Goal: Task Accomplishment & Management: Complete application form

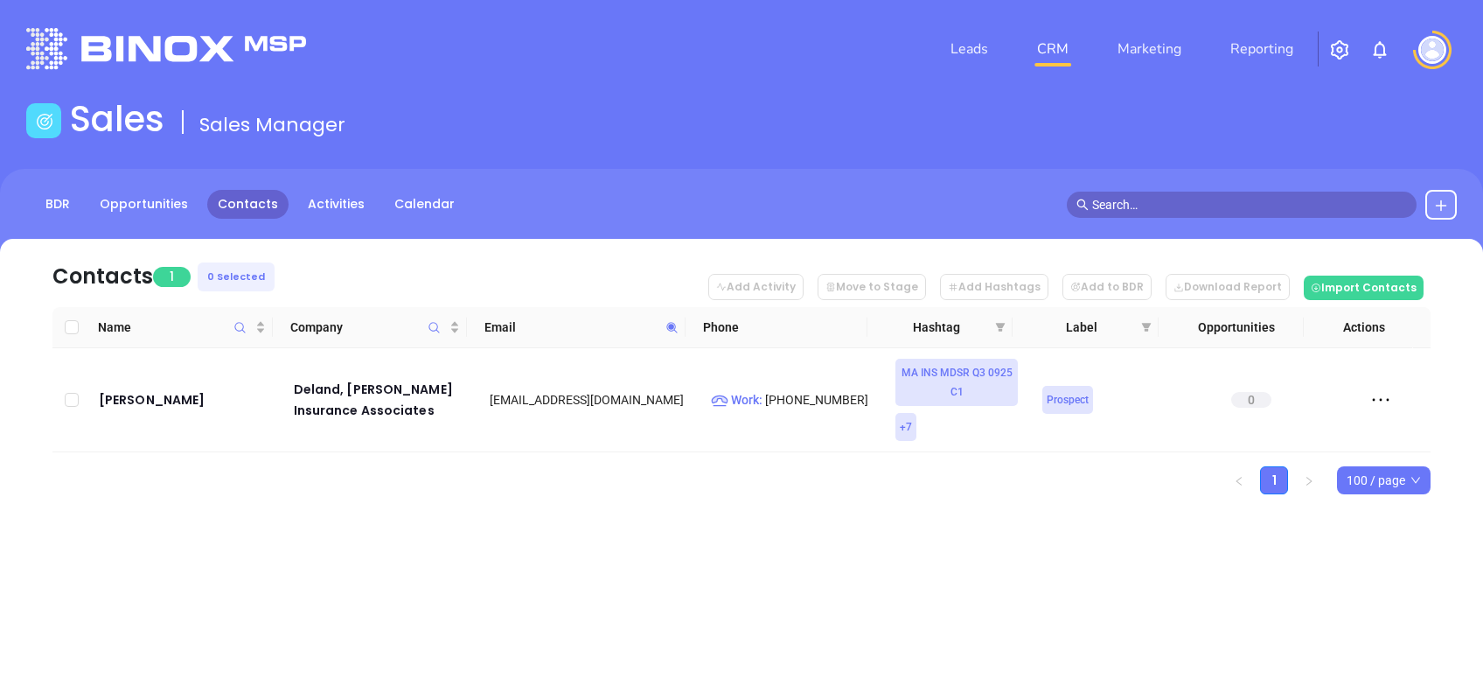
click at [665, 319] on span at bounding box center [672, 327] width 20 height 26
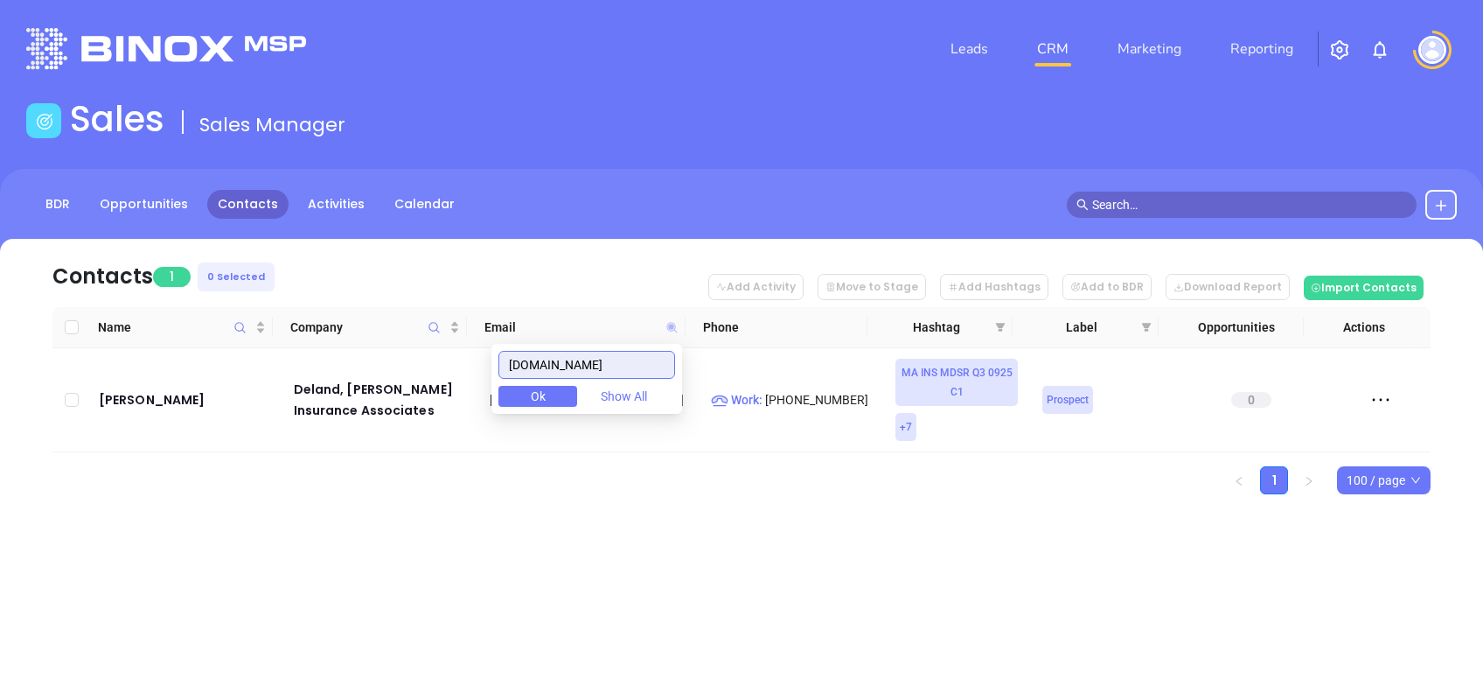
paste input "mpiua"
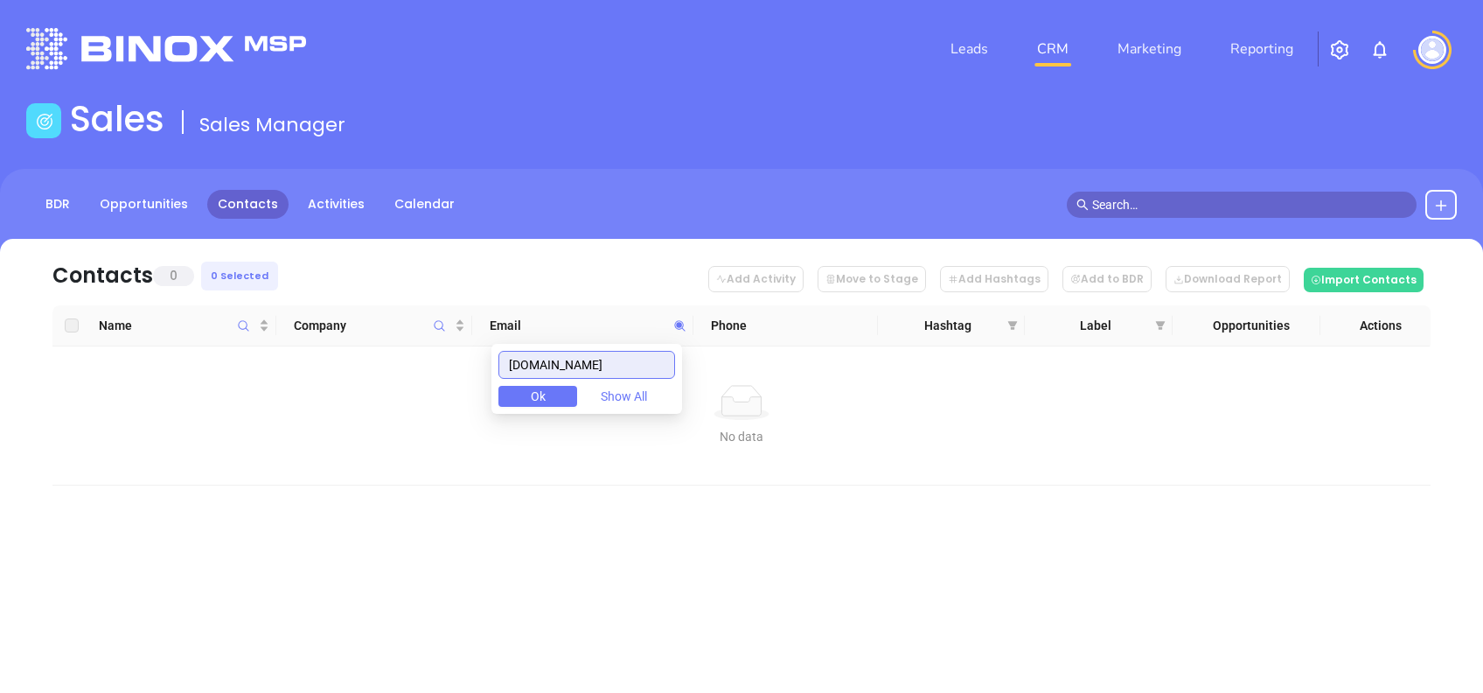
drag, startPoint x: 599, startPoint y: 361, endPoint x: 464, endPoint y: 357, distance: 135.6
click at [464, 357] on body "Leads CRM Marketing Reporting Financial Leads Leads Sales Sales Manager BDR Opp…" at bounding box center [741, 346] width 1483 height 693
drag, startPoint x: 608, startPoint y: 366, endPoint x: 467, endPoint y: 396, distance: 144.1
click at [470, 392] on body "Leads CRM Marketing Reporting Financial Leads Leads Sales Sales Manager BDR Opp…" at bounding box center [741, 346] width 1483 height 693
paste input "assdrive"
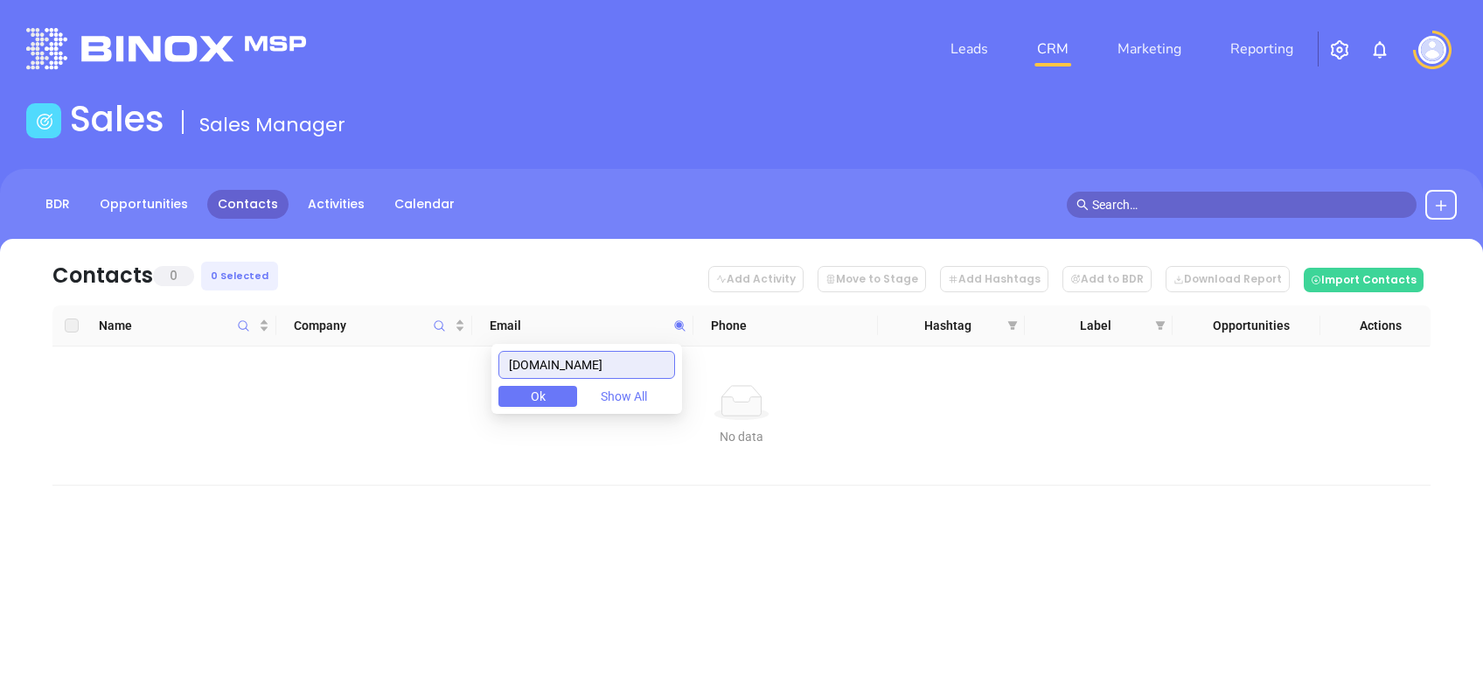
type input "[DOMAIN_NAME]"
drag, startPoint x: 625, startPoint y: 362, endPoint x: 390, endPoint y: 399, distance: 237.3
click at [391, 399] on body "Leads CRM Marketing Reporting Financial Leads Leads Sales Sales Manager BDR Opp…" at bounding box center [741, 346] width 1483 height 693
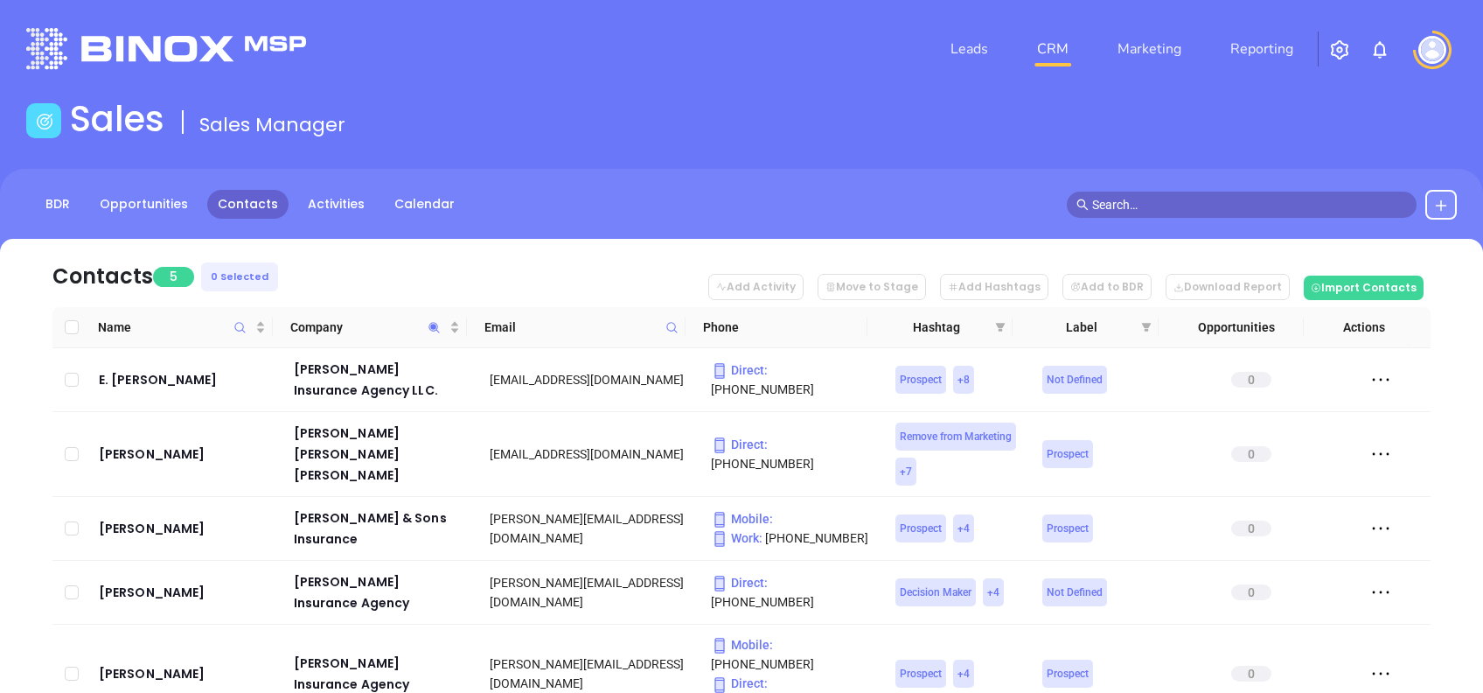
scroll to position [134, 0]
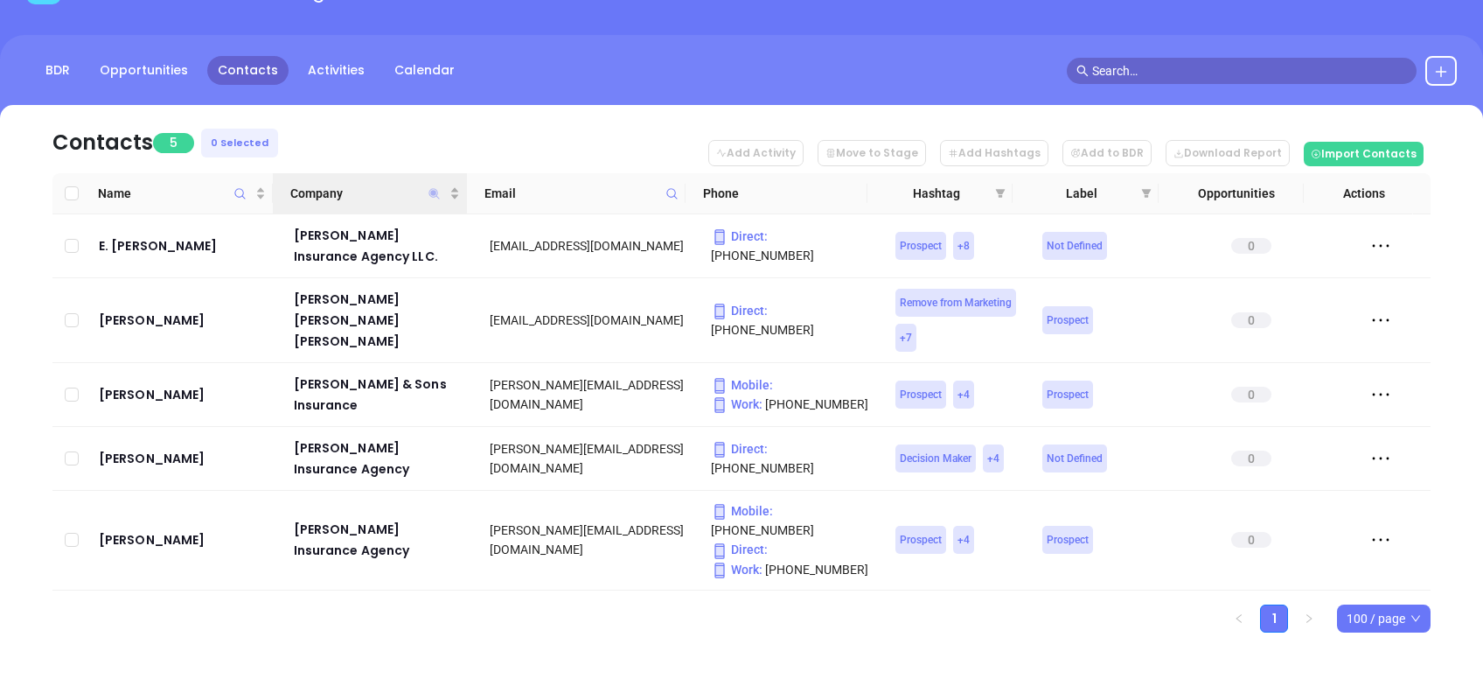
click at [430, 194] on icon "Company" at bounding box center [434, 193] width 10 height 10
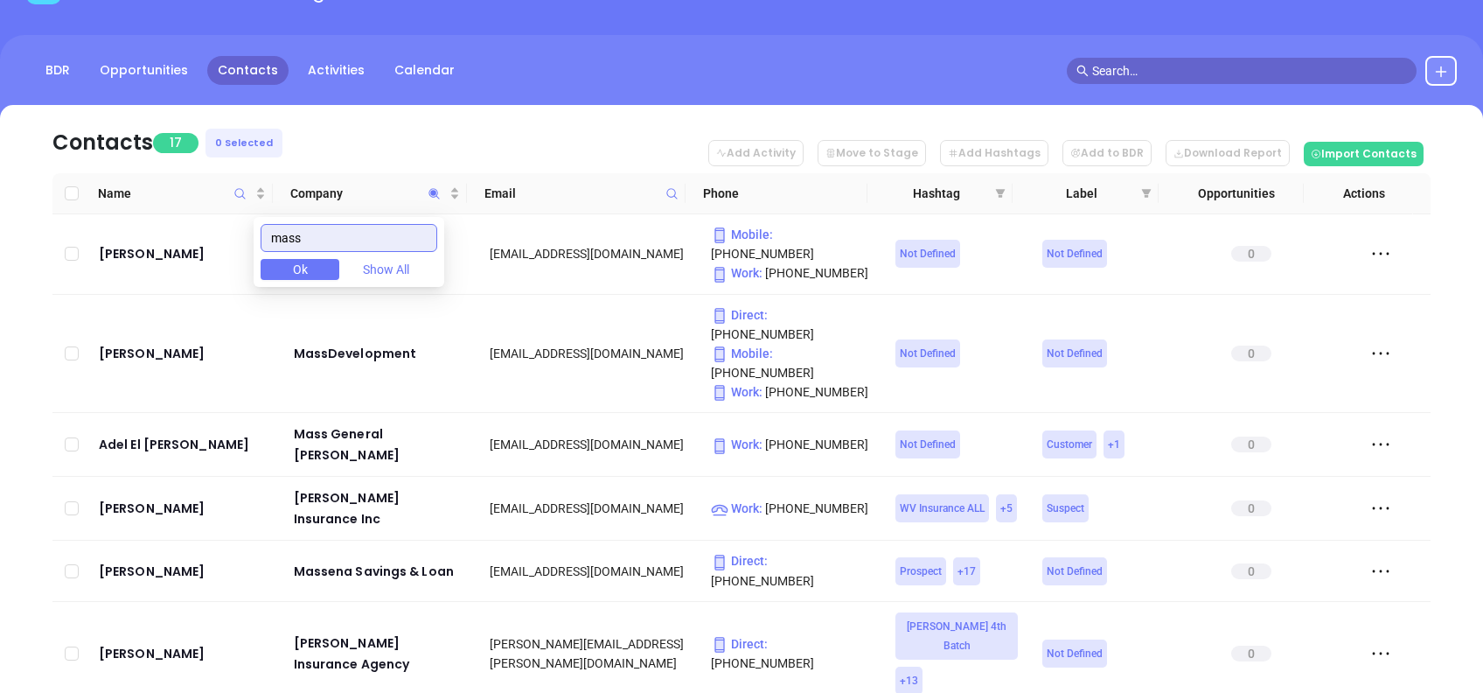
type input "mass"
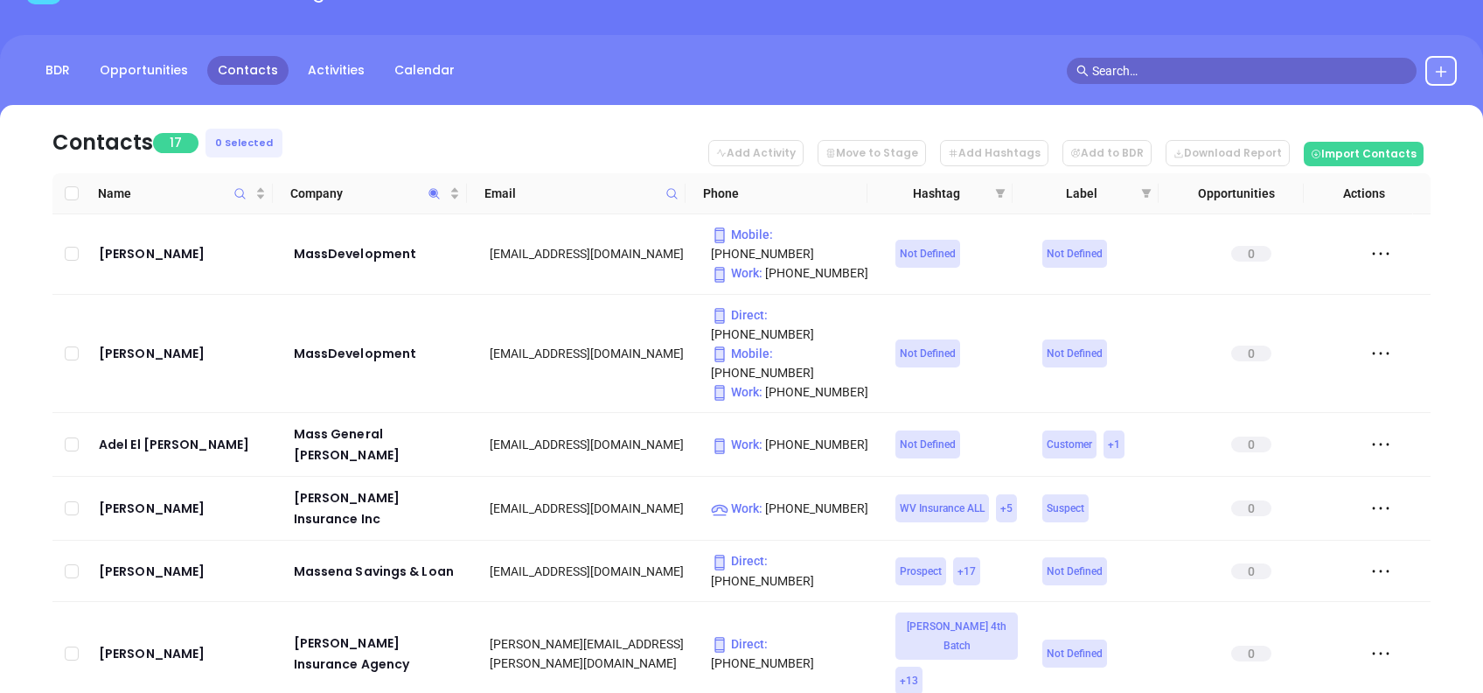
click at [364, 89] on div "BDR Opportunities Contacts Activities Calendar" at bounding box center [741, 78] width 1483 height 87
click at [376, 182] on th "Company" at bounding box center [370, 193] width 194 height 41
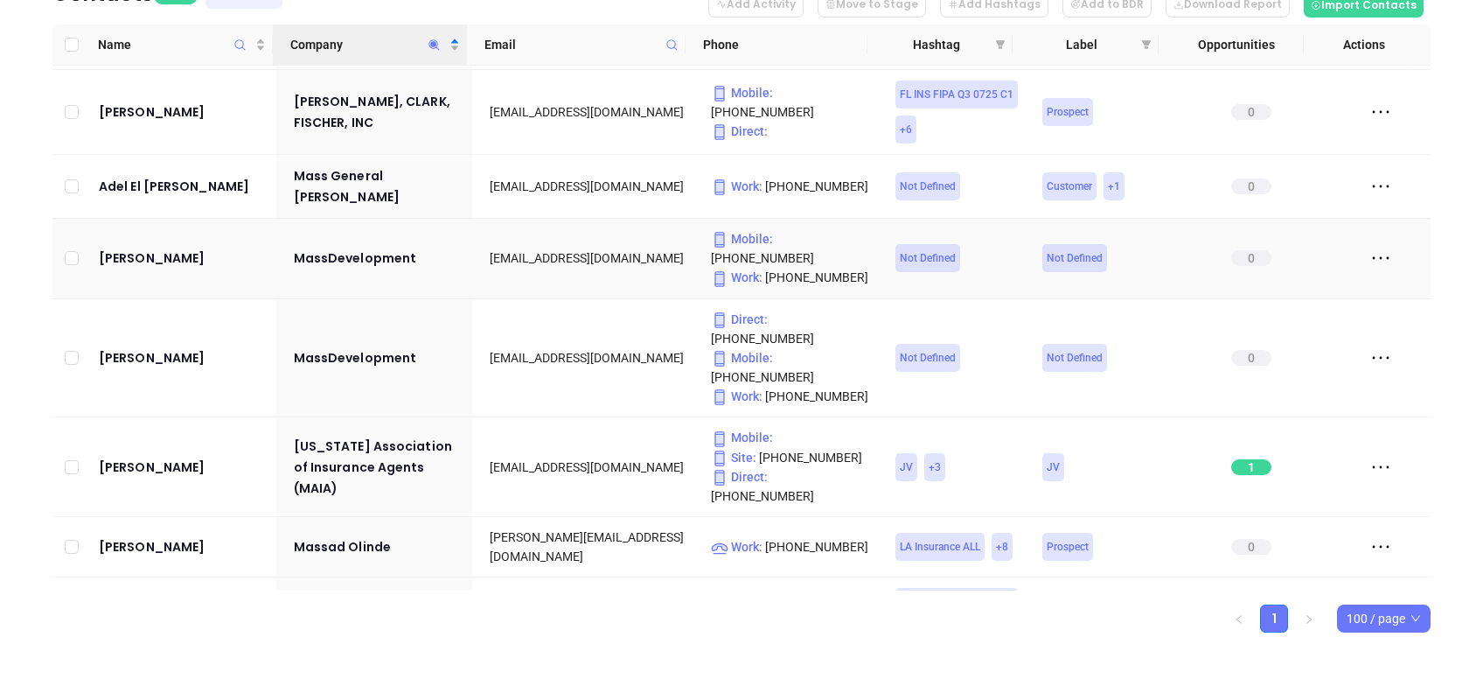
scroll to position [157, 0]
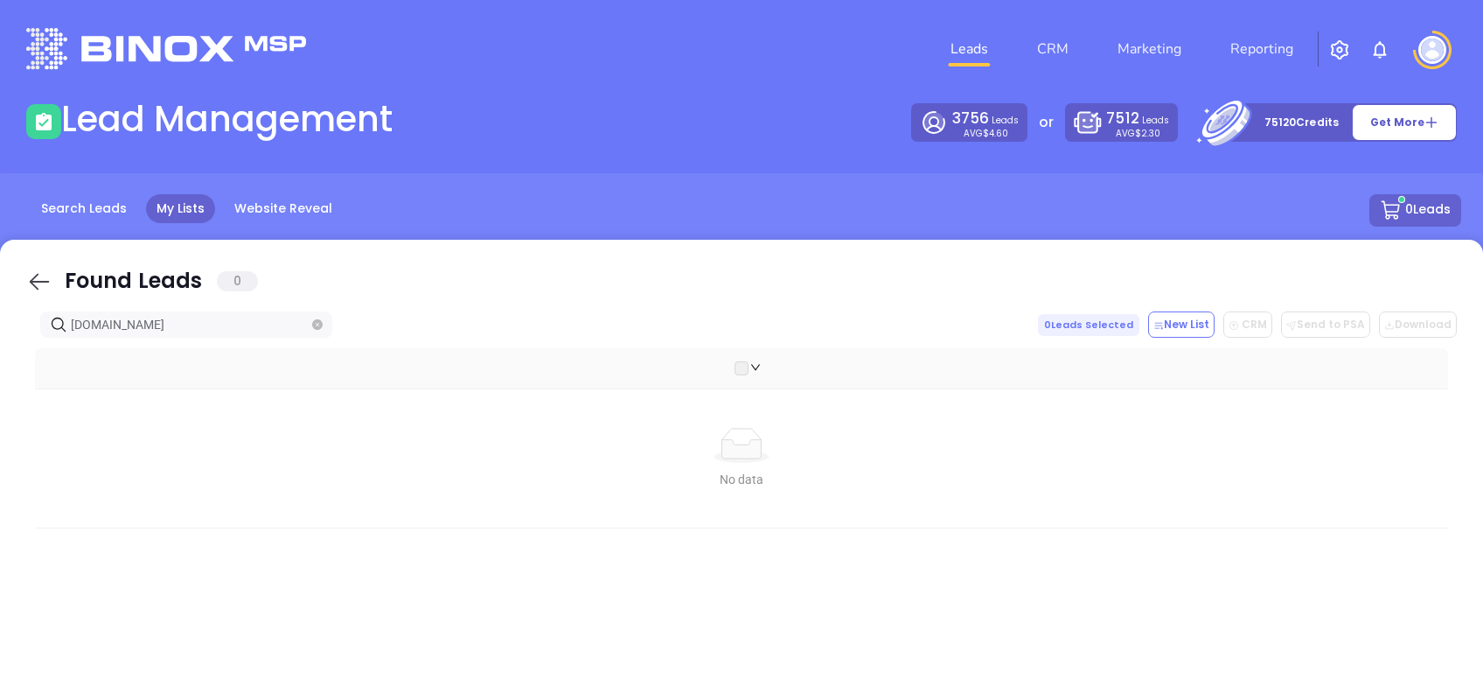
click at [27, 279] on icon at bounding box center [39, 282] width 26 height 26
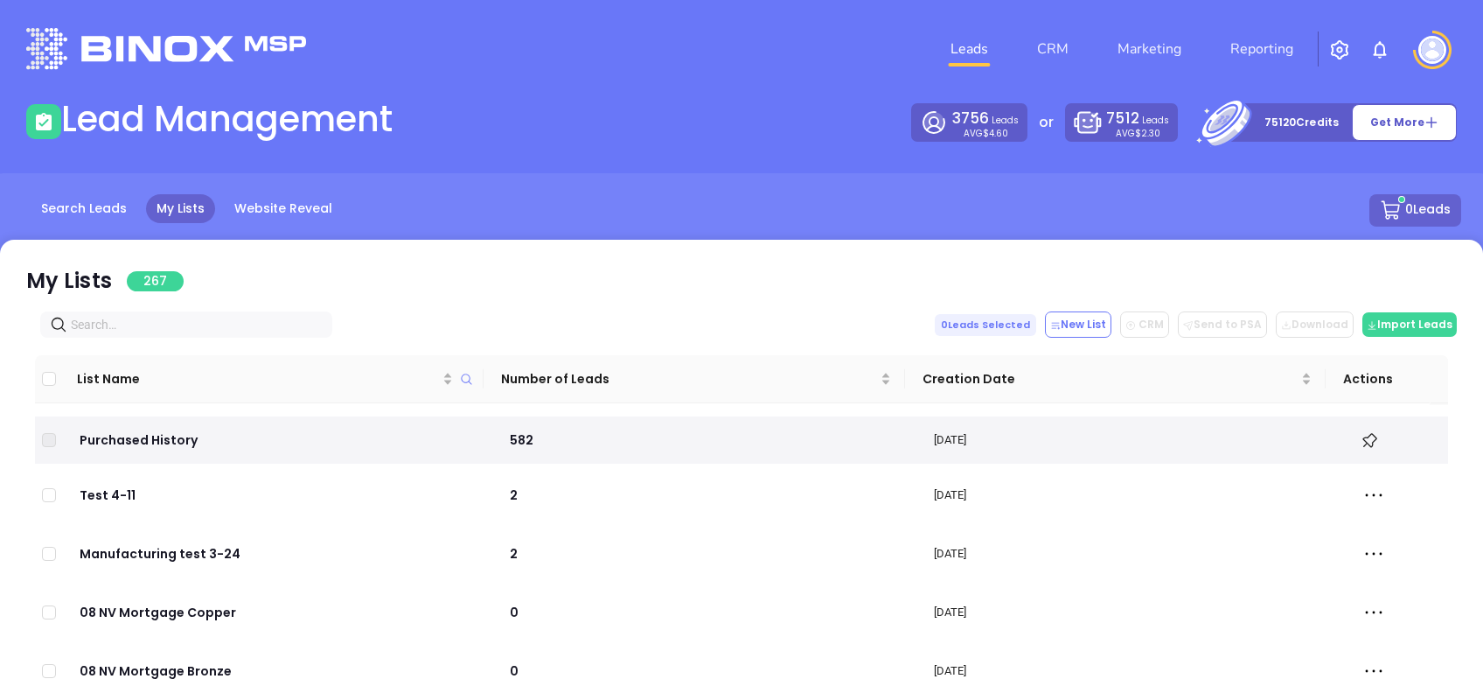
click at [159, 330] on input "text" at bounding box center [190, 324] width 238 height 19
paste input "[DOMAIN_NAME]"
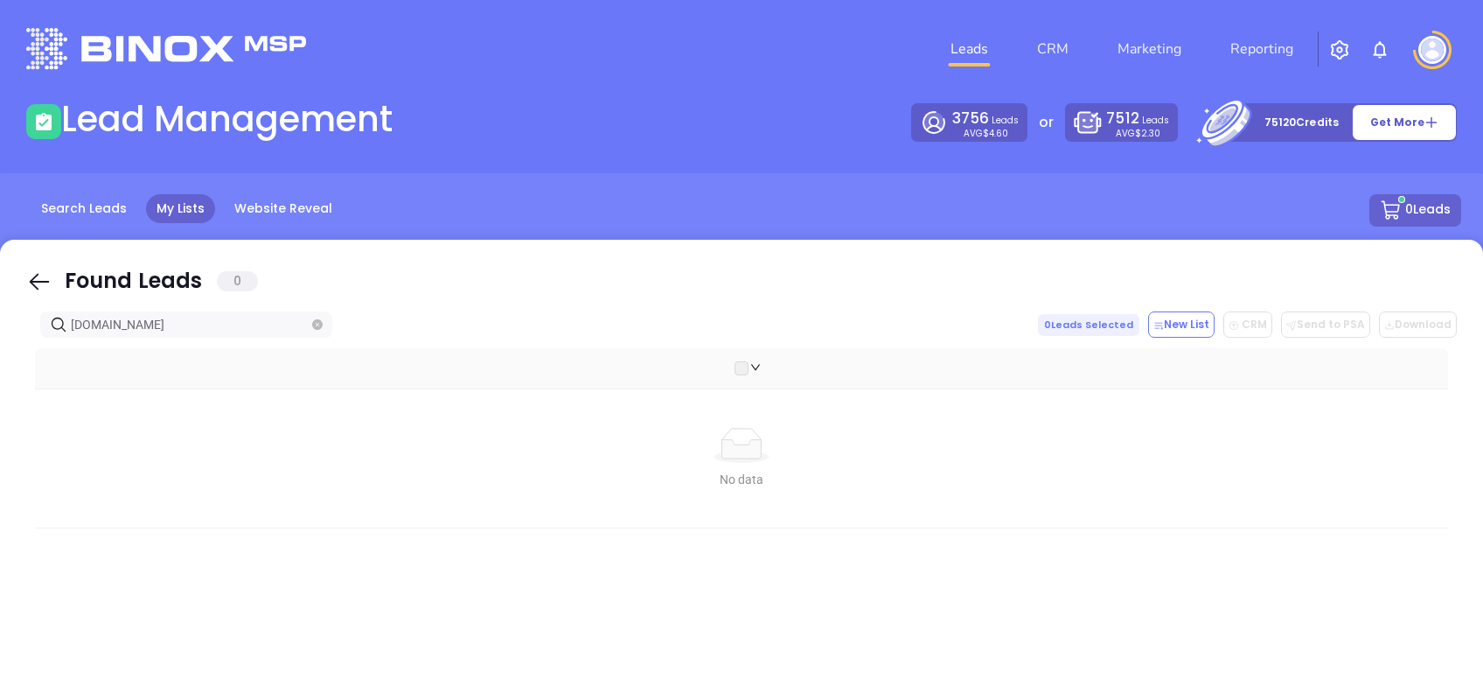
type input "[DOMAIN_NAME]"
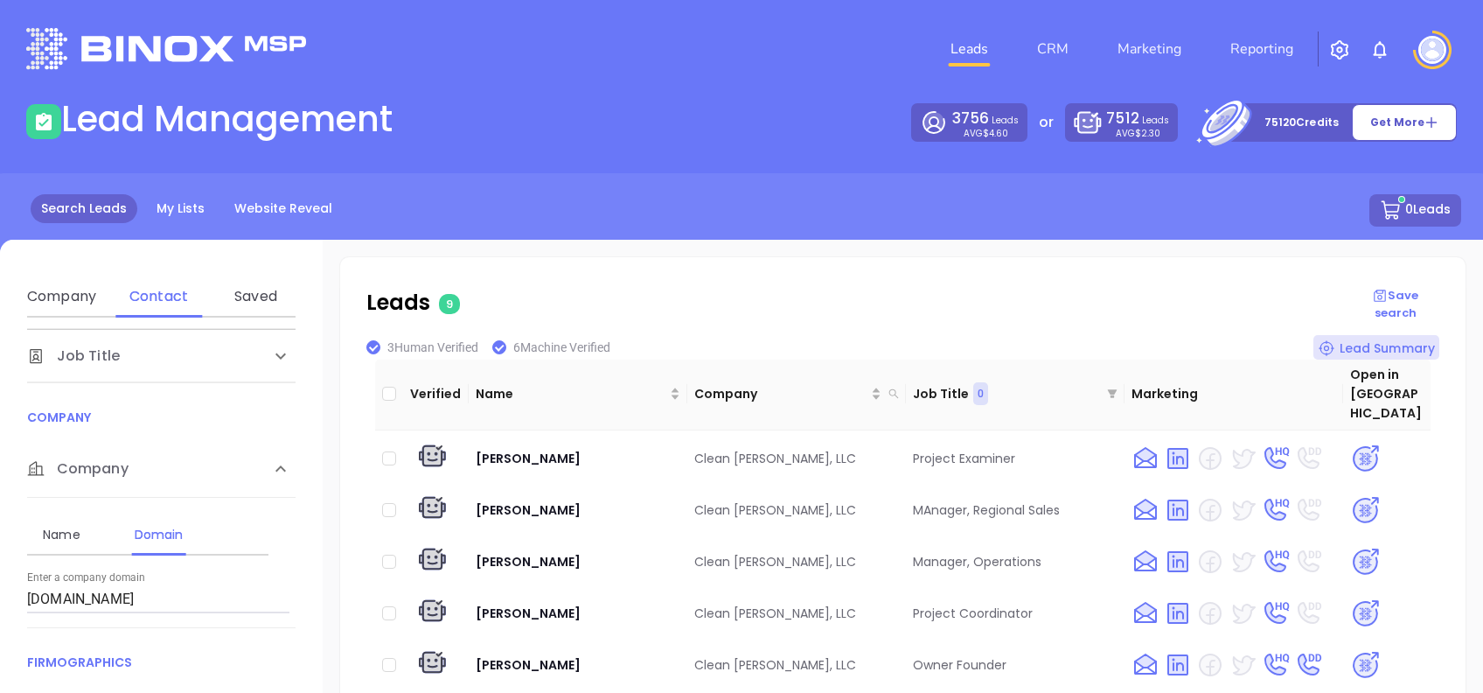
scroll to position [233, 0]
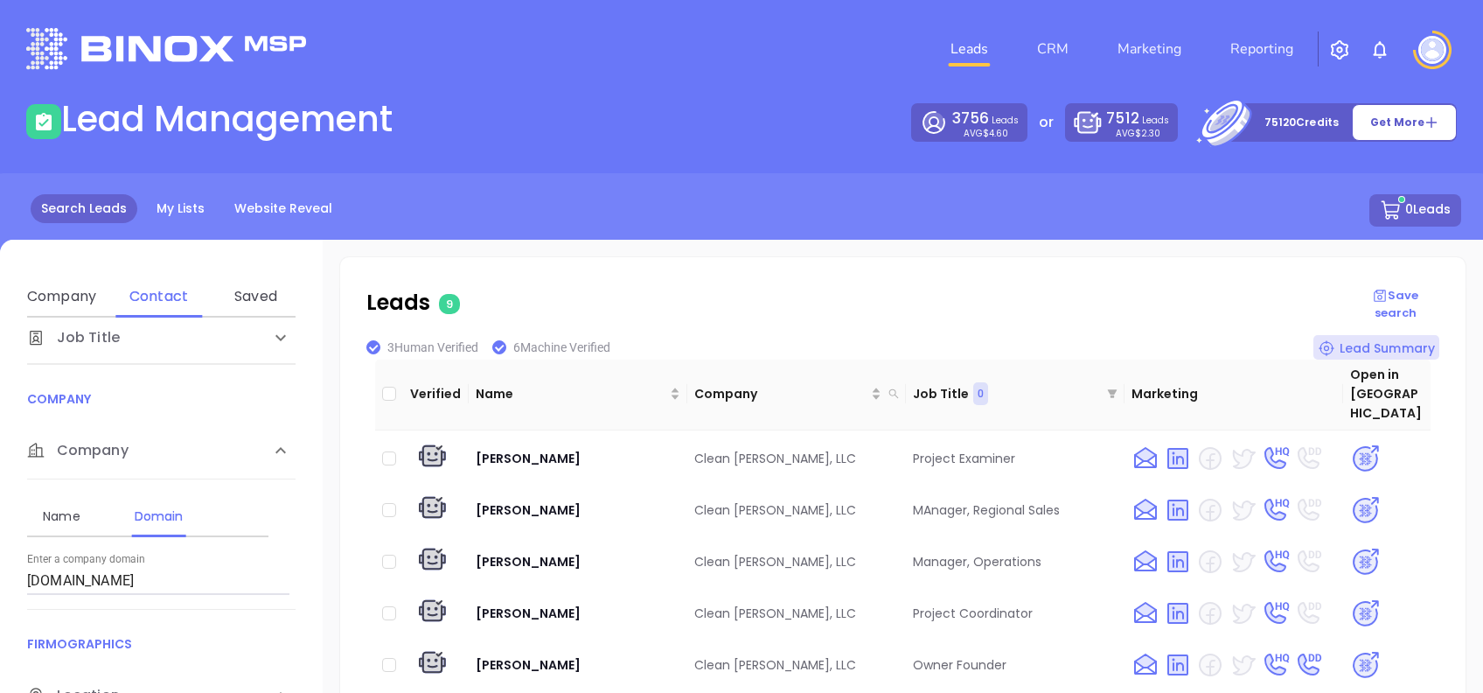
click at [182, 571] on input "cleanjoe.com" at bounding box center [158, 581] width 262 height 28
paste input "massdriv"
type input "[DOMAIN_NAME]"
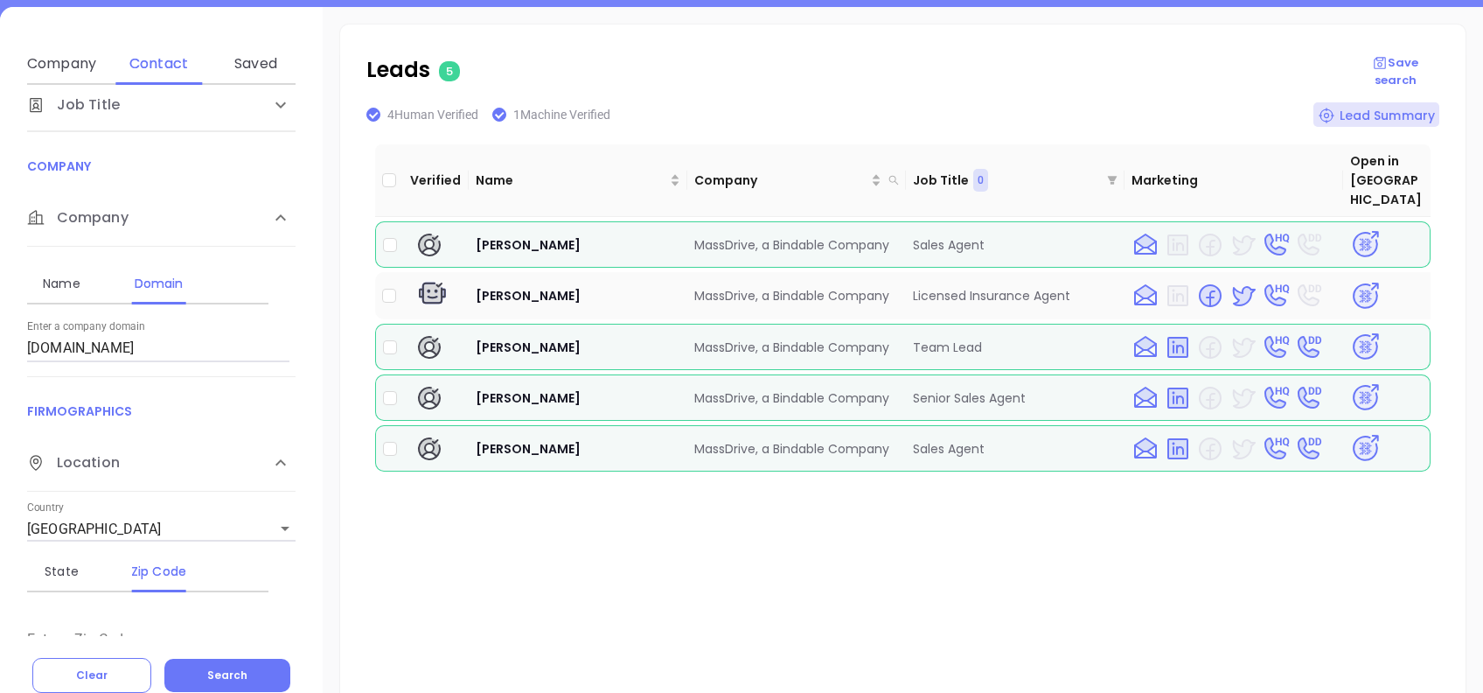
click at [1350, 281] on img at bounding box center [1365, 296] width 31 height 31
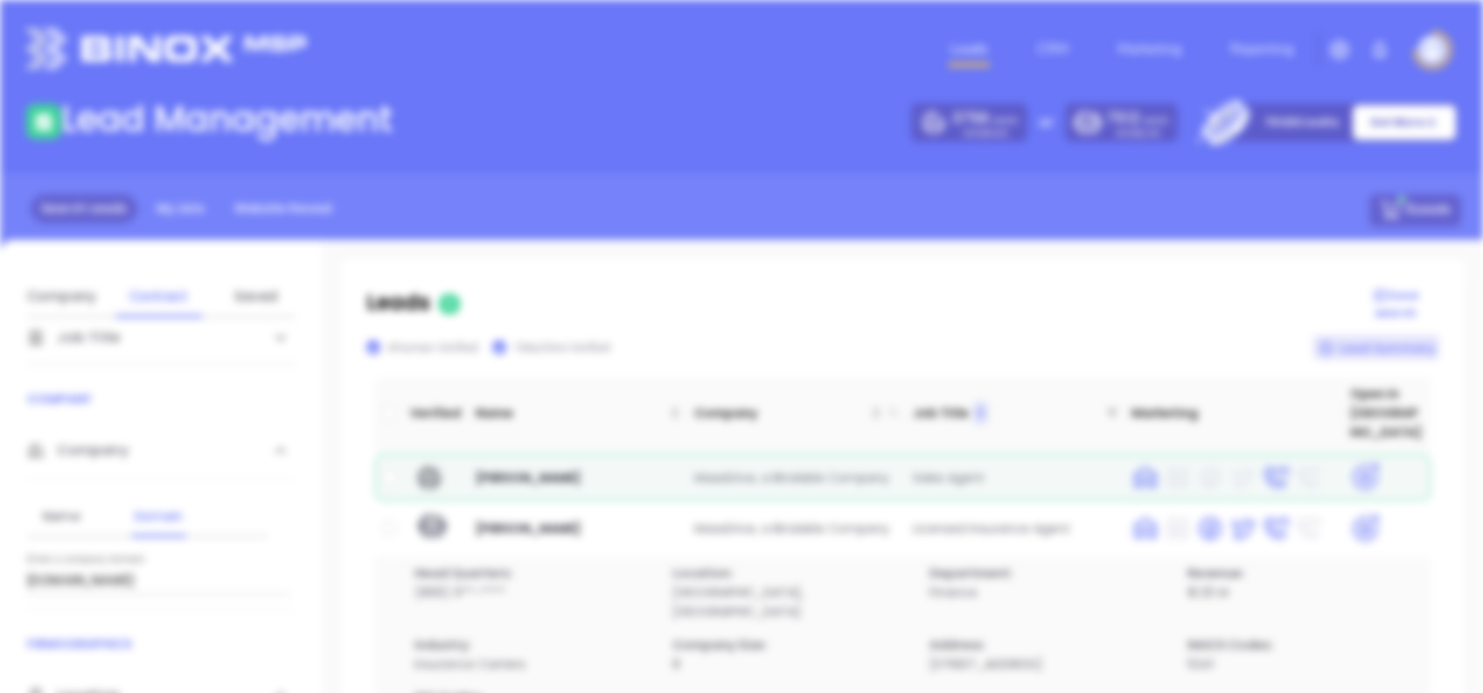
scroll to position [0, 0]
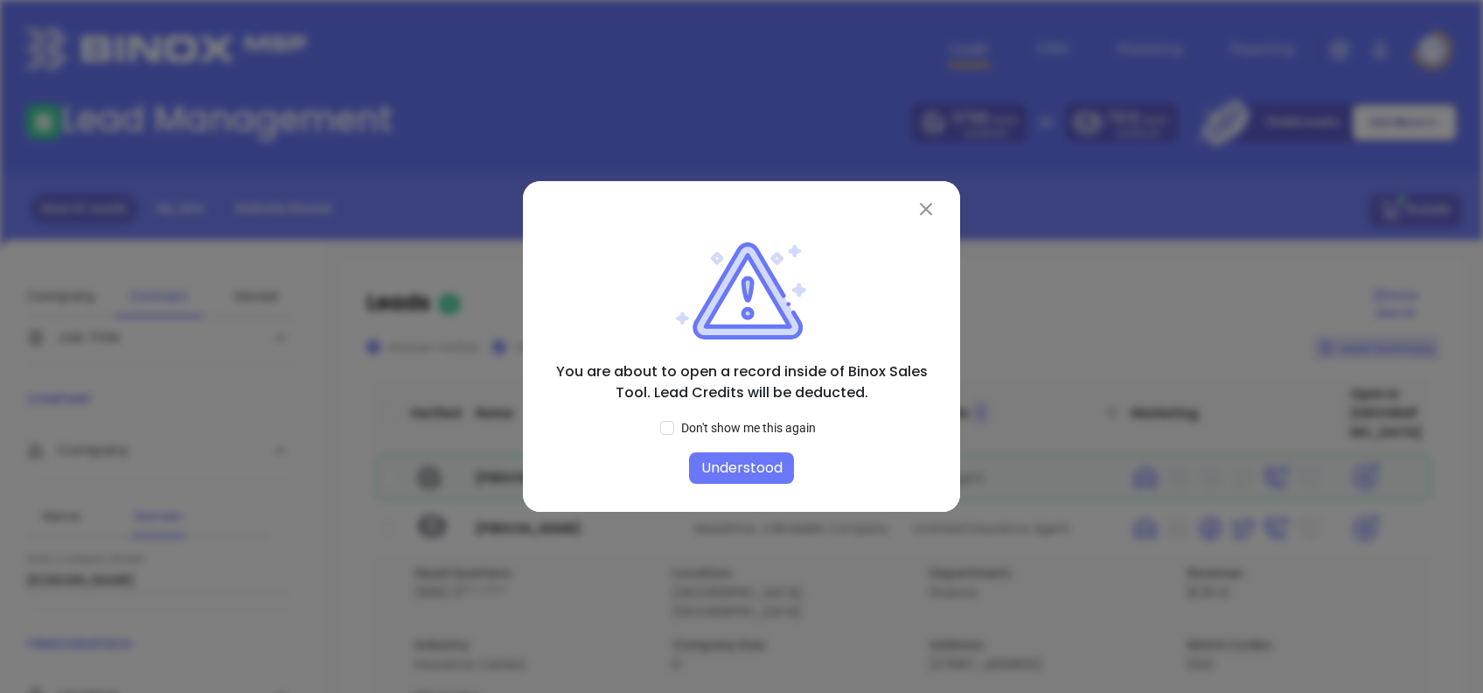
click at [750, 473] on button "Understood" at bounding box center [741, 467] width 105 height 31
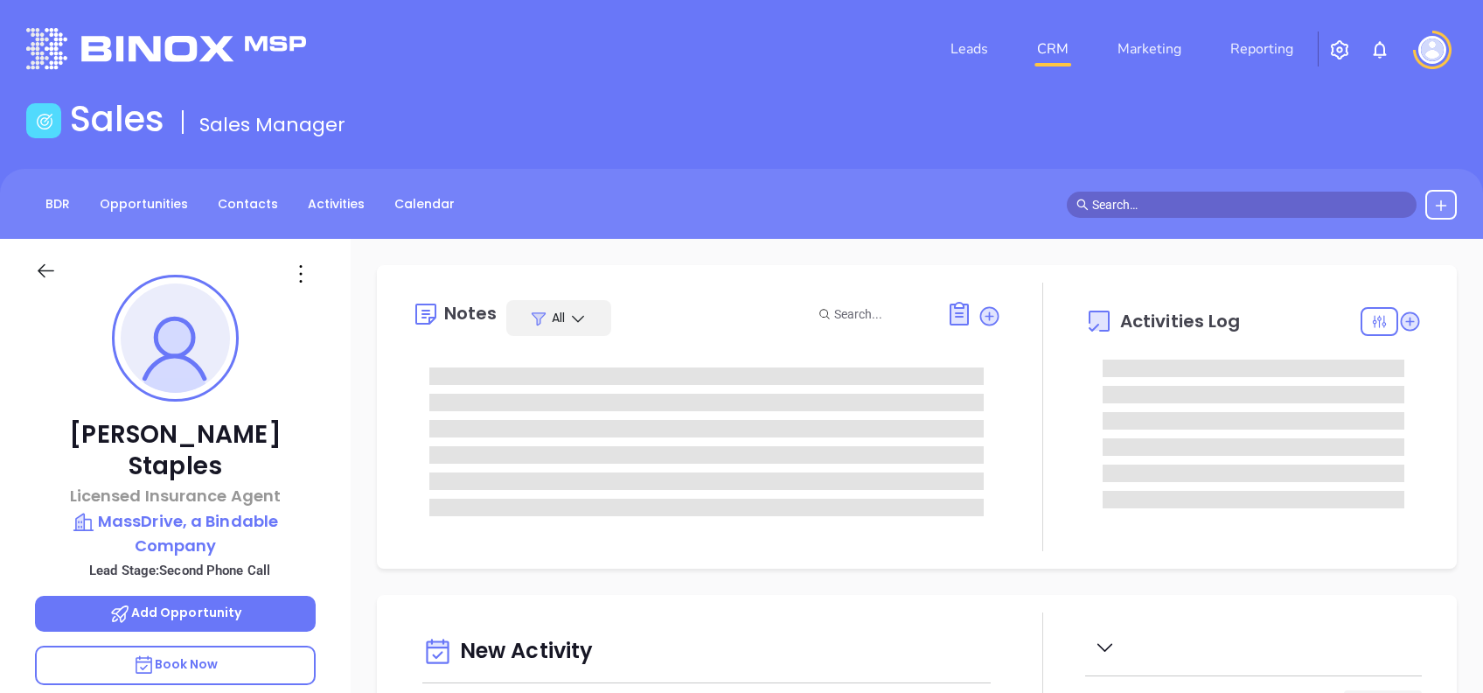
type input "[DATE]"
type input "[PERSON_NAME]"
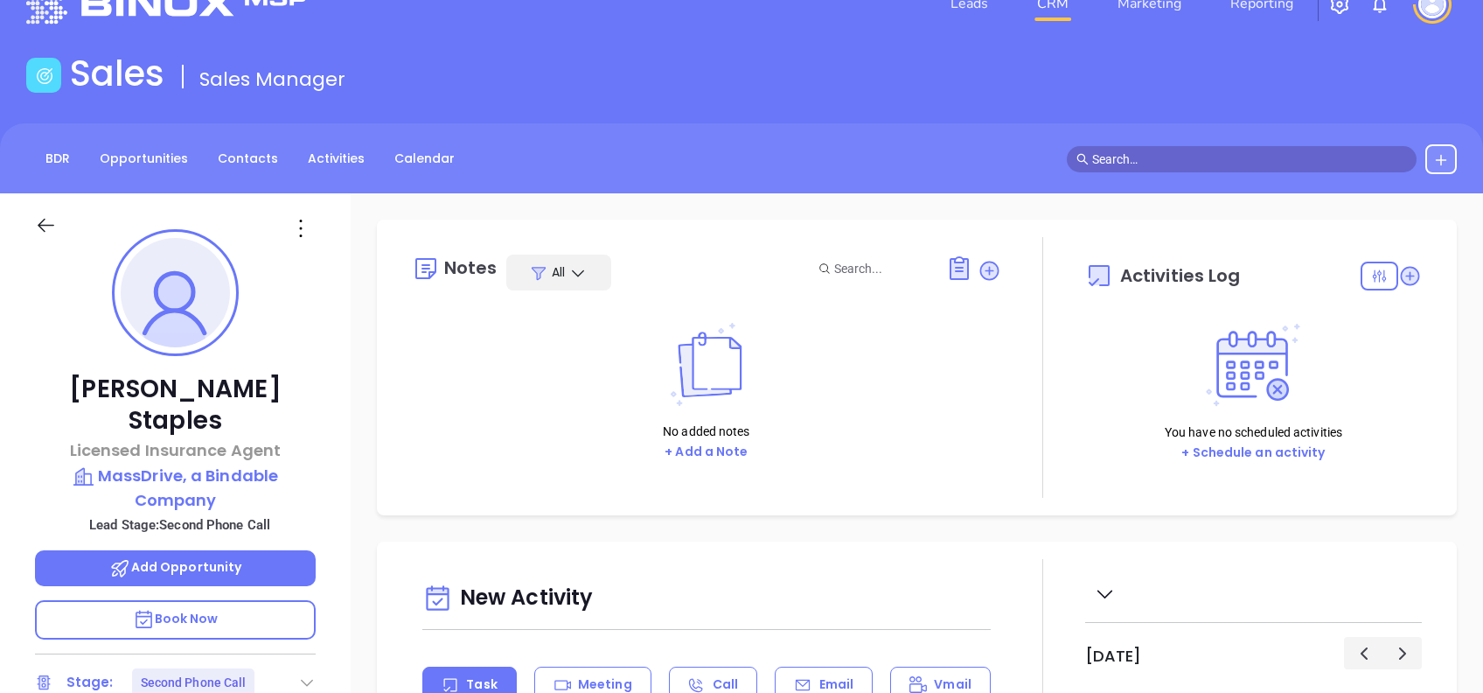
scroll to position [116, 0]
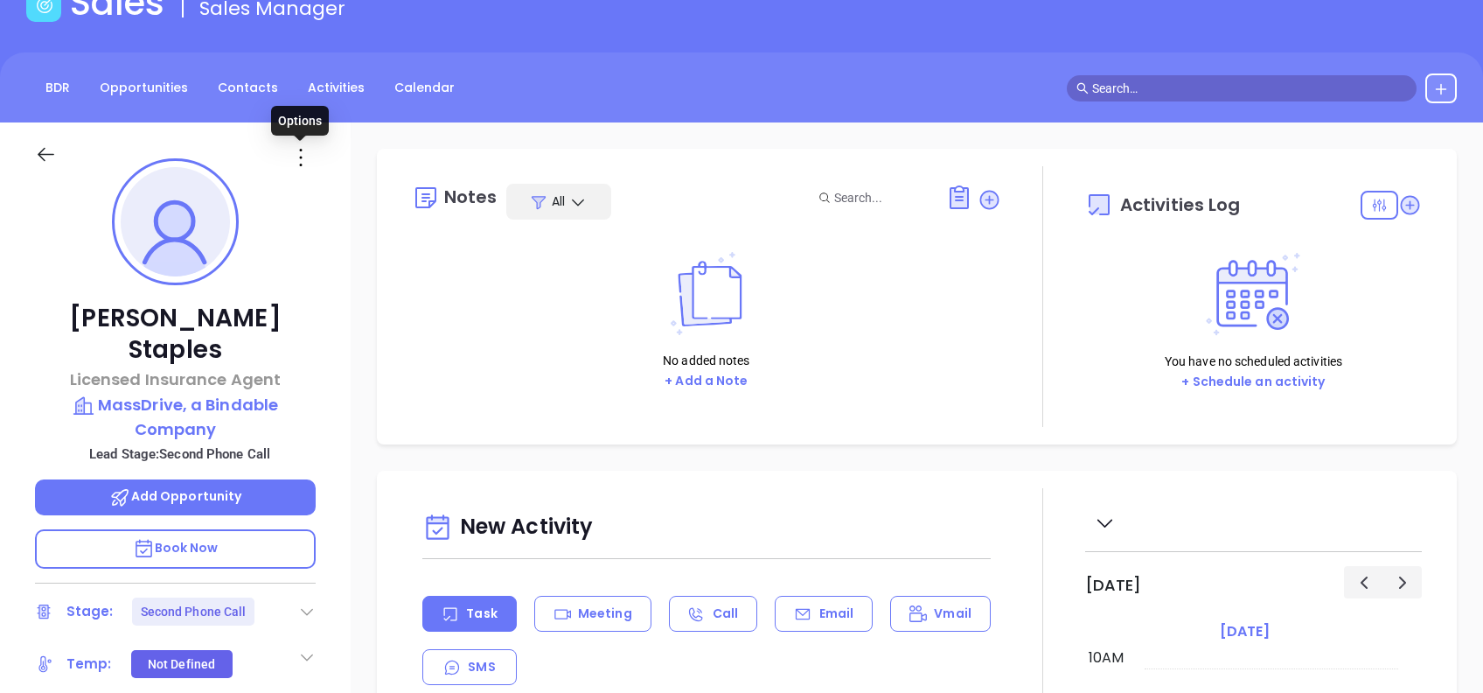
click at [308, 162] on icon at bounding box center [301, 157] width 28 height 28
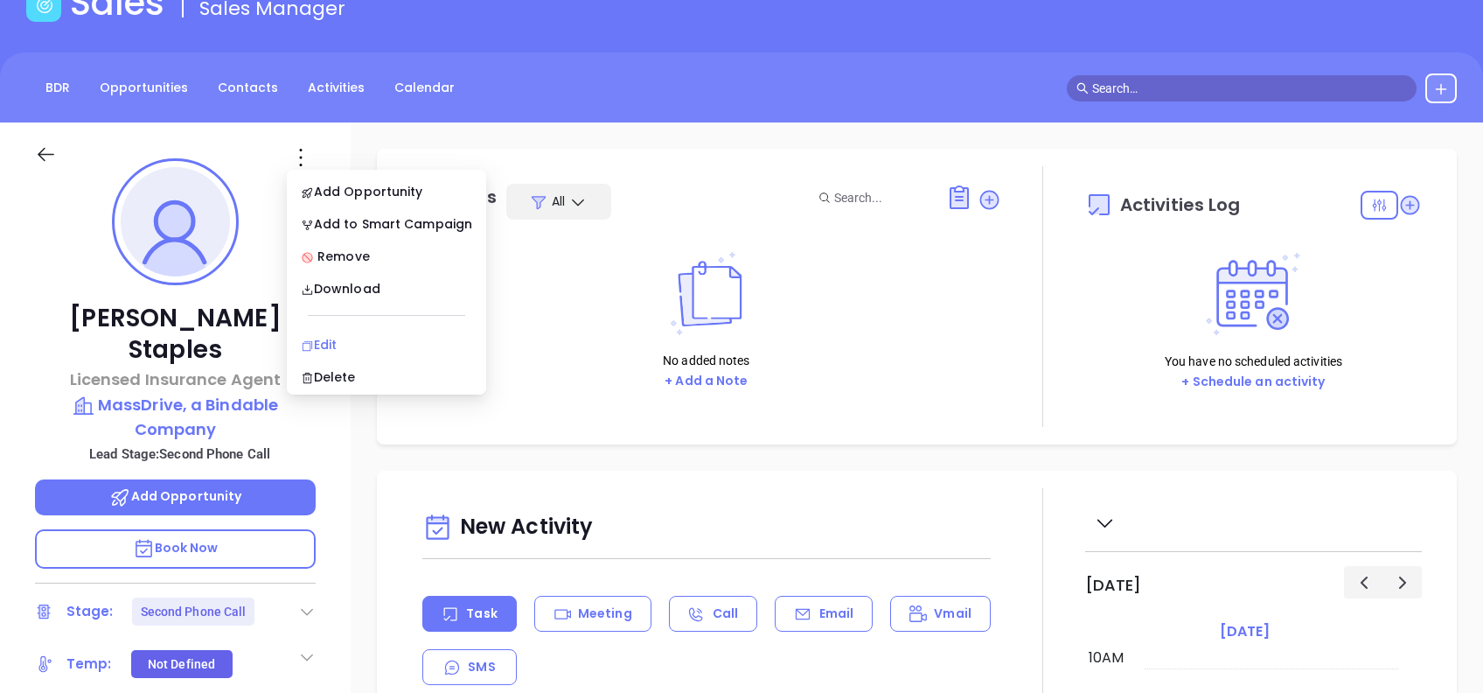
click at [410, 347] on div "Edit" at bounding box center [386, 344] width 171 height 19
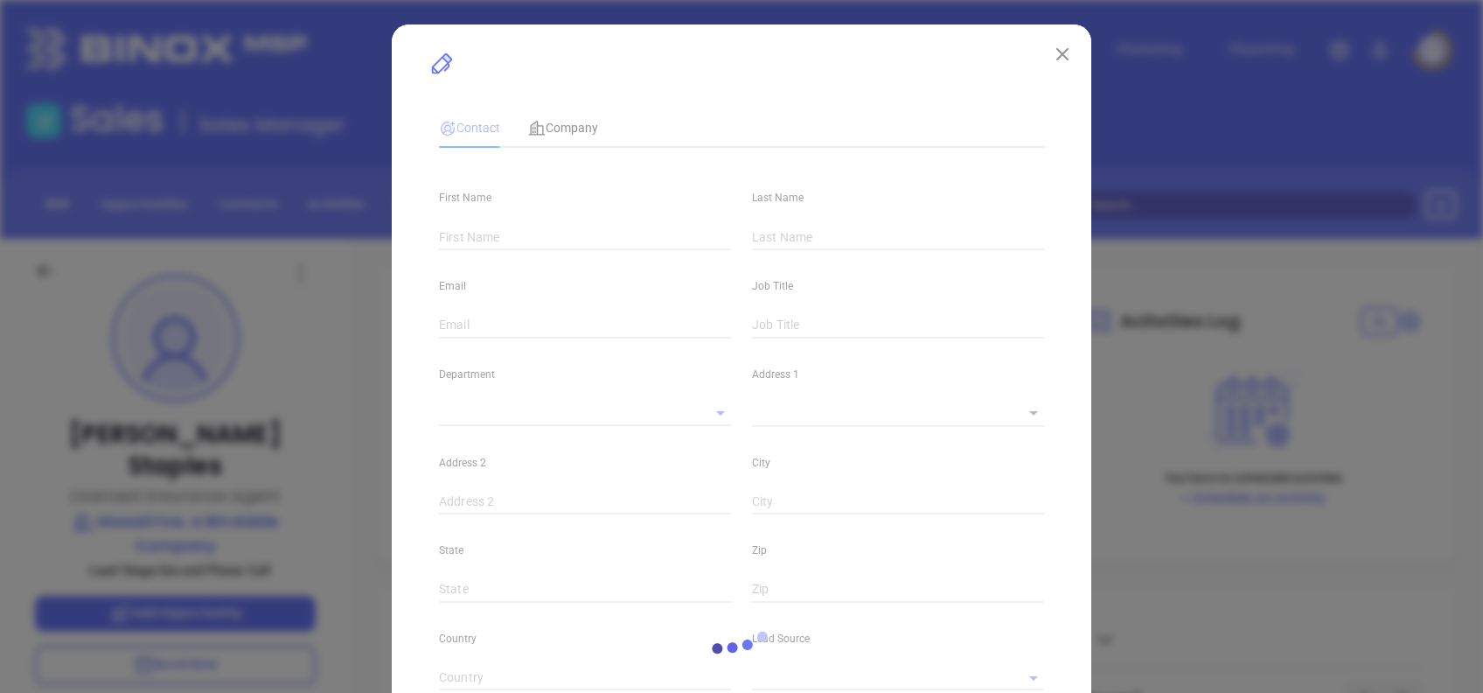
type input "Derek"
type input "Staples"
type input "derekstaples@massdrive.com"
type input "Licensed Insurance Agent"
type input "1"
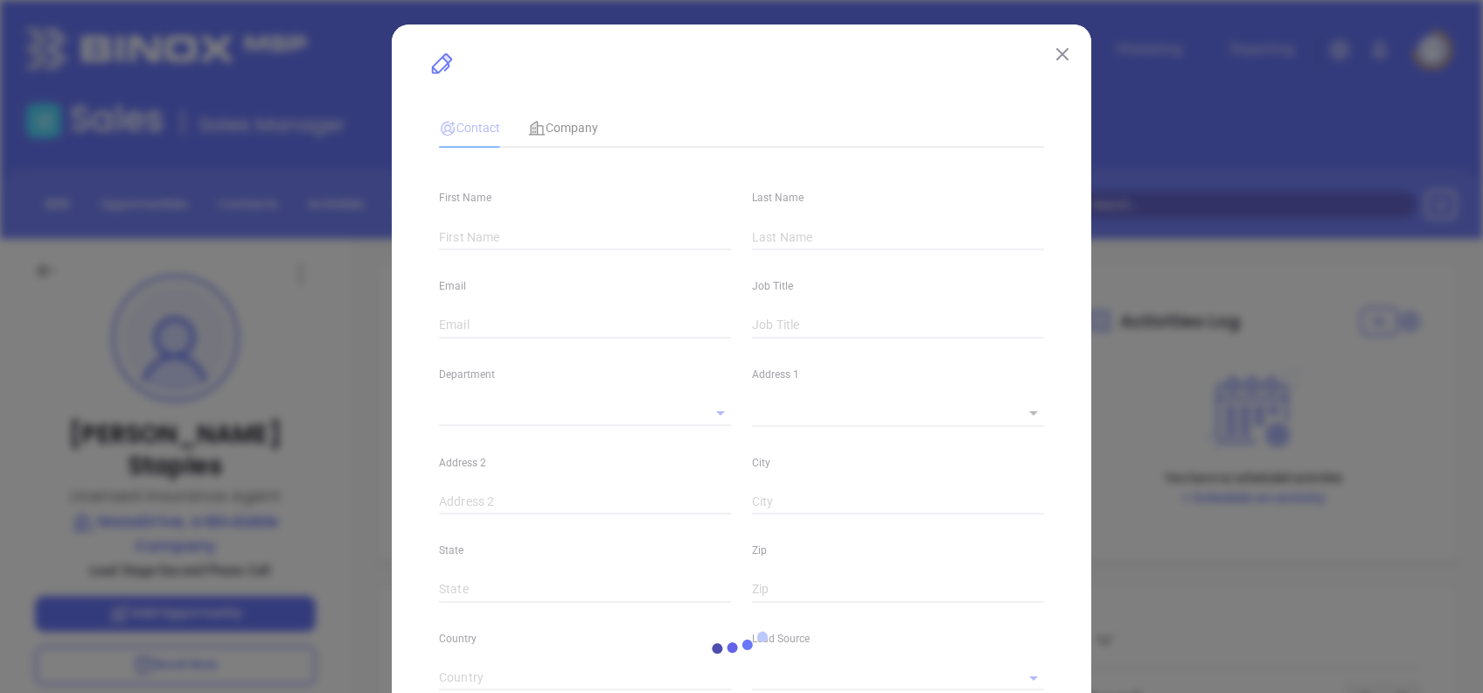
type input "twitter.com/massdrive"
type input "facebook.com/massdrive"
type input "Marketing"
type input "Website Reveal"
type input "undefined undefined"
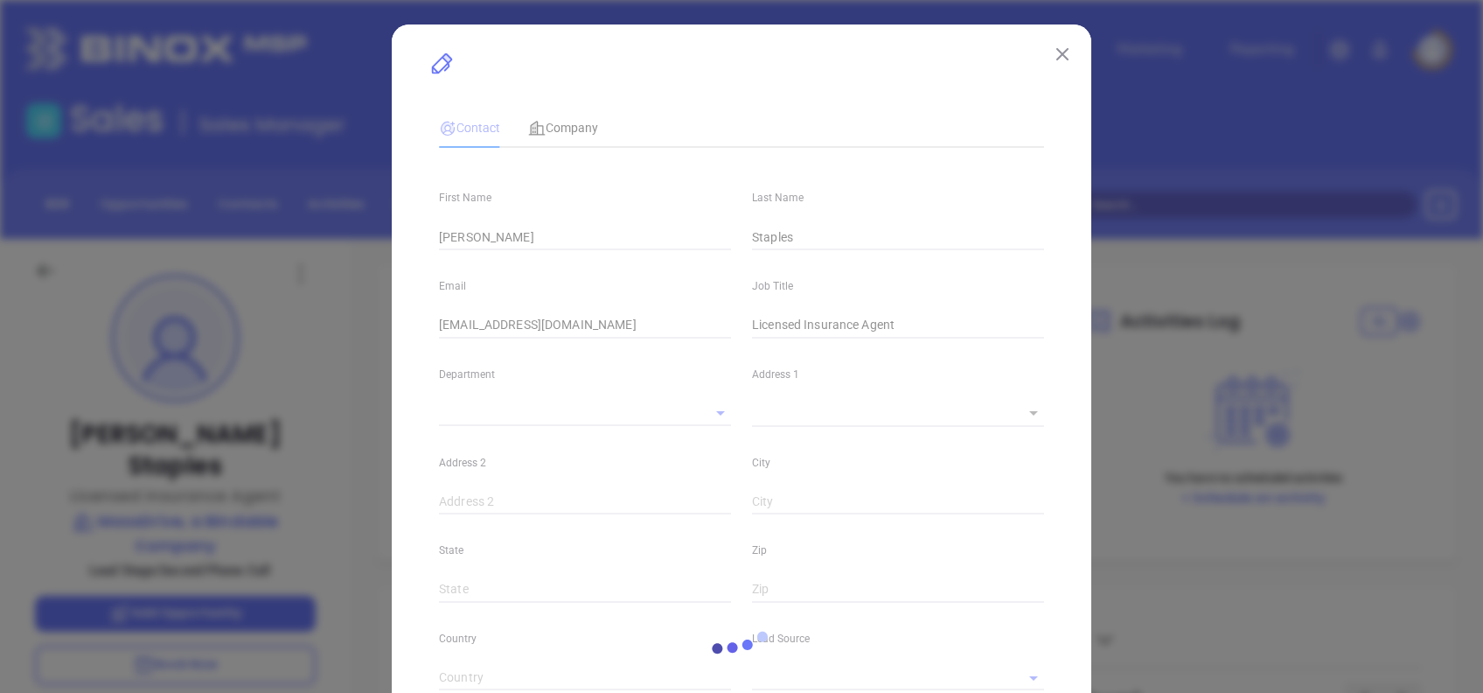
type input "Second Phone Call"
type input "[PHONE_NUMBER]"
type input "1"
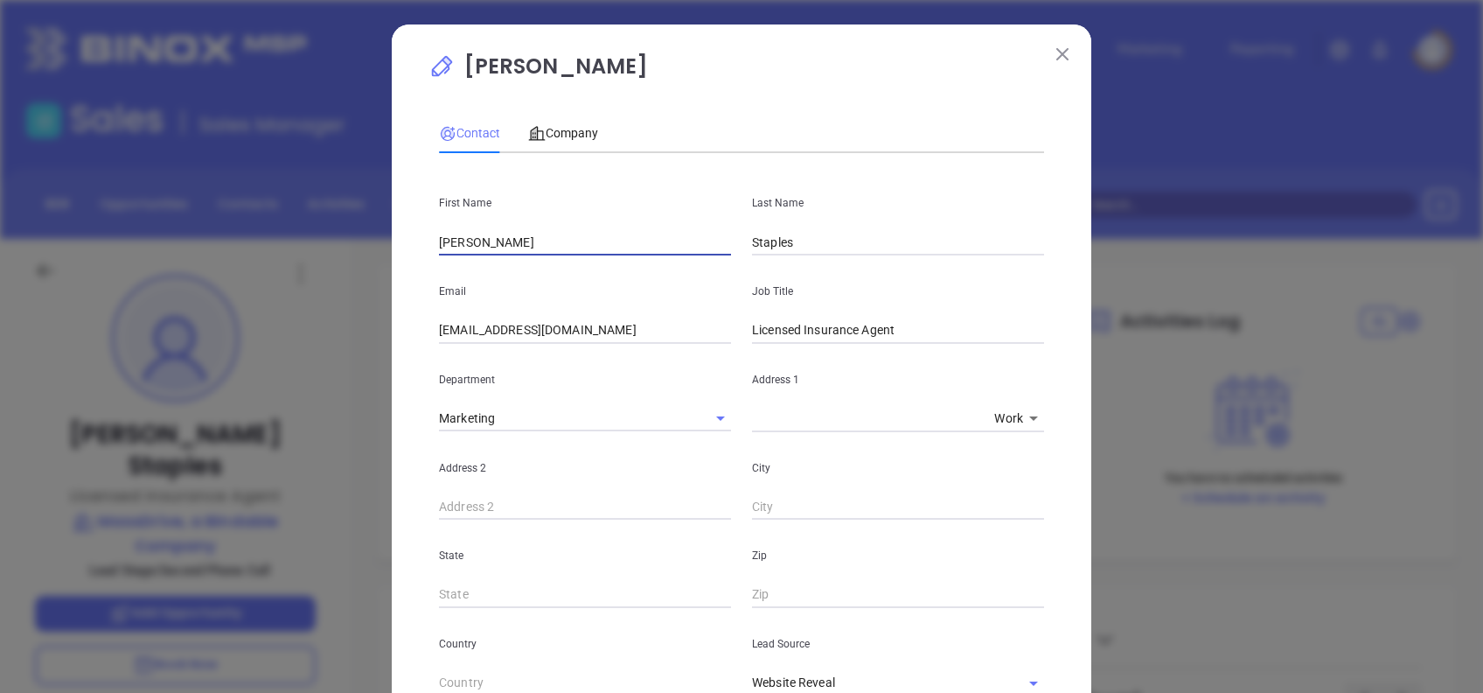
drag, startPoint x: 481, startPoint y: 248, endPoint x: 331, endPoint y: 249, distance: 149.6
click at [331, 249] on div "Derek Staples Contact Company First Name Derek Last Name Staples Email dereksta…" at bounding box center [741, 346] width 1483 height 693
type input "Jean Marie"
type input "Lovett"
paste input "jmlovett@nextgenins"
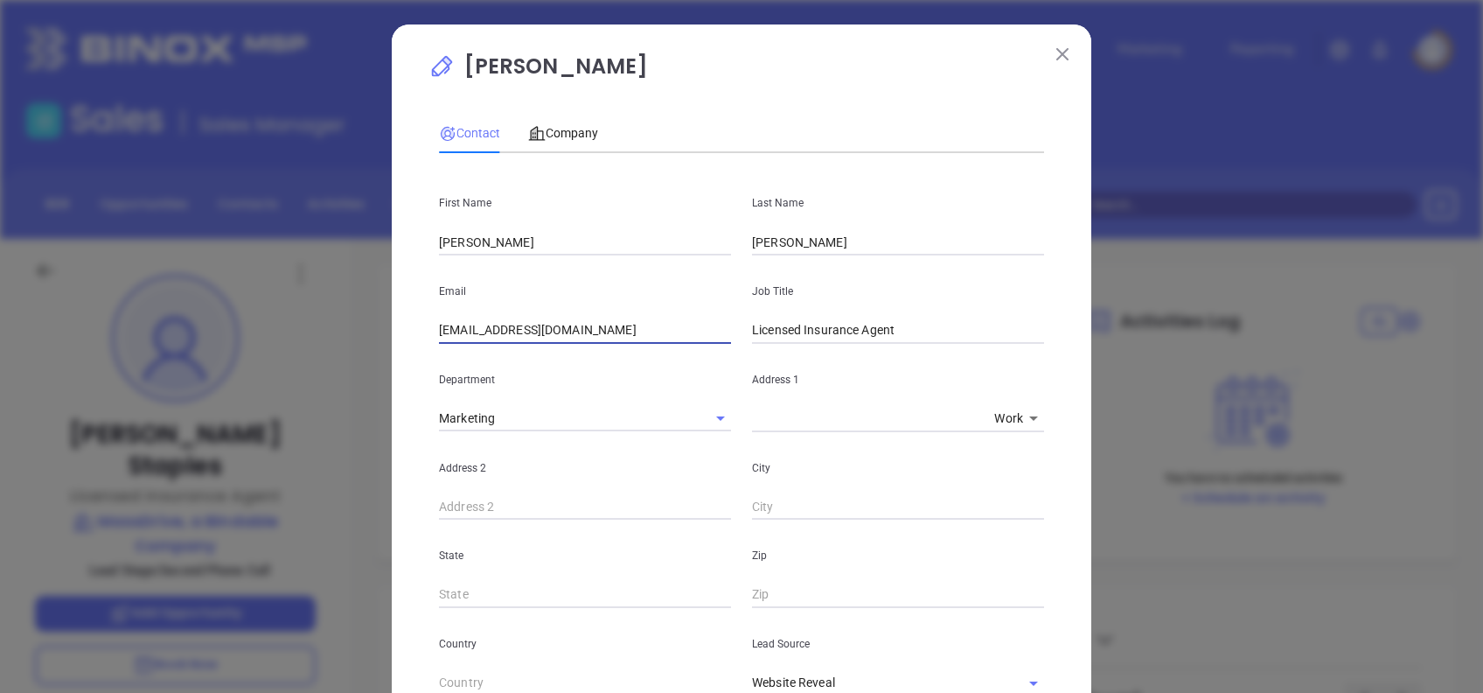
type input "jmlovett@nextgenins.com"
click at [860, 329] on input "Licensed Insurance Agent" at bounding box center [898, 330] width 292 height 26
click at [908, 324] on input "Licensed Insurance Agent" at bounding box center [898, 330] width 292 height 26
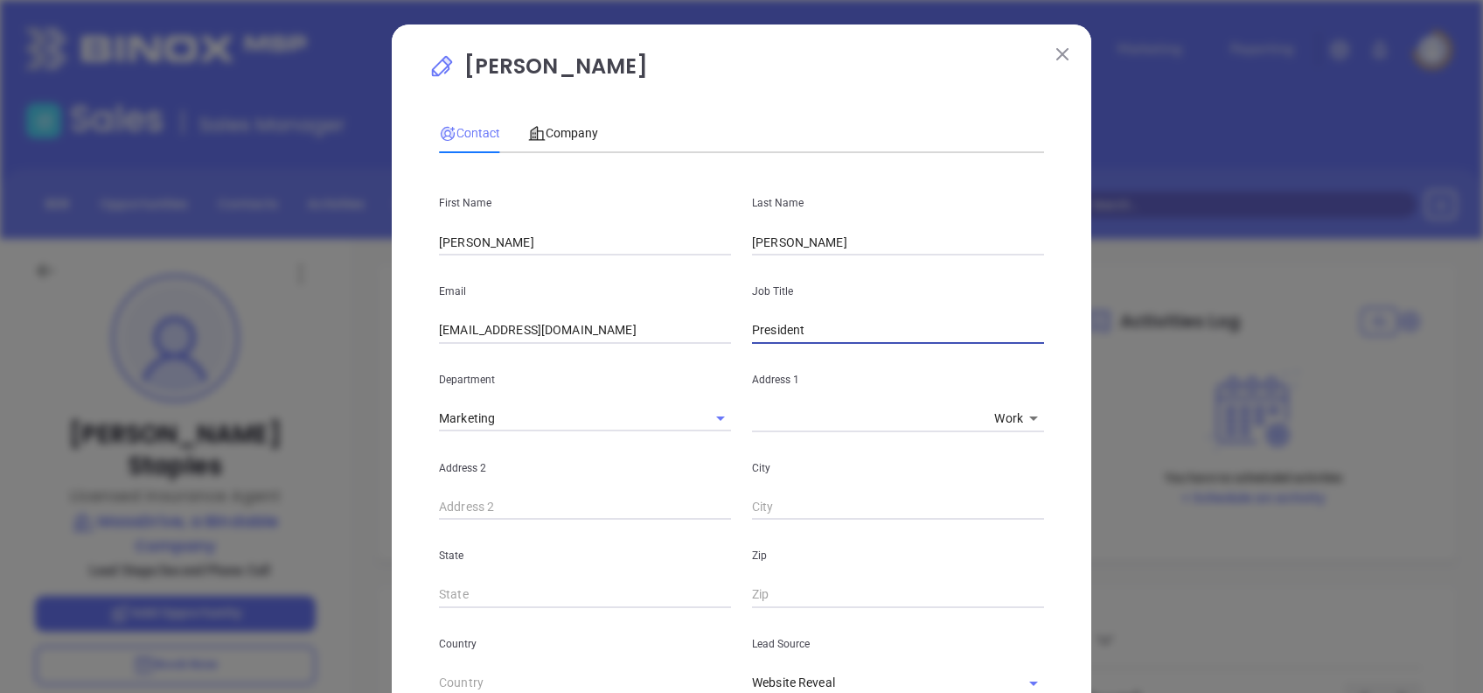
type input "President"
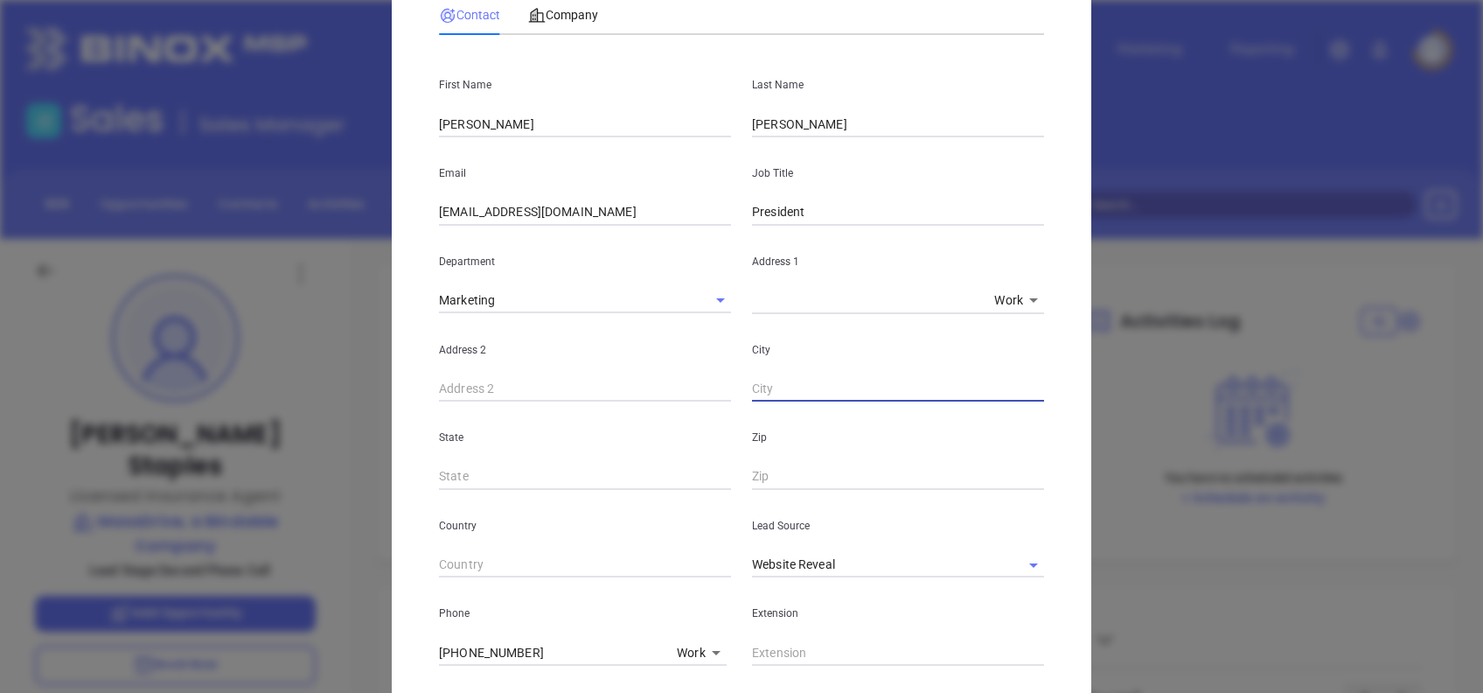
scroll to position [350, 0]
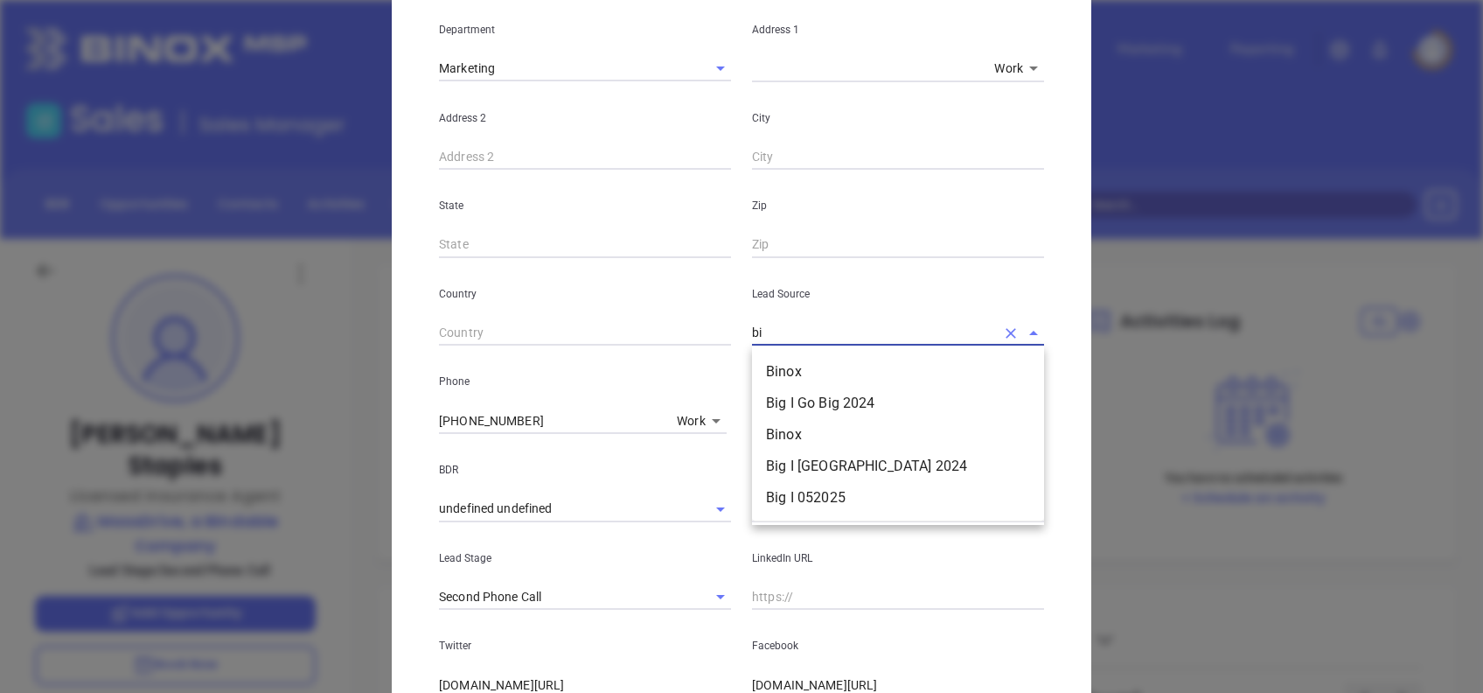
type input "b"
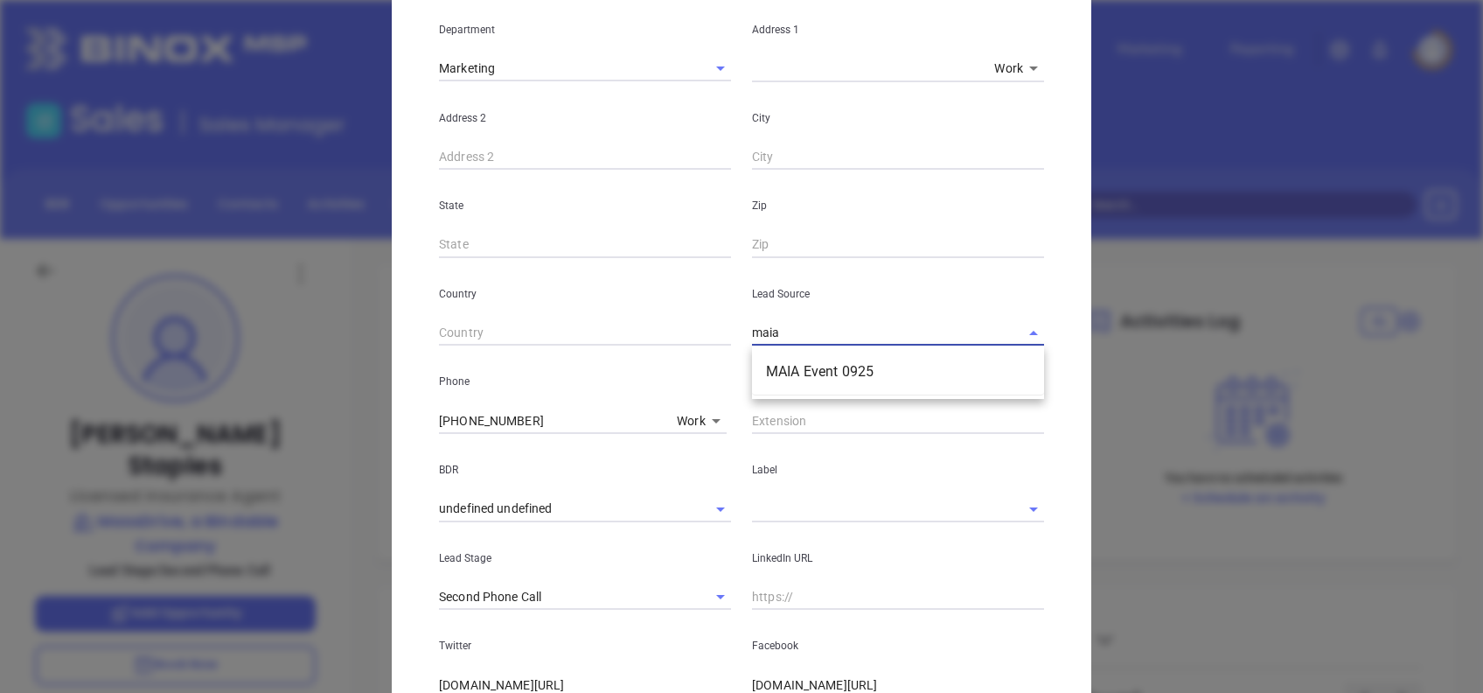
click at [802, 366] on li "MAIA Event 0925" at bounding box center [898, 371] width 292 height 31
type input "MAIA Event 0925"
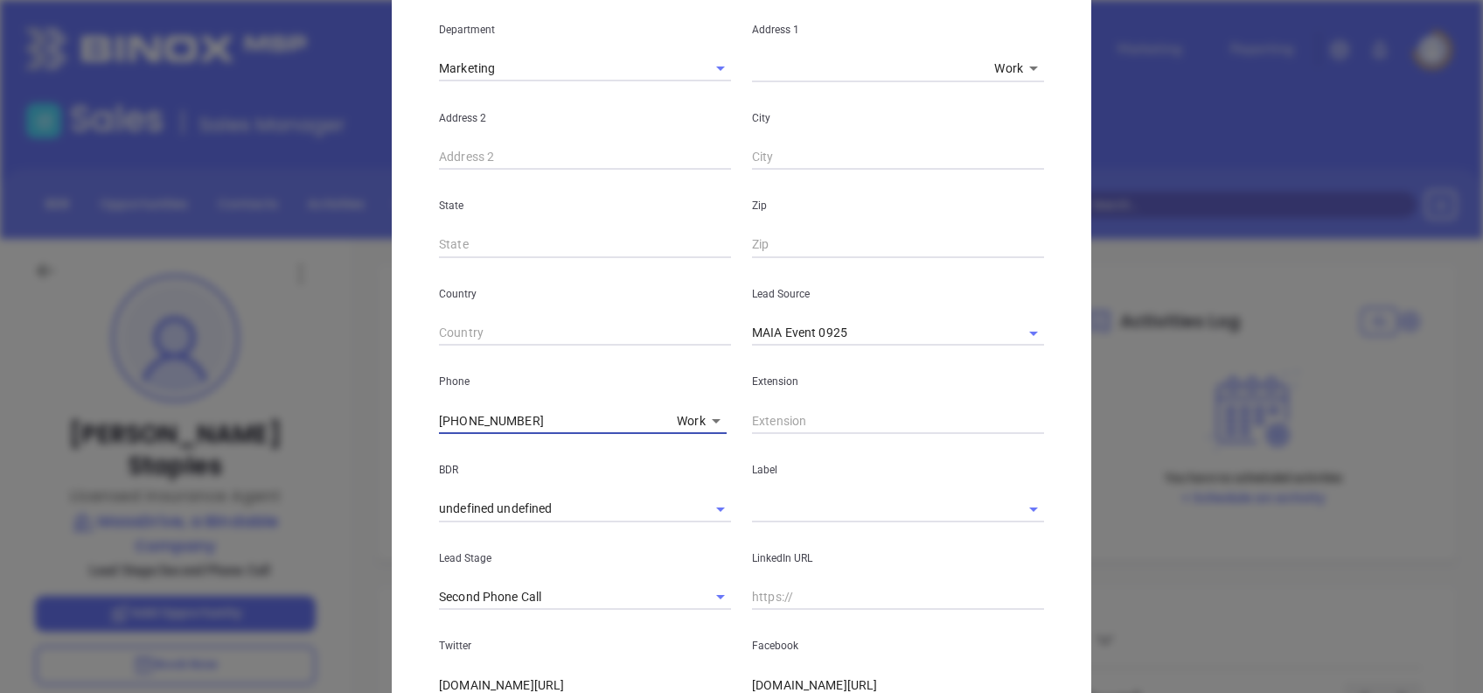
click at [540, 421] on input "(866) 963-8231" at bounding box center [554, 421] width 231 height 26
click at [539, 421] on input "(866) 963-8231" at bounding box center [554, 421] width 231 height 26
paste input "text"
type input "(866) 963-8231"
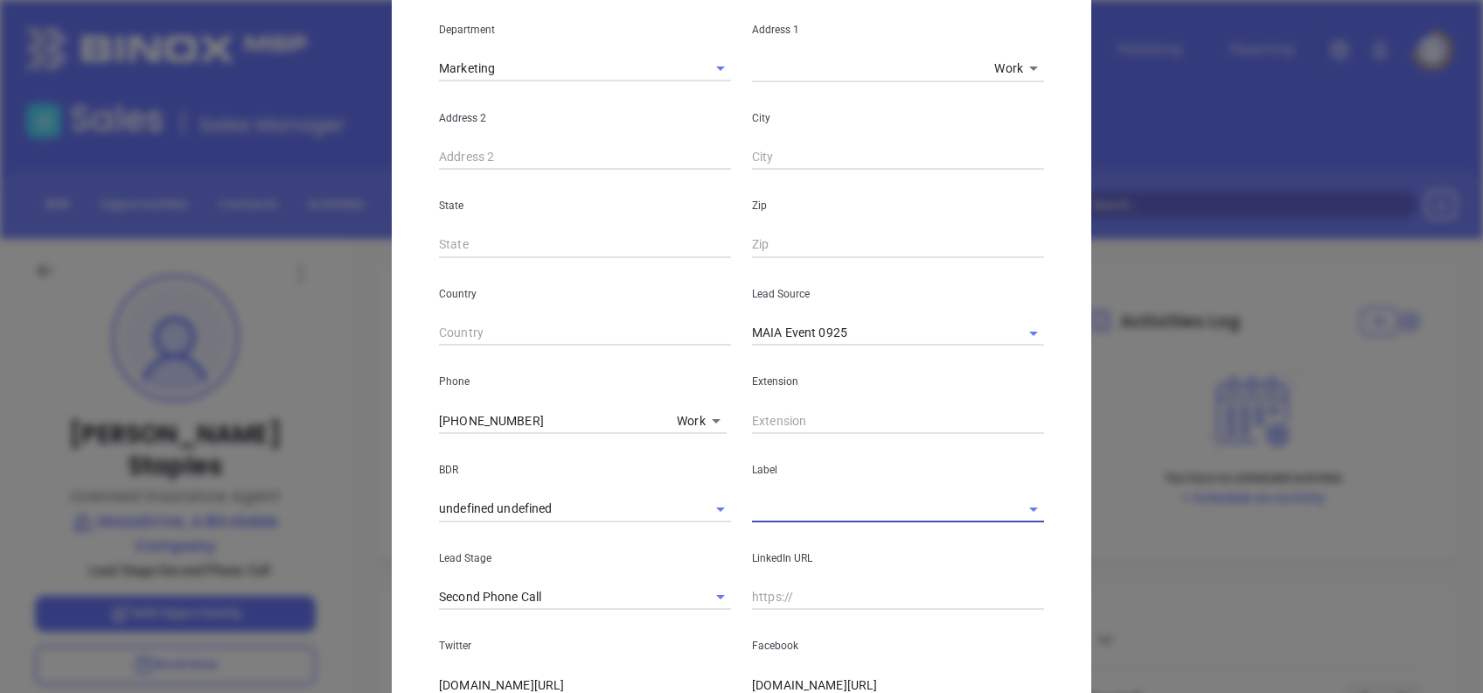
click at [788, 515] on input "text" at bounding box center [873, 508] width 243 height 25
click at [805, 534] on li "Prospect" at bounding box center [898, 548] width 292 height 31
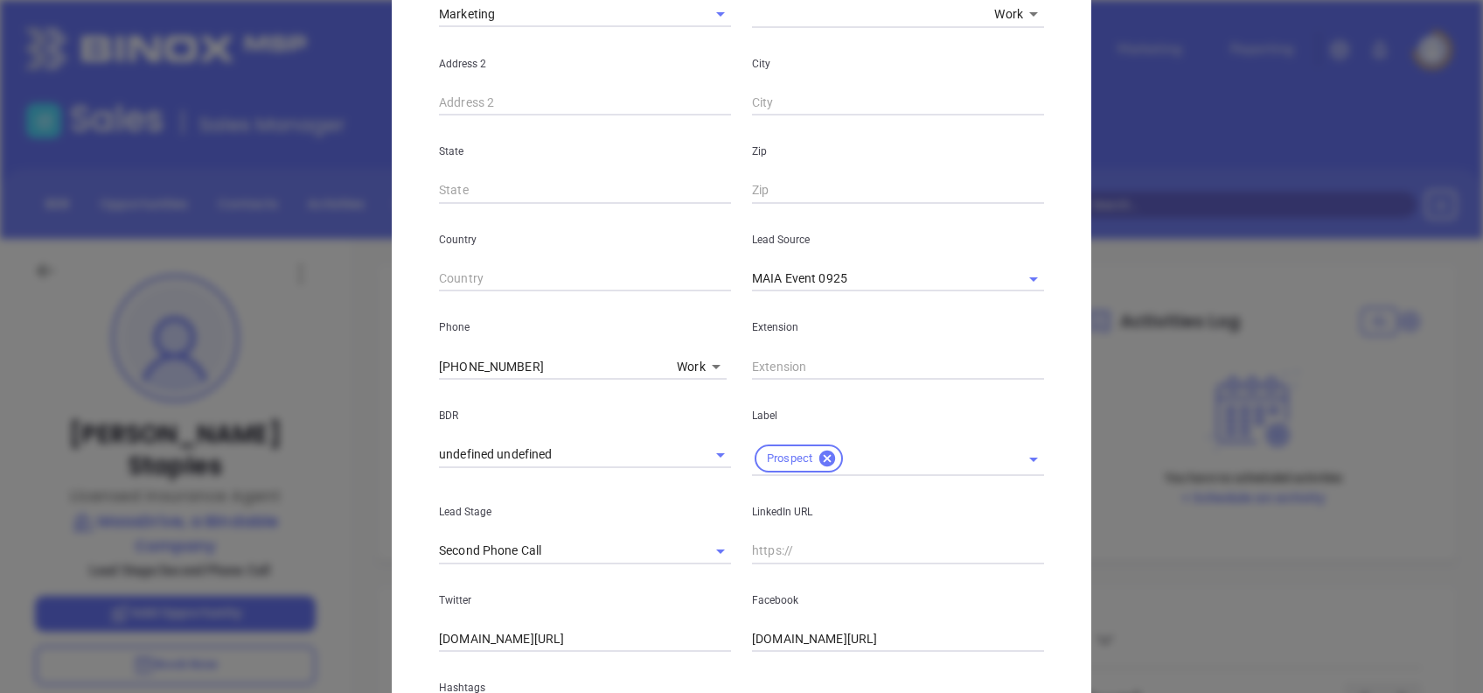
scroll to position [583, 0]
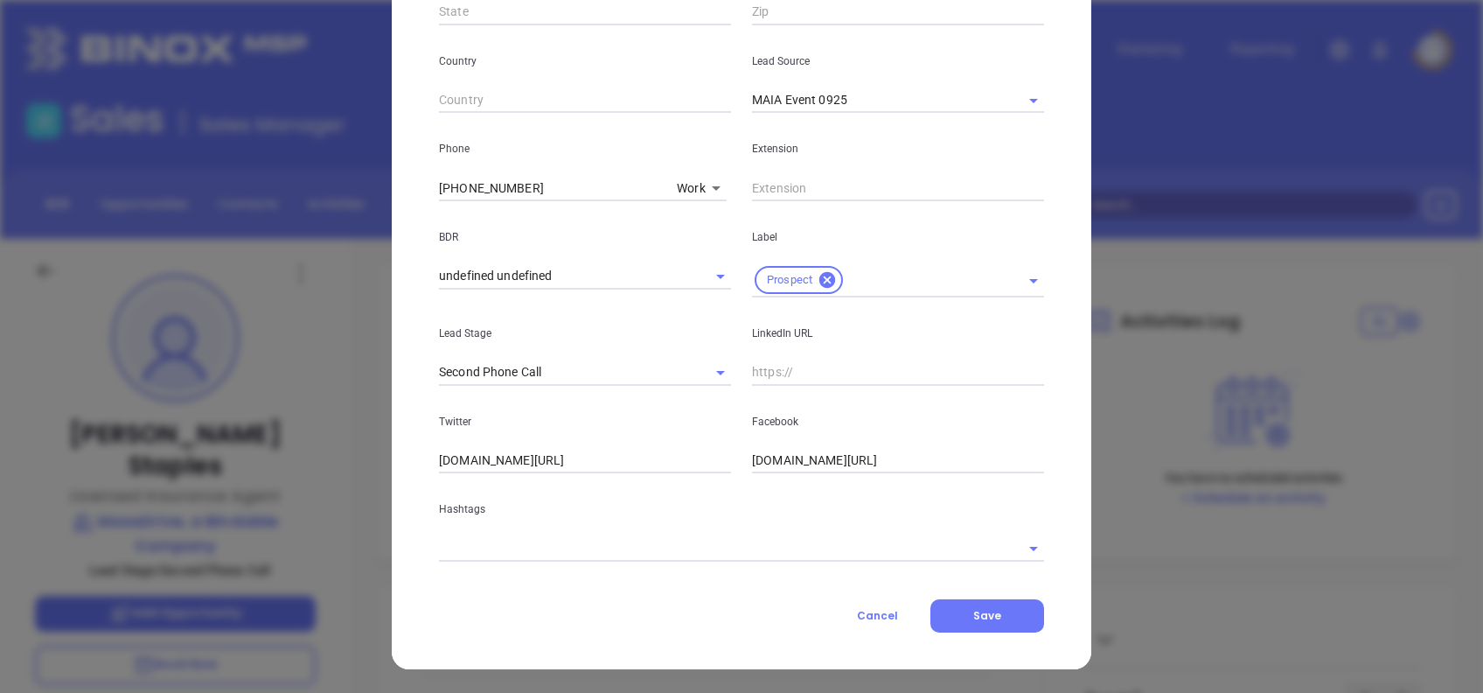
click at [784, 362] on input "text" at bounding box center [898, 372] width 292 height 26
paste input "www.linkedin.com/in/jeanmarielovett/"
type input "www.linkedin.com/in/jeanmarielovett/"
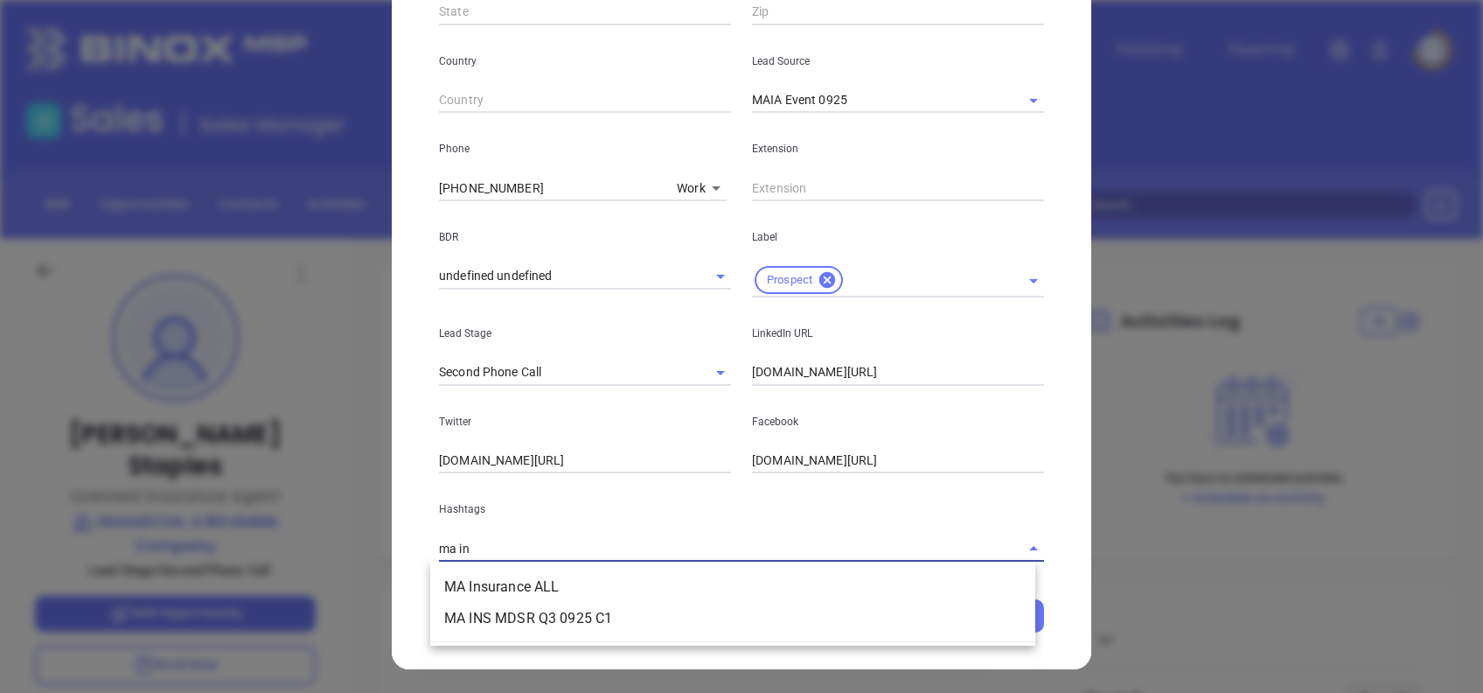
type input "ma ins"
click at [604, 589] on li "MA Insurance ALL" at bounding box center [732, 586] width 605 height 31
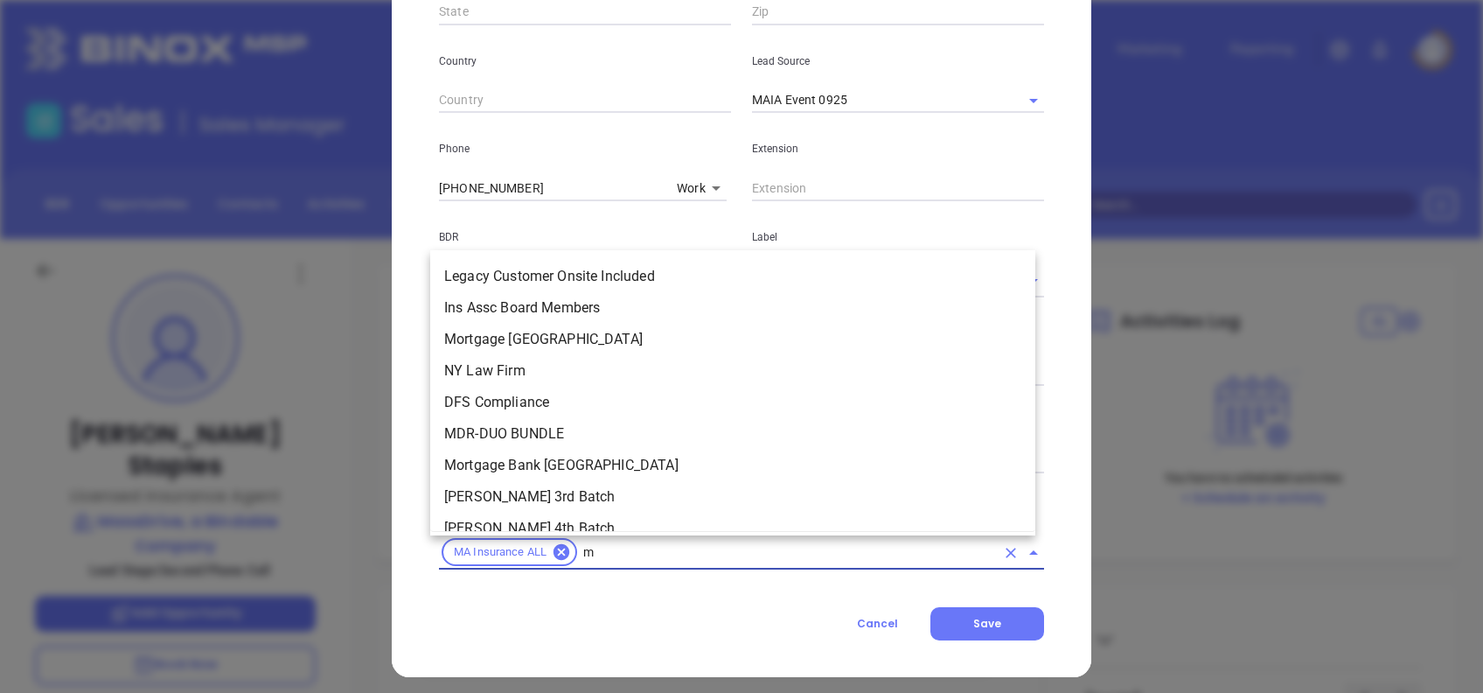
type input "ma"
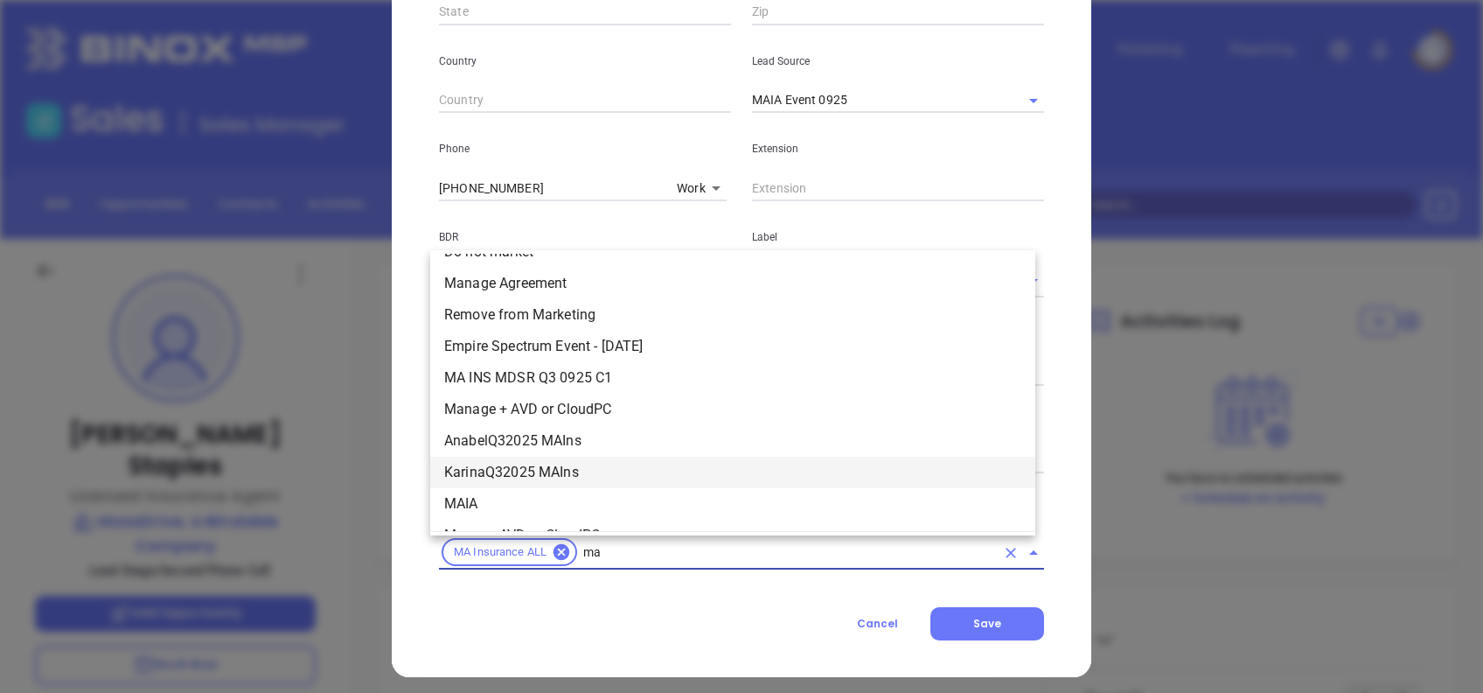
scroll to position [392, 0]
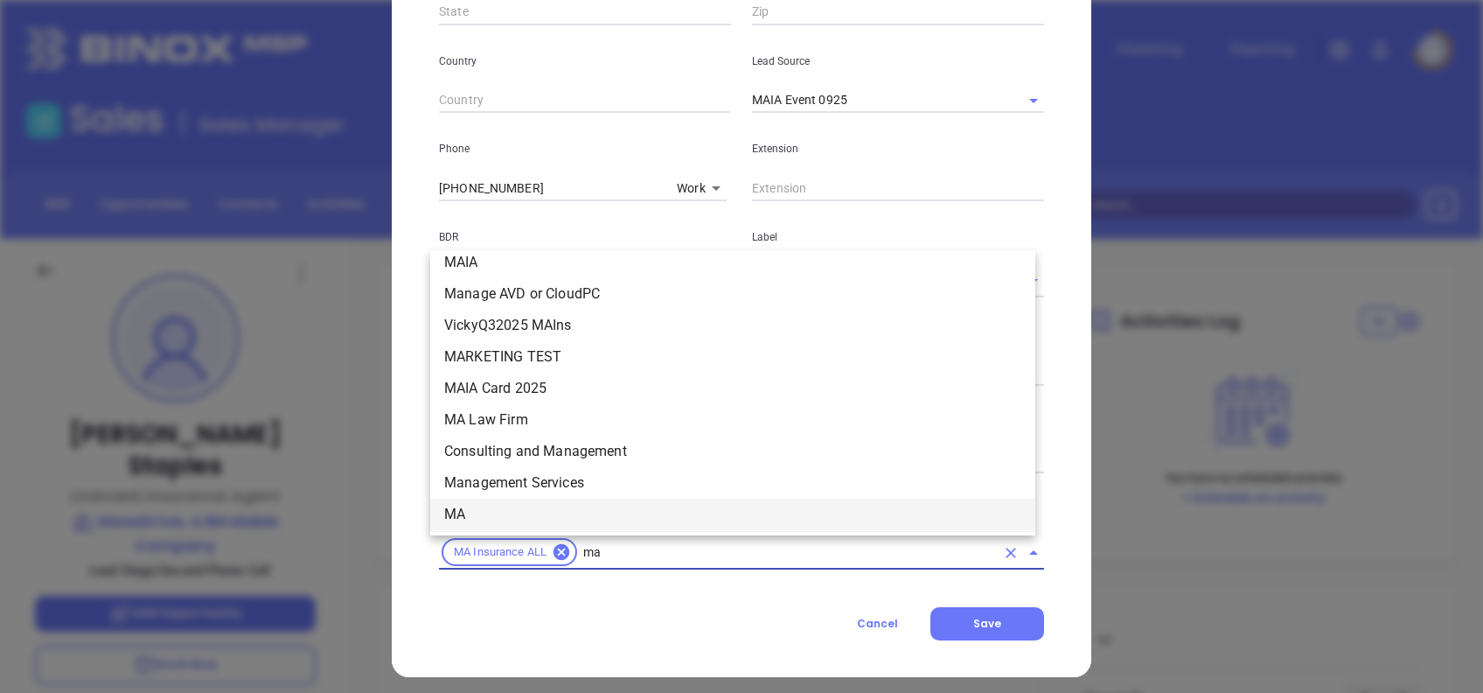
click at [482, 506] on li "MA" at bounding box center [732, 514] width 605 height 31
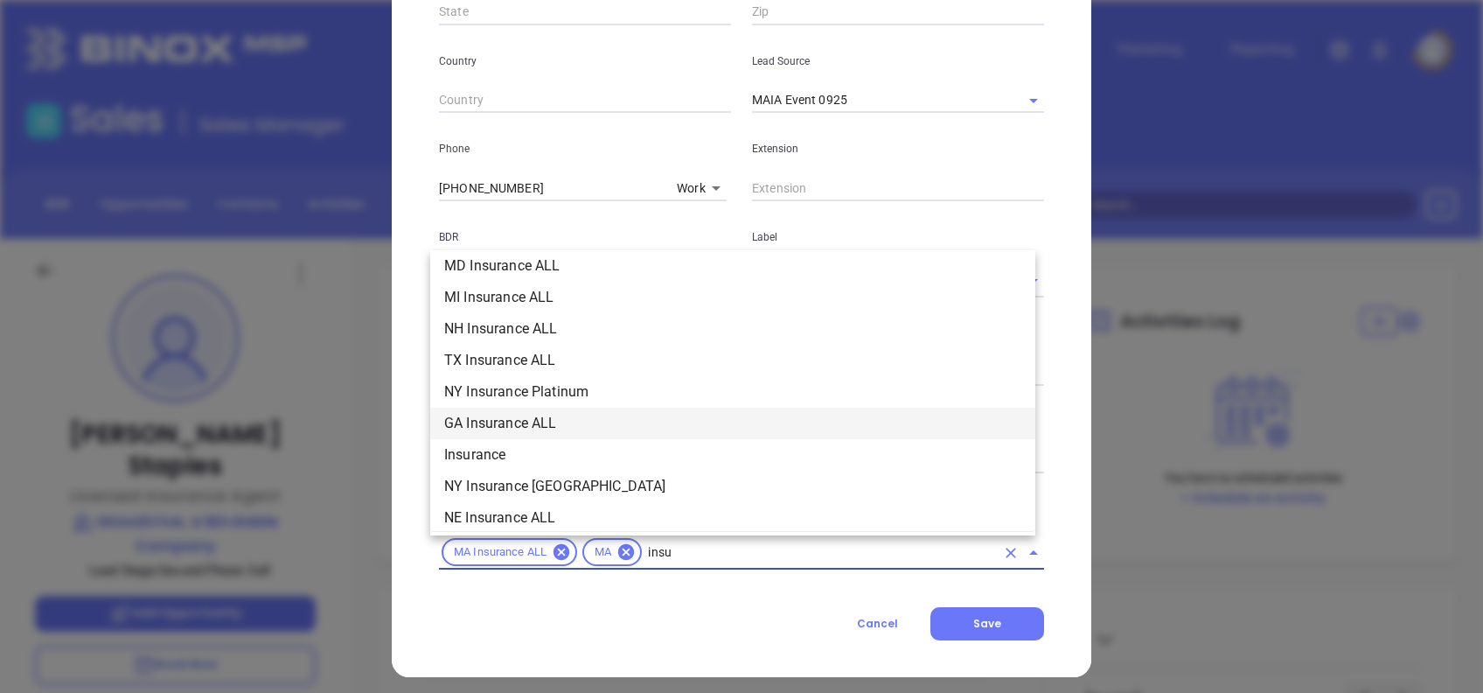
scroll to position [451, 0]
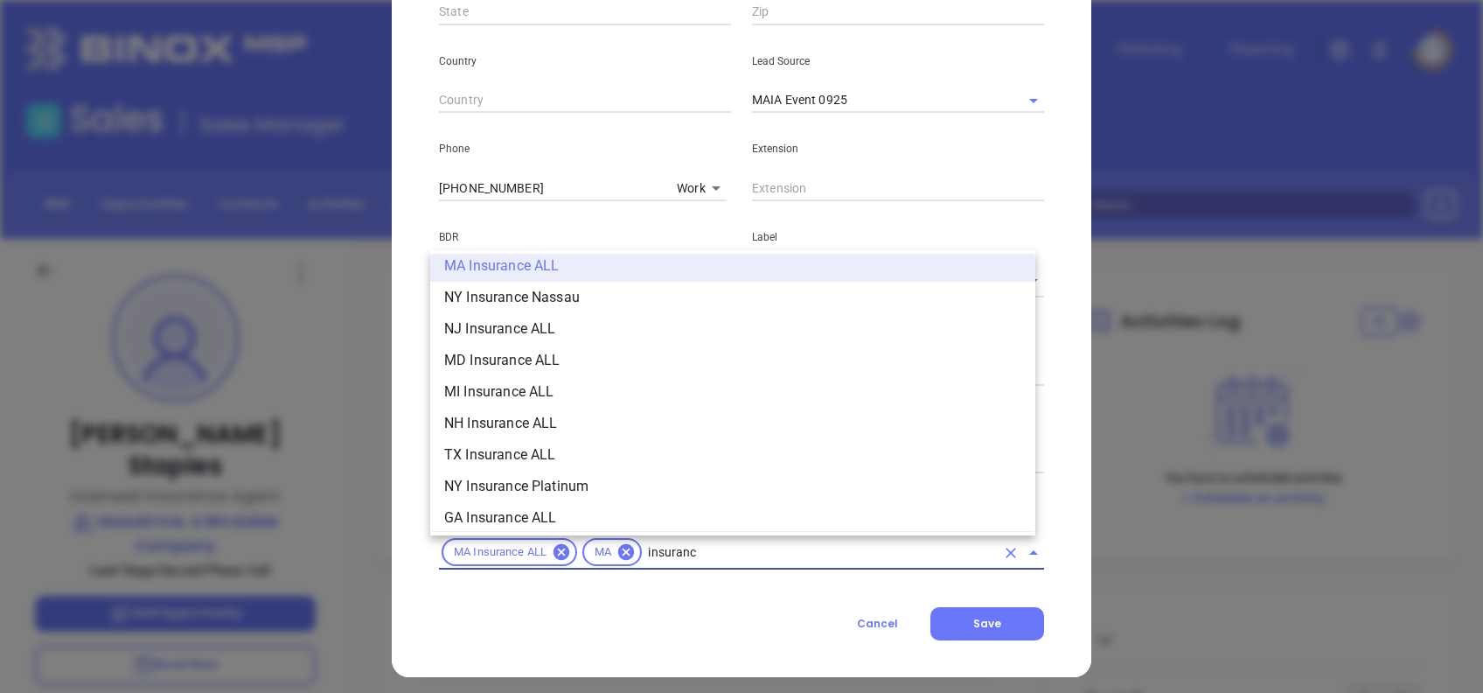
type input "insurance"
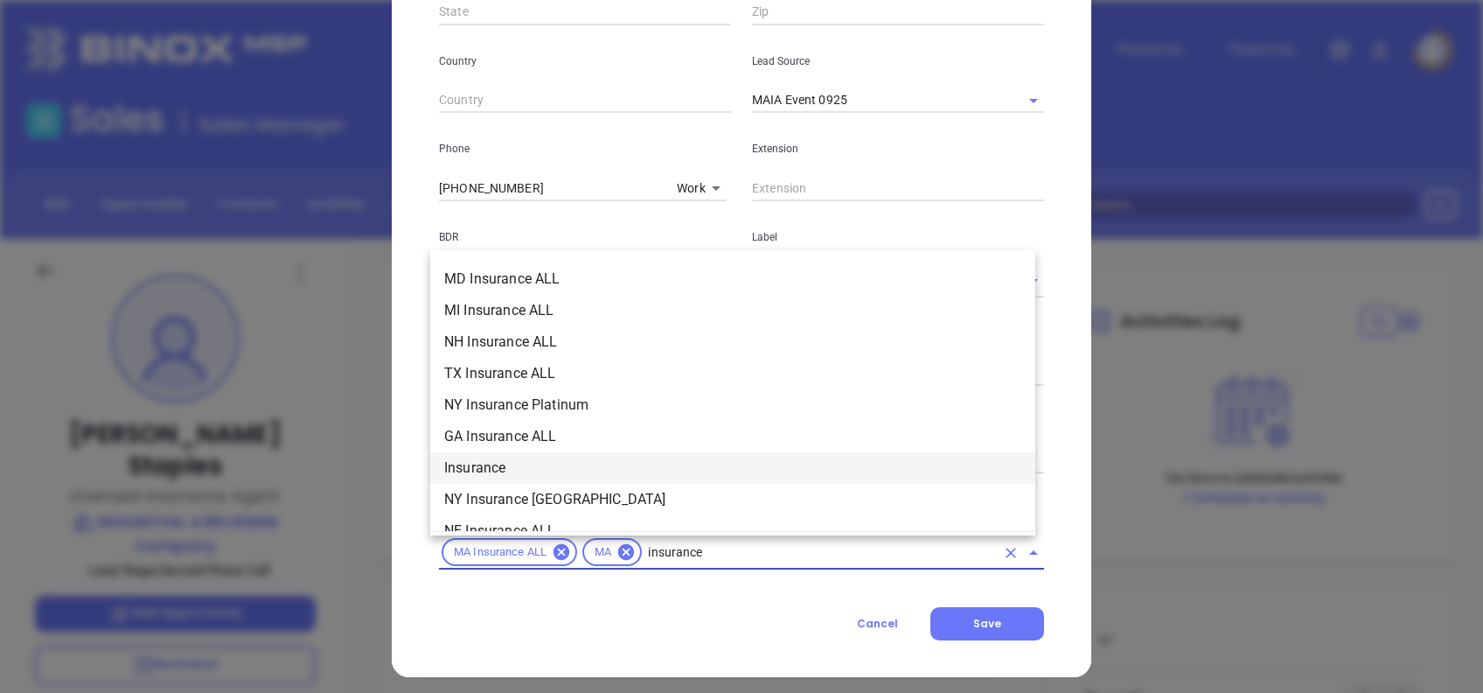
scroll to position [568, 0]
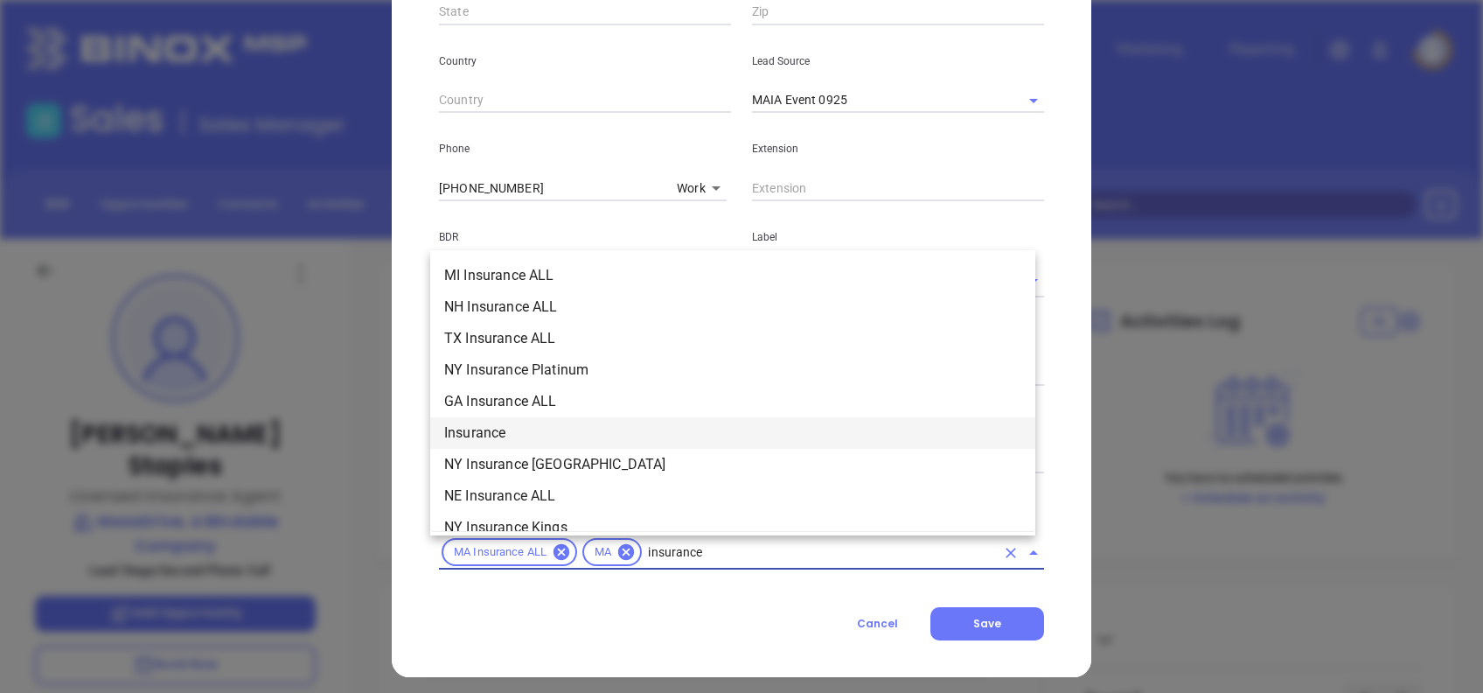
click at [518, 422] on li "Insurance" at bounding box center [732, 432] width 605 height 31
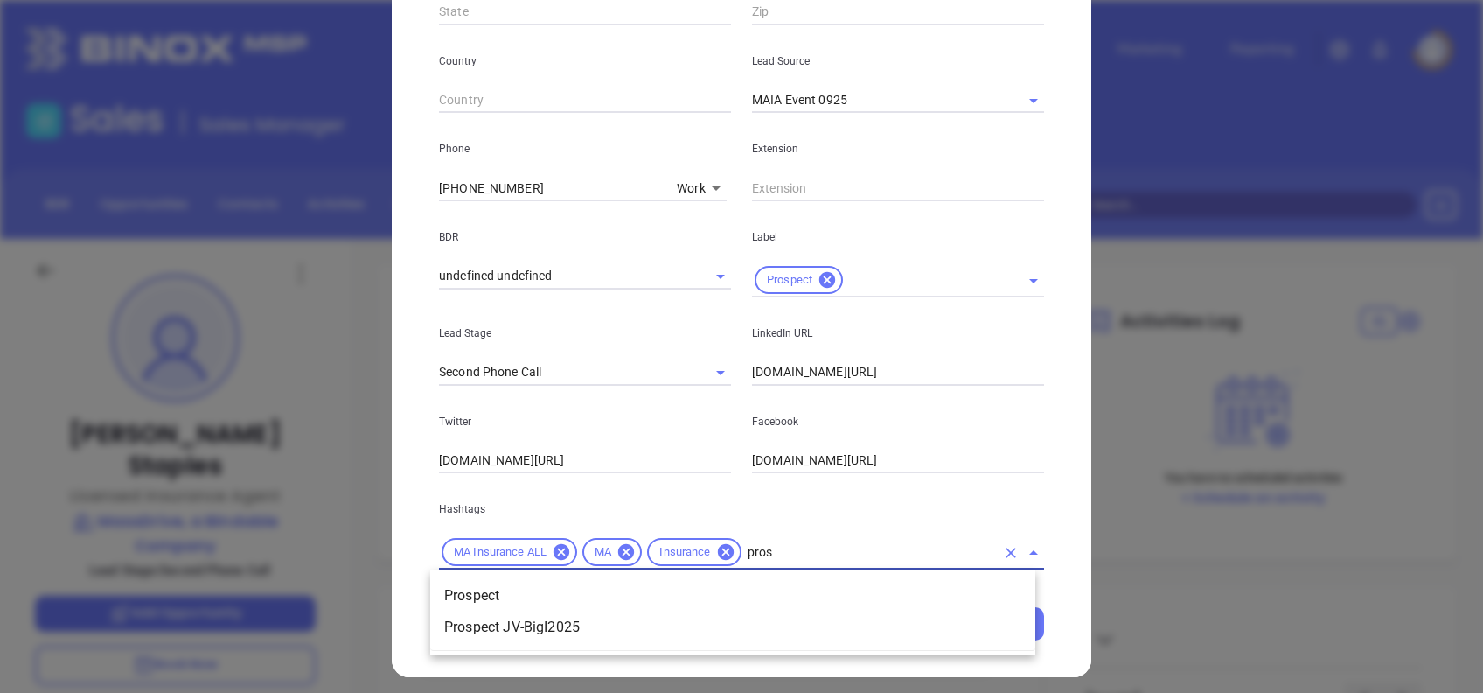
type input "prosp"
click at [816, 590] on li "Prospect" at bounding box center [732, 595] width 605 height 31
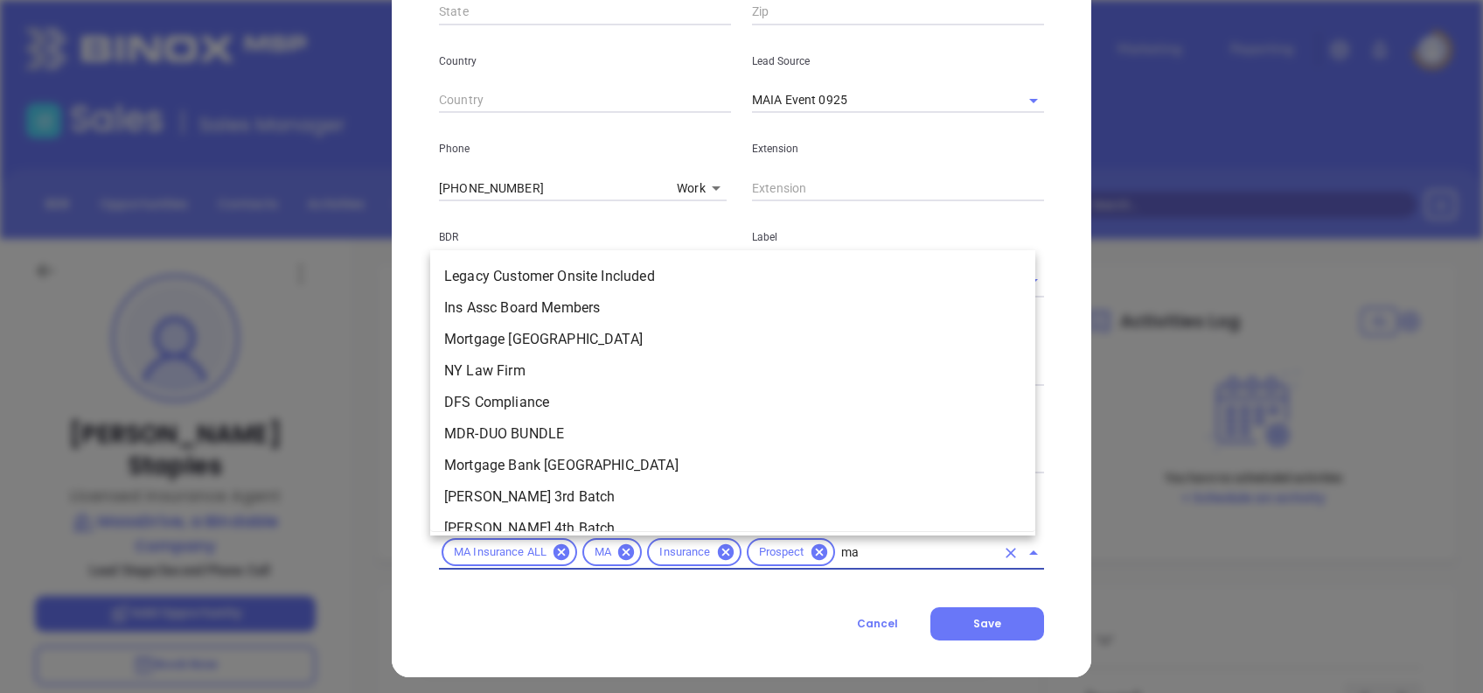
scroll to position [0, 0]
type input "maia"
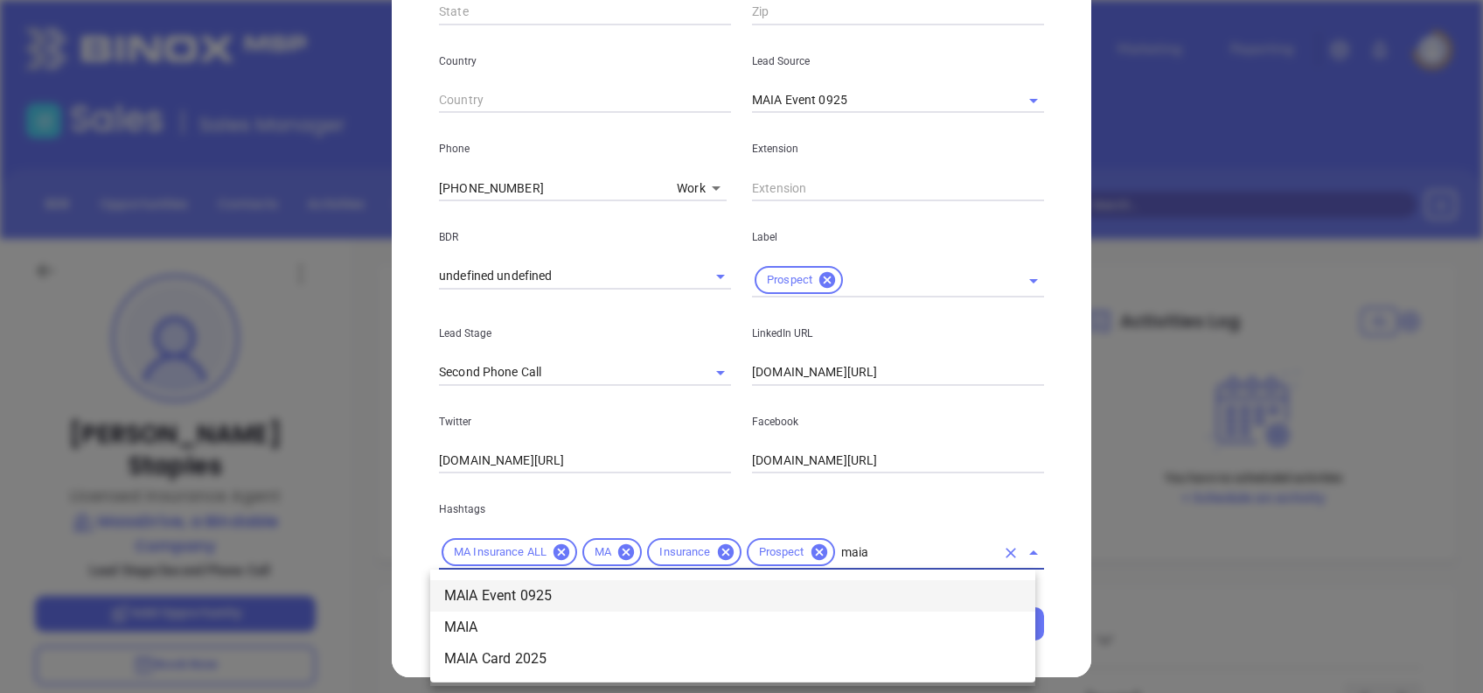
click at [850, 587] on li "MAIA Event 0925" at bounding box center [732, 595] width 605 height 31
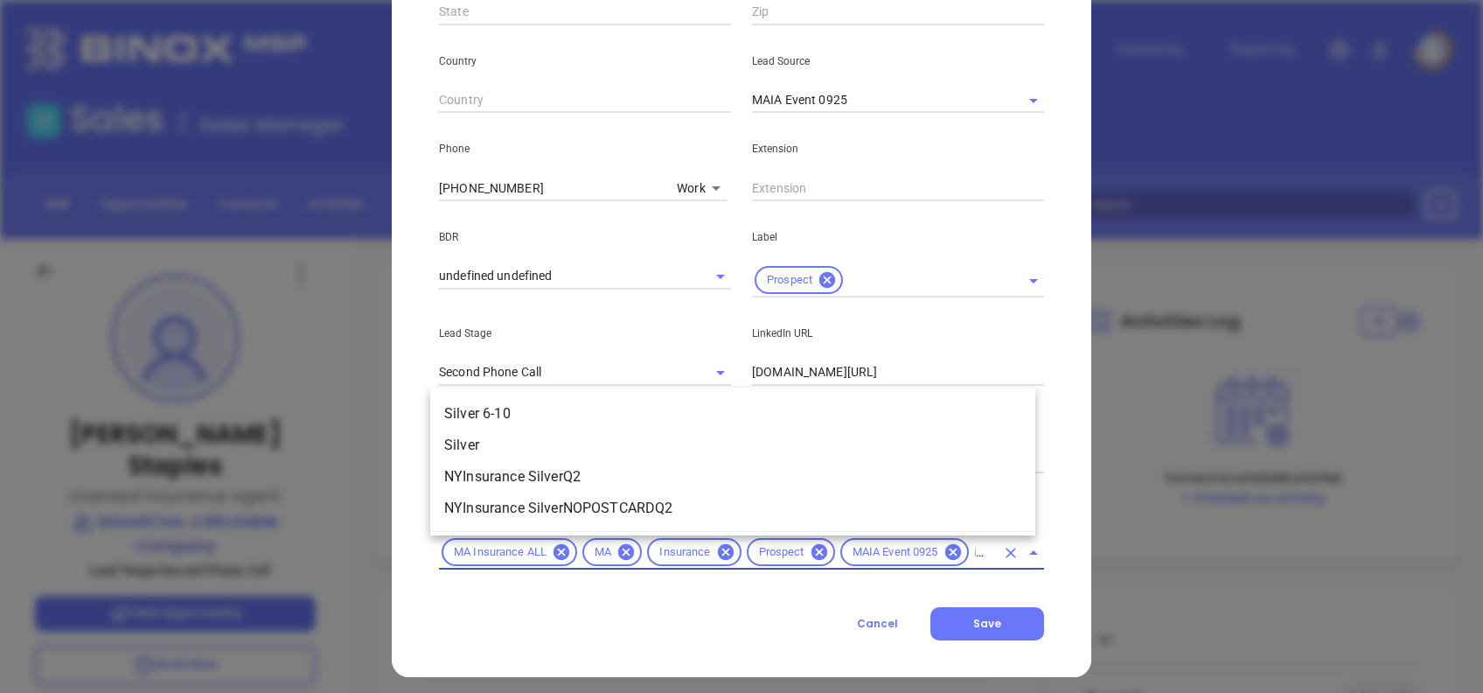
type input "silver"
click at [587, 420] on li "Silver 6-10" at bounding box center [732, 413] width 605 height 31
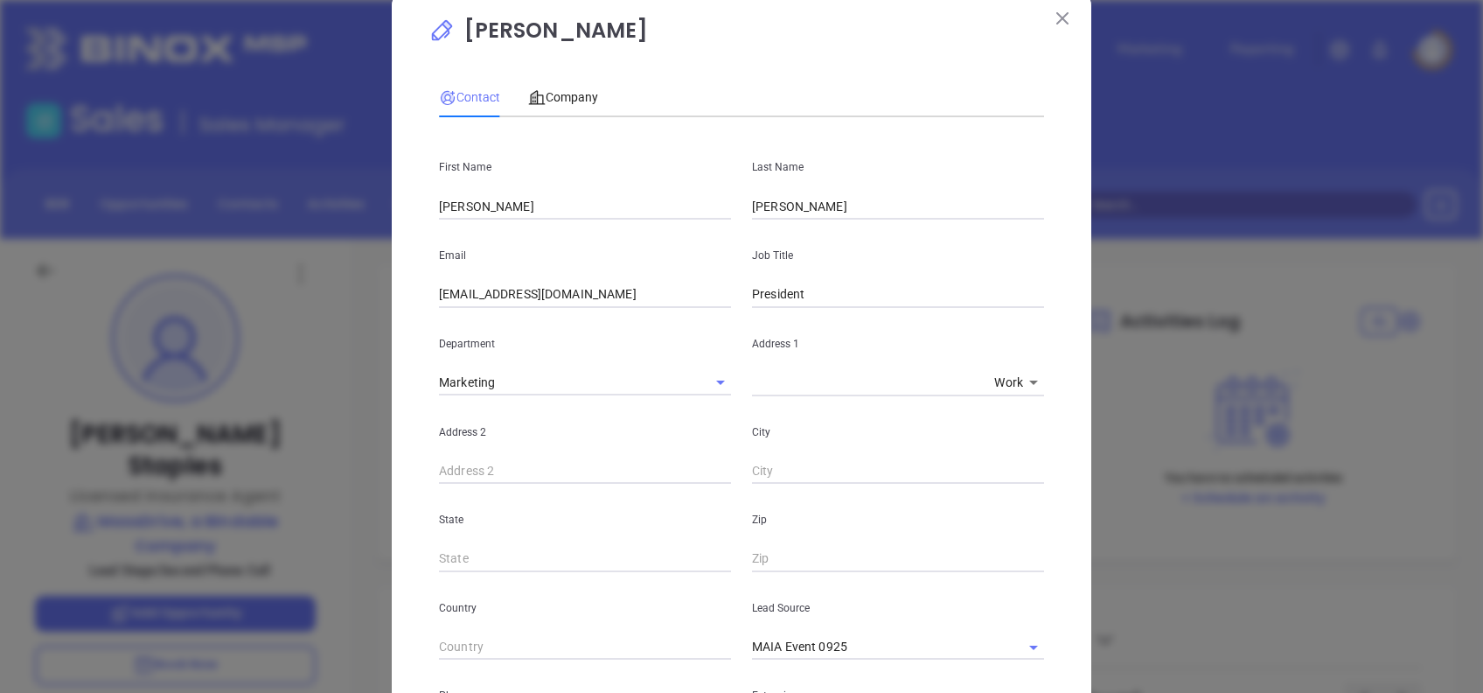
scroll to position [0, 0]
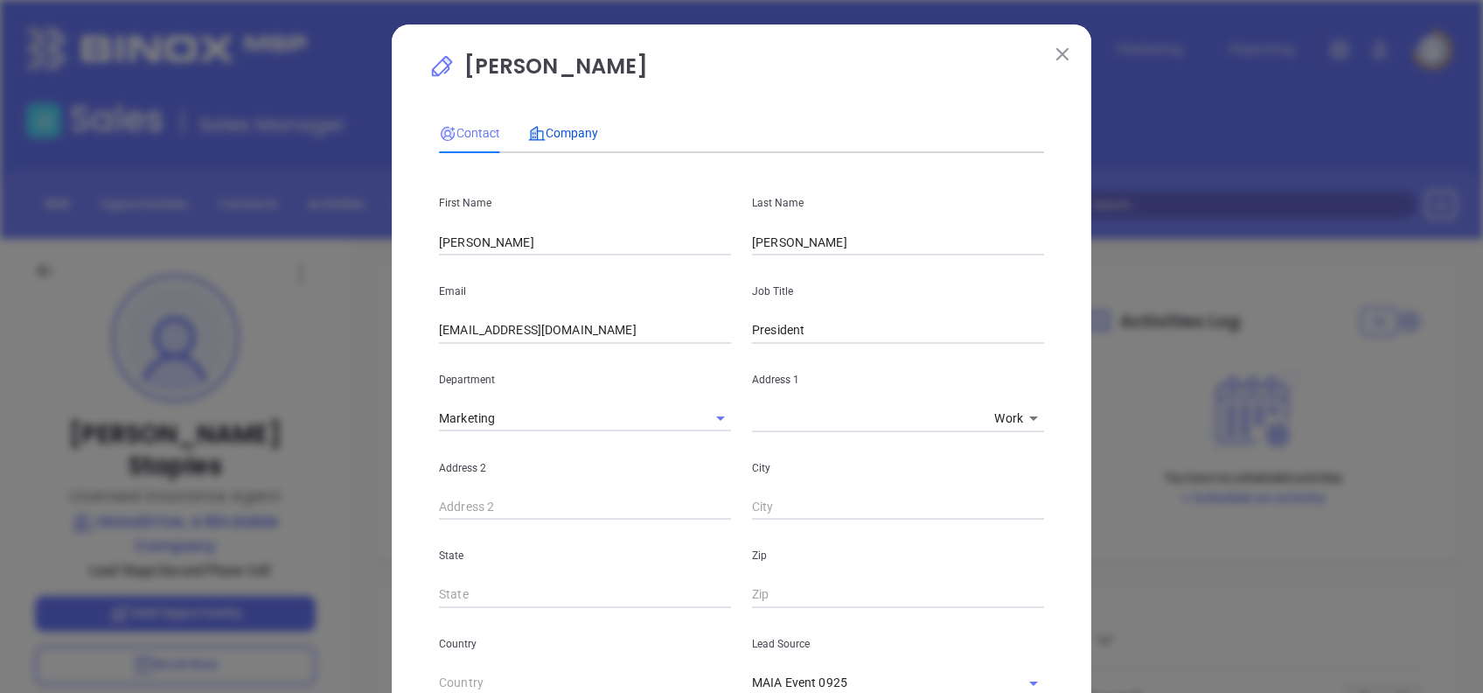
click at [564, 138] on span "Company" at bounding box center [563, 133] width 70 height 14
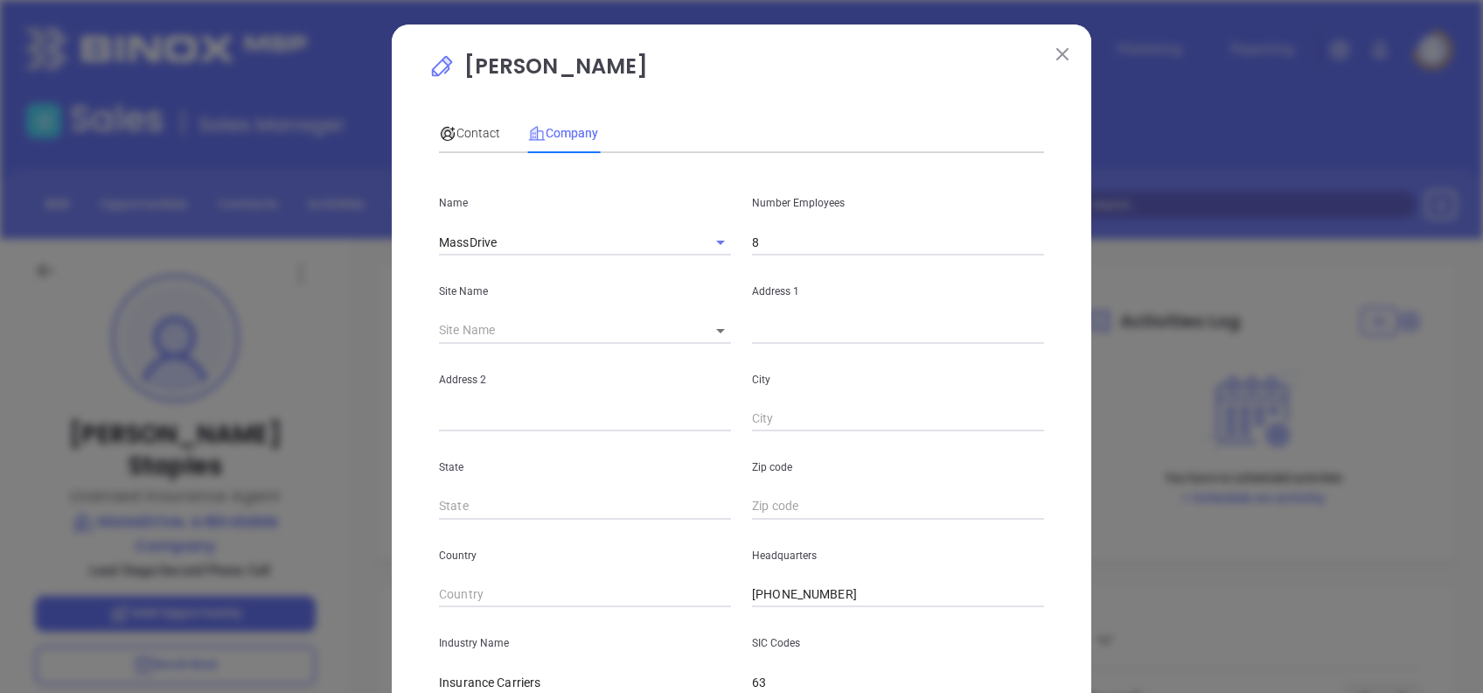
click at [712, 336] on body "Leads CRM Marketing Reporting Financial Leads Leads Sales Sales Manager BDR Opp…" at bounding box center [741, 346] width 1483 height 693
click at [717, 336] on li "Boston" at bounding box center [768, 331] width 163 height 31
type input "Boston"
type input "126709"
type input "24 Federal St Fl 4"
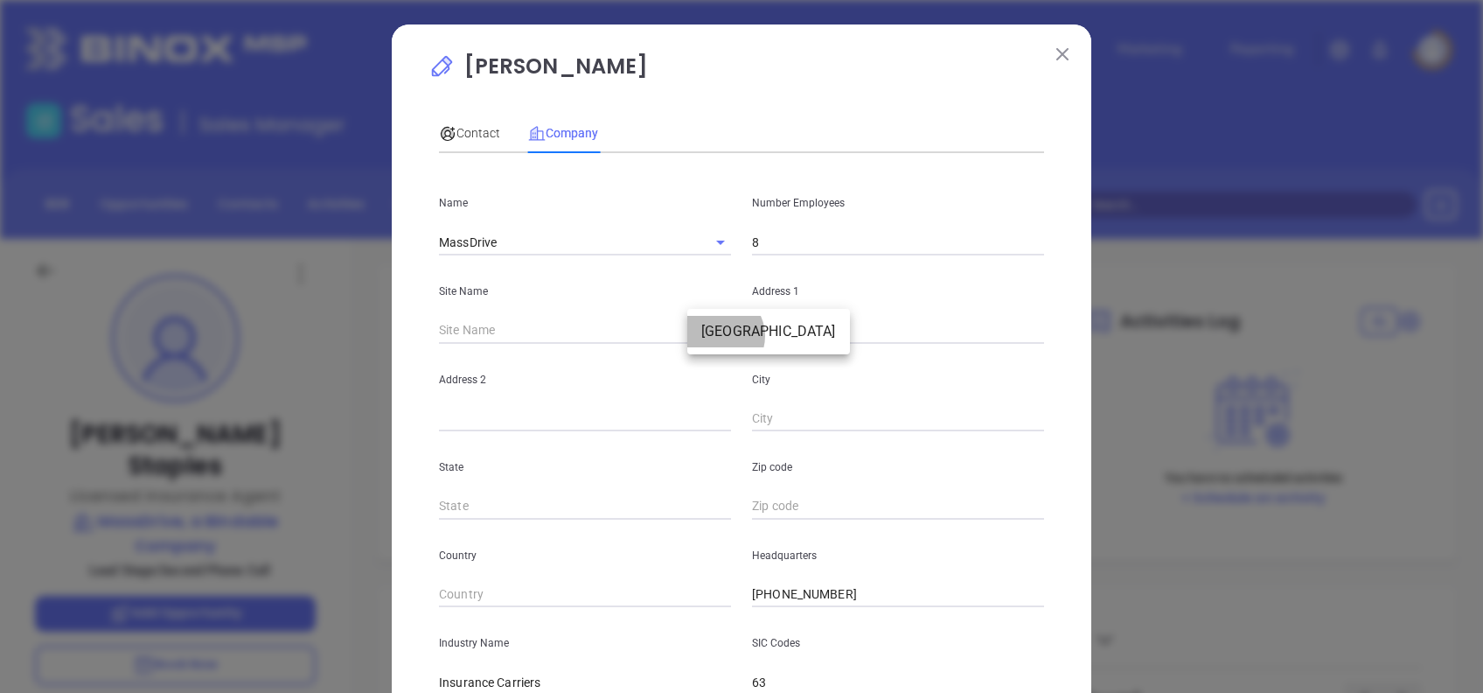
type input "Boston"
type input "MA"
type input "02110-2516"
type input "US"
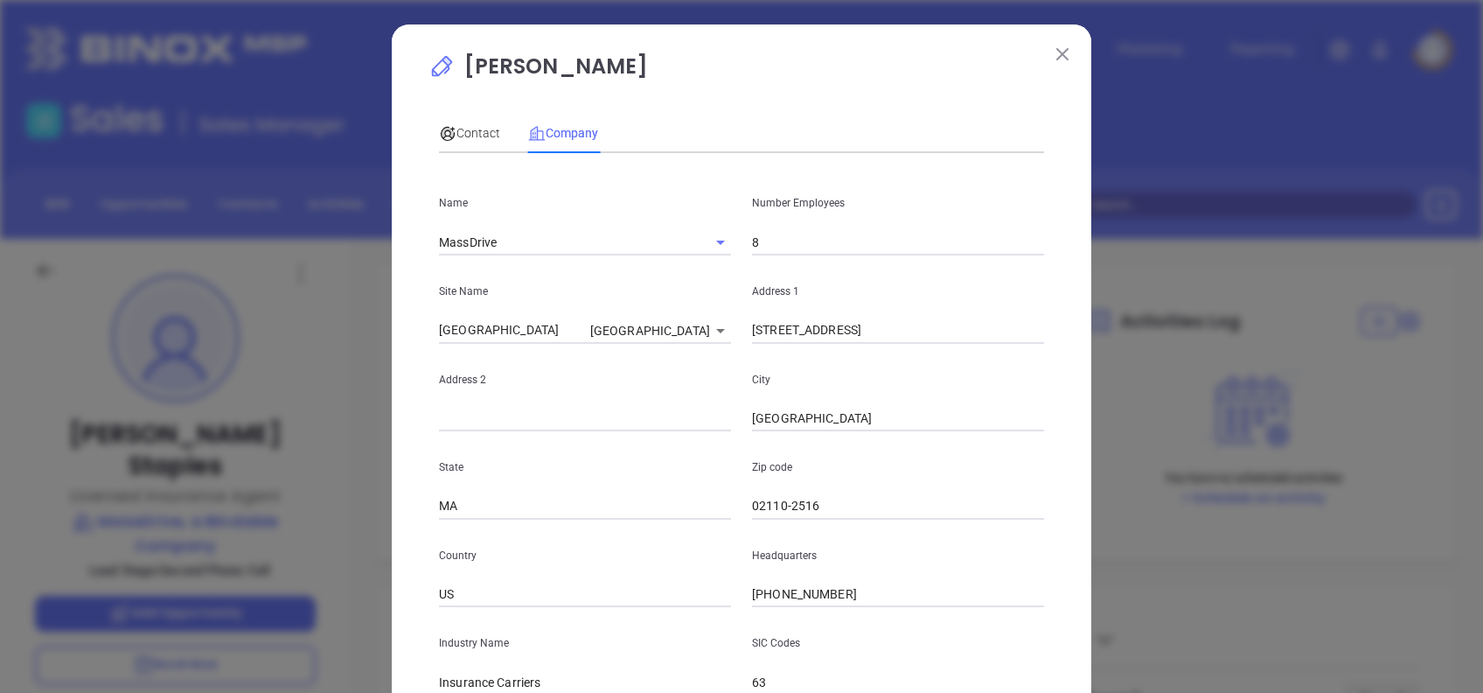
click at [860, 329] on input "24 Federal St Fl 4" at bounding box center [898, 330] width 292 height 26
drag, startPoint x: 843, startPoint y: 329, endPoint x: 686, endPoint y: 310, distance: 158.6
click at [686, 311] on div "Site Name Boston Boston 126709 Address 1 24 Federal St Fl 4" at bounding box center [742, 299] width 626 height 88
paste input "1 A Street, 4th Floor, Suite 4, Boston, MA 02210, US"
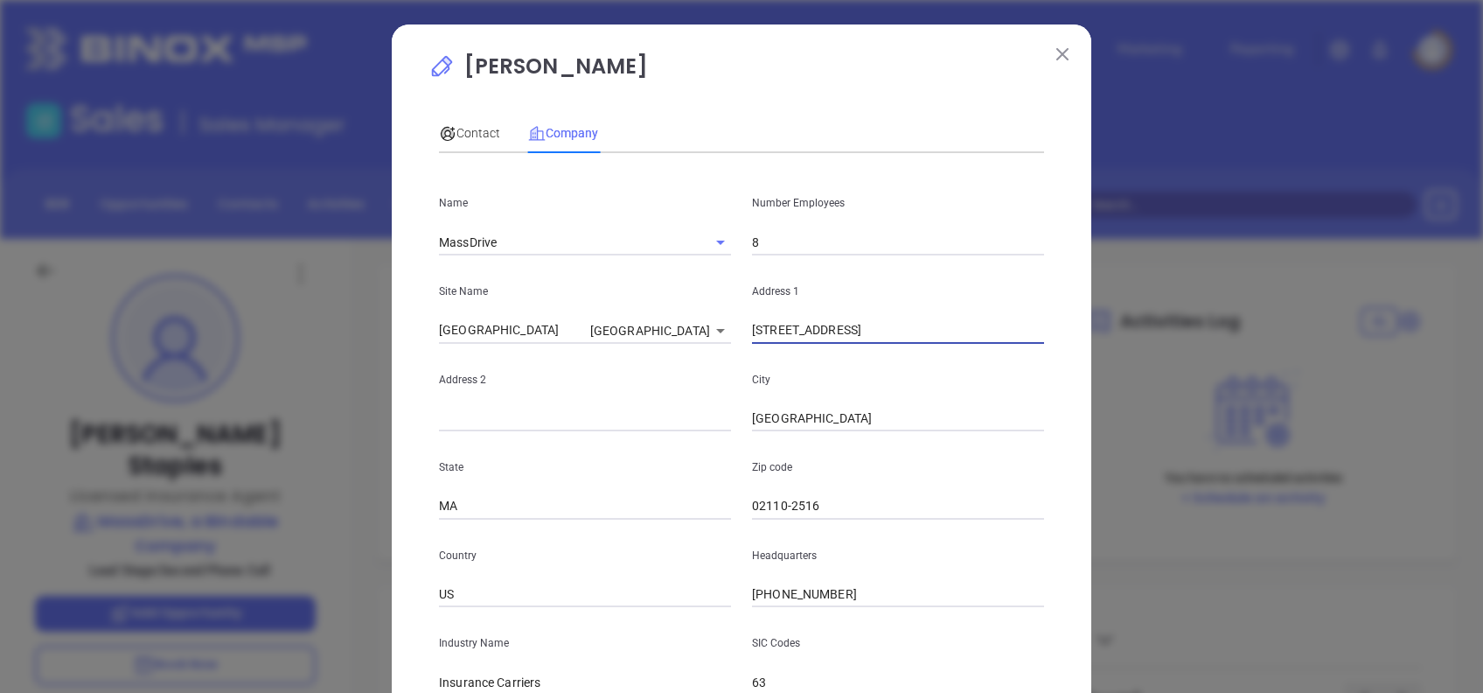
drag, startPoint x: 1013, startPoint y: 324, endPoint x: 1114, endPoint y: 324, distance: 101.5
click at [1114, 324] on div "Derek Staples Contact Company First Name Jean Marie Last Name Lovett Email jmlo…" at bounding box center [741, 346] width 1483 height 693
type input "241 A Street, 4th Floor, Suite 4, Boston, MA"
drag, startPoint x: 807, startPoint y: 501, endPoint x: 658, endPoint y: 511, distance: 149.9
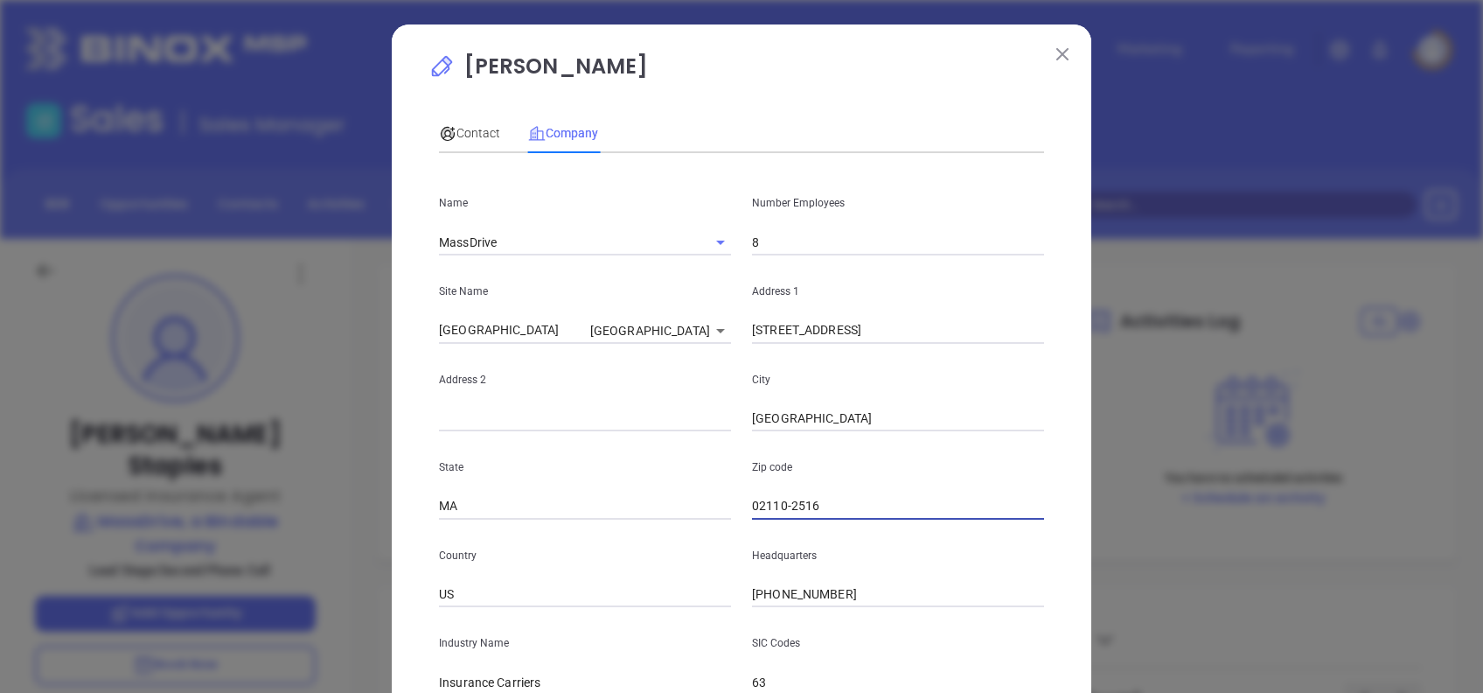
click at [662, 511] on div "State MA Zip code 02110-2516" at bounding box center [742, 475] width 626 height 88
paste input "210"
type input "02210"
click at [1005, 335] on input "241 A Street, 4th Floor, Suite 4, Boston, MA" at bounding box center [898, 330] width 292 height 26
type input "241 A Street, 4th Floor,"
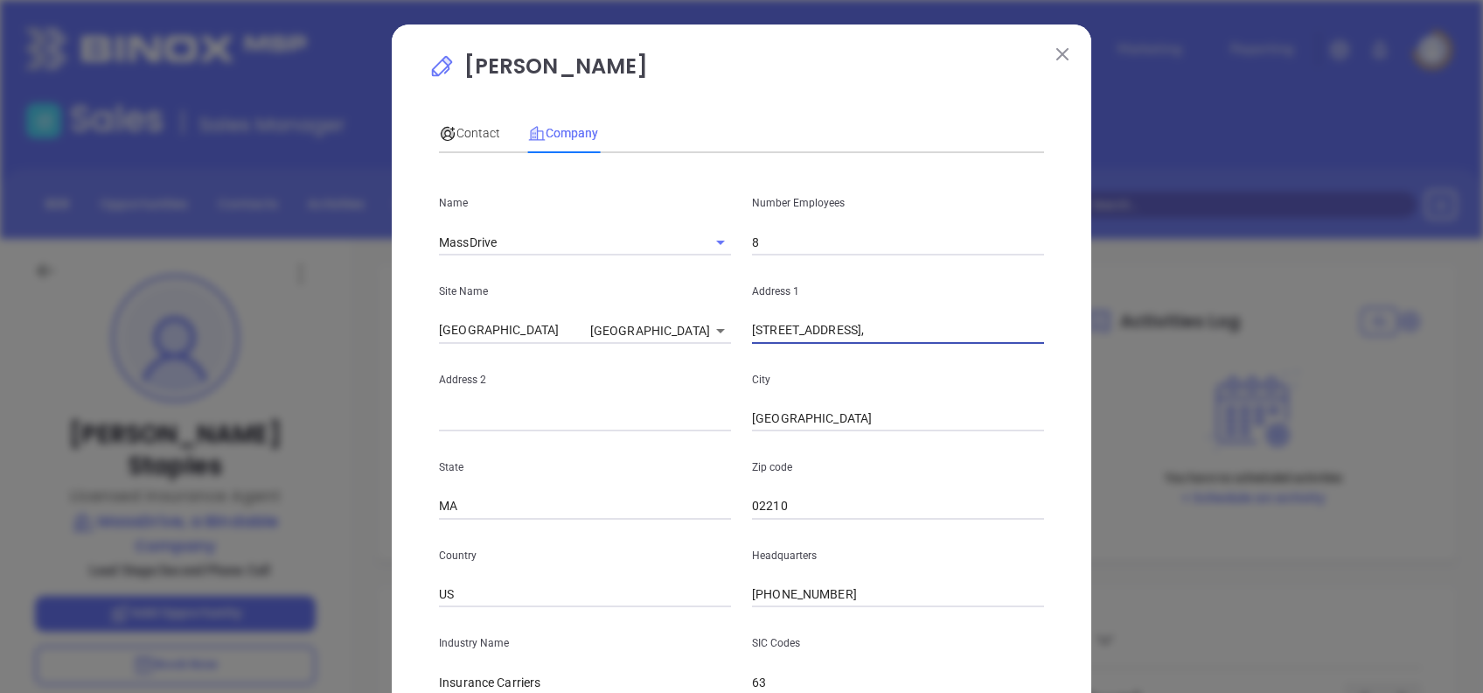
click at [448, 414] on input "text" at bounding box center [585, 419] width 292 height 26
paste input "Suite 4"
type input "Suite 4"
click at [927, 329] on input "241 A Street, 4th Floor," at bounding box center [898, 330] width 292 height 26
type input "241 A Street,"
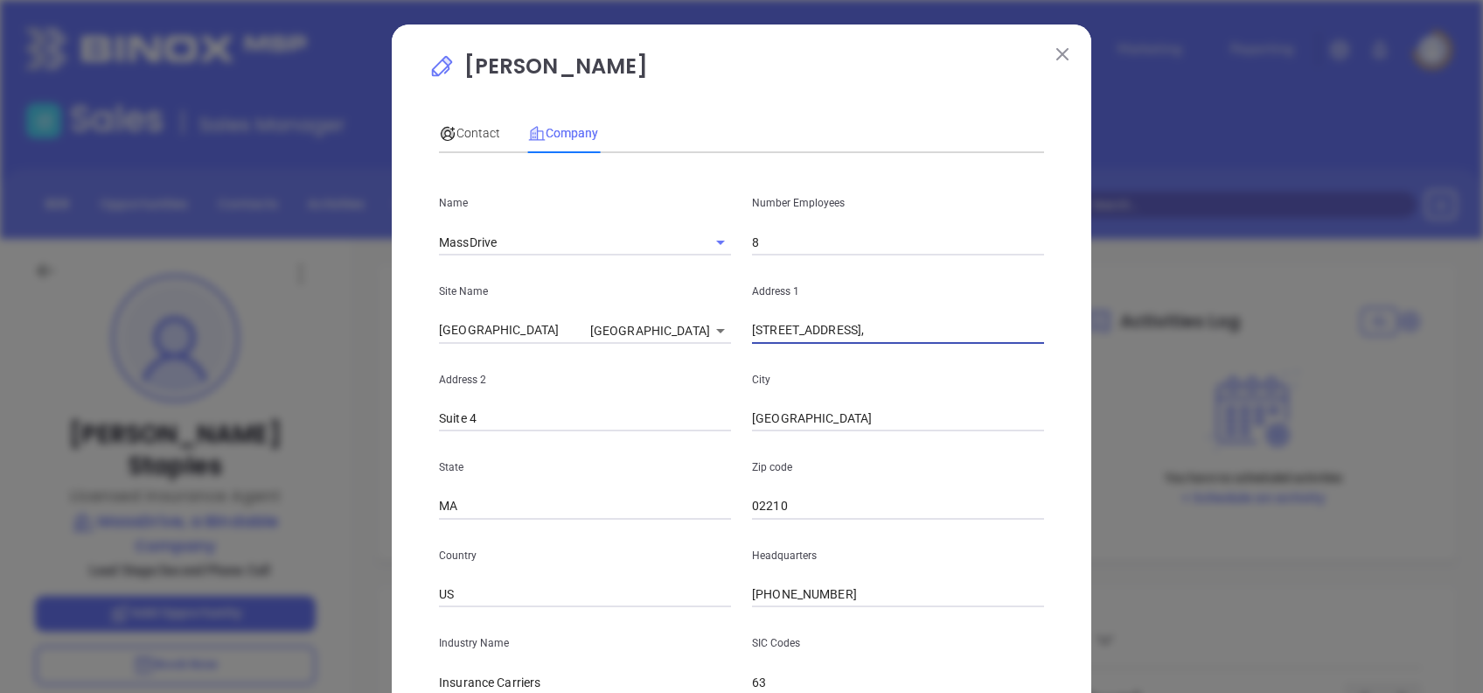
click at [429, 413] on div "Address 2 Suite 4" at bounding box center [585, 388] width 313 height 88
click at [439, 418] on input "Suite 4" at bounding box center [585, 419] width 292 height 26
paste input "4th Floor"
type input "4th Floor, Suite 4"
click at [906, 326] on input "241 A Street," at bounding box center [898, 330] width 292 height 26
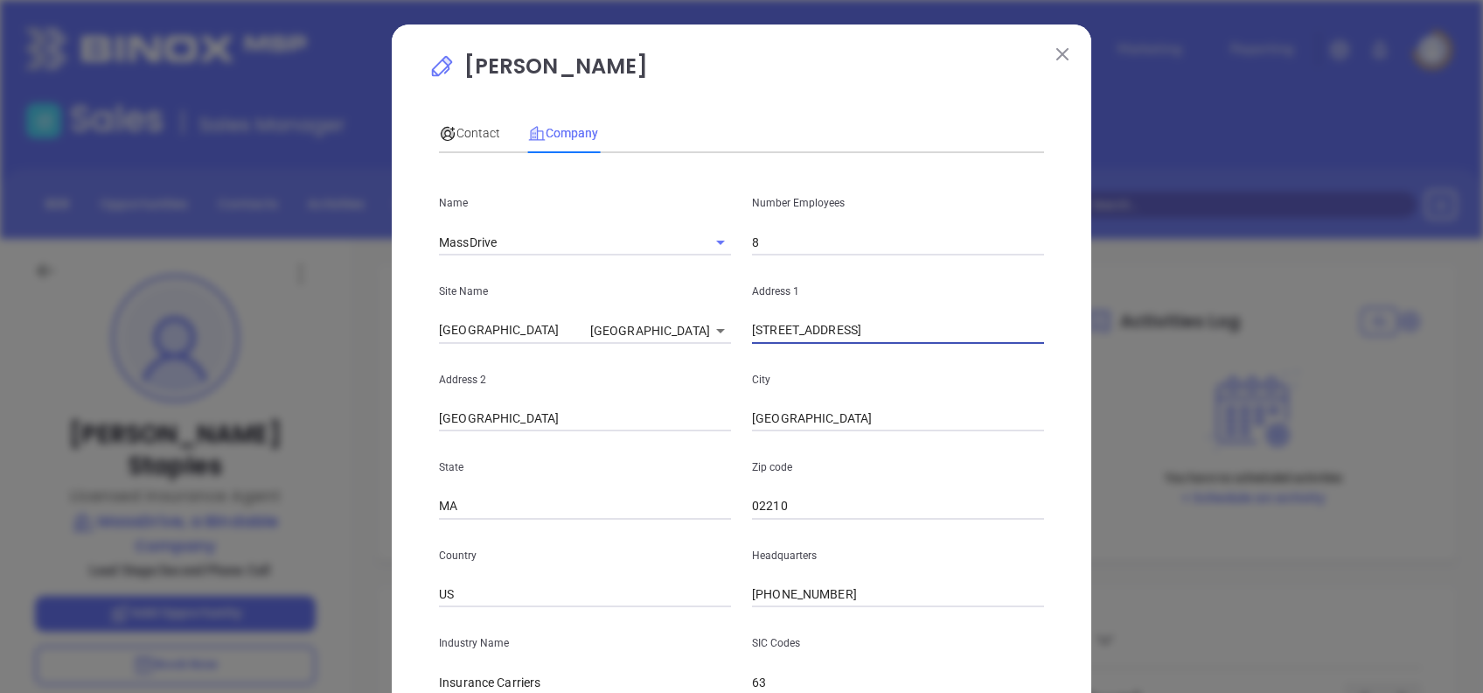
type input "241 A Street"
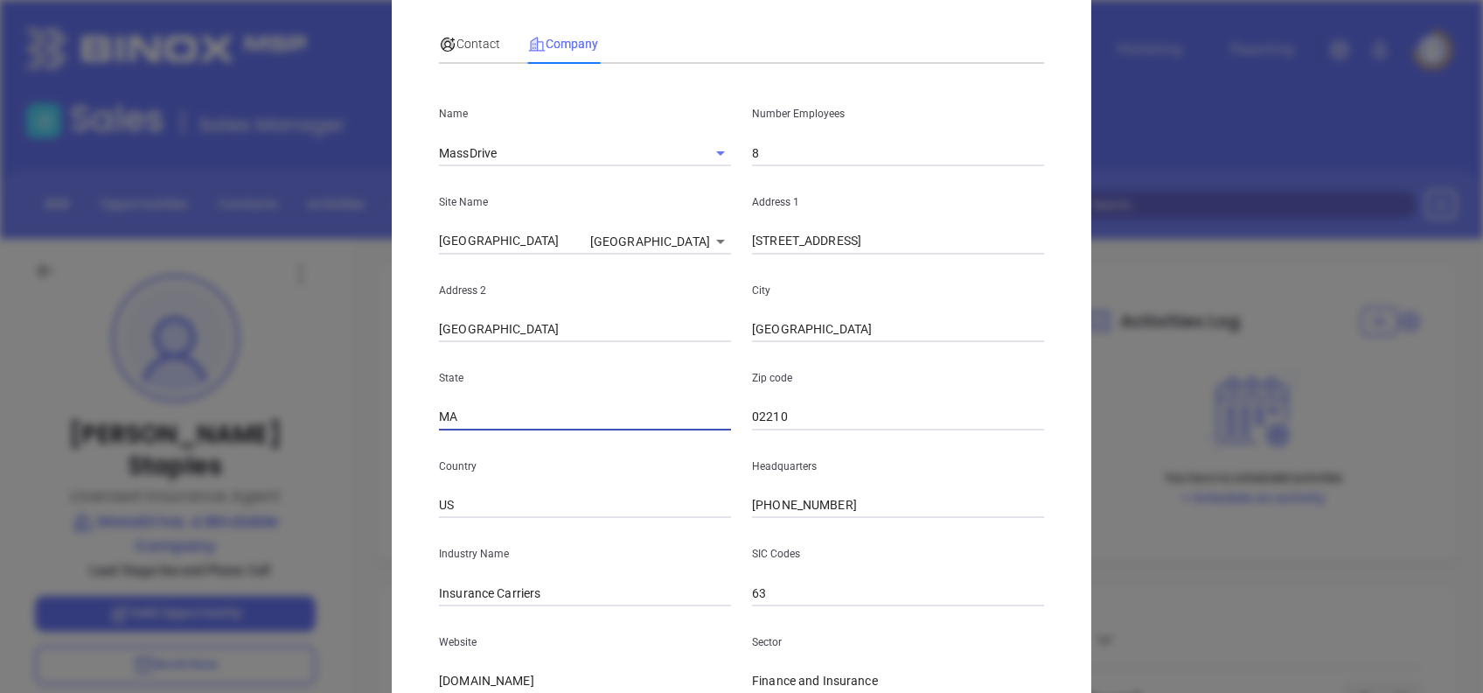
scroll to position [311, 0]
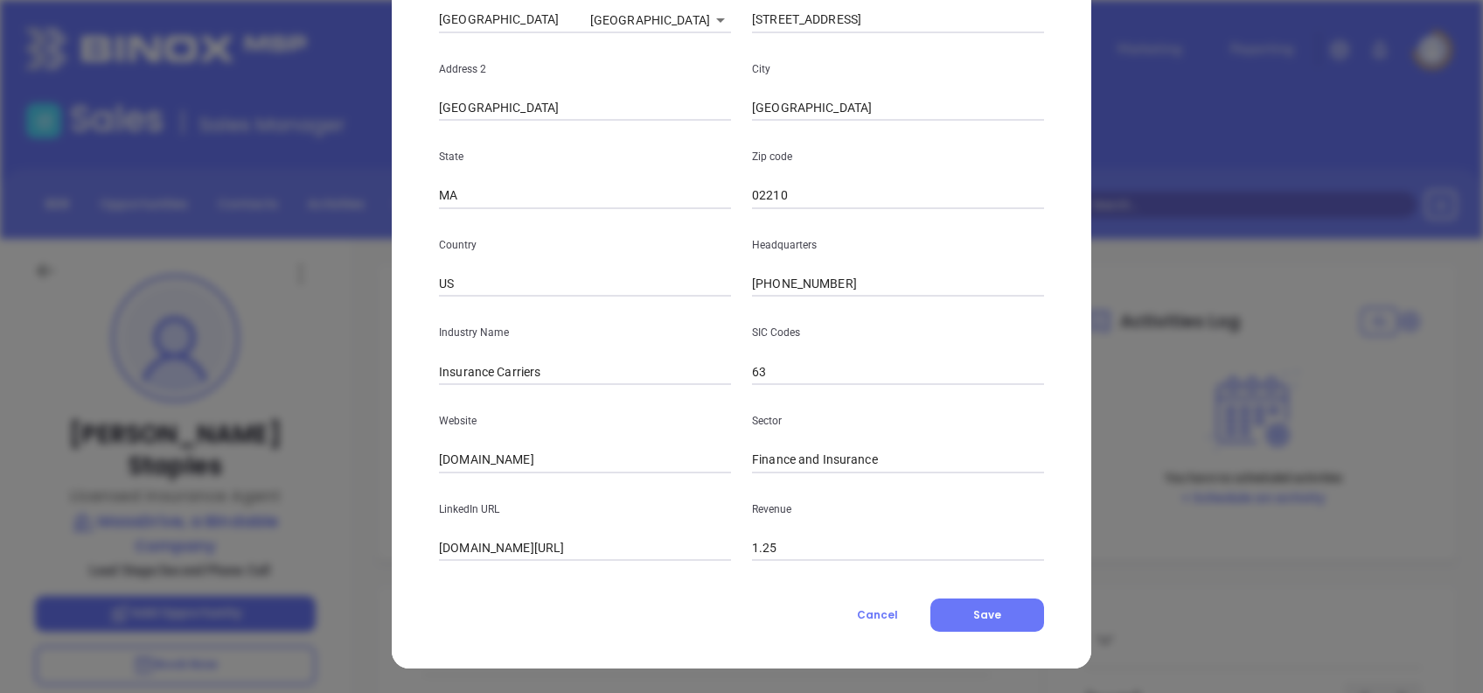
click at [585, 456] on input "massdrive.com" at bounding box center [585, 460] width 292 height 26
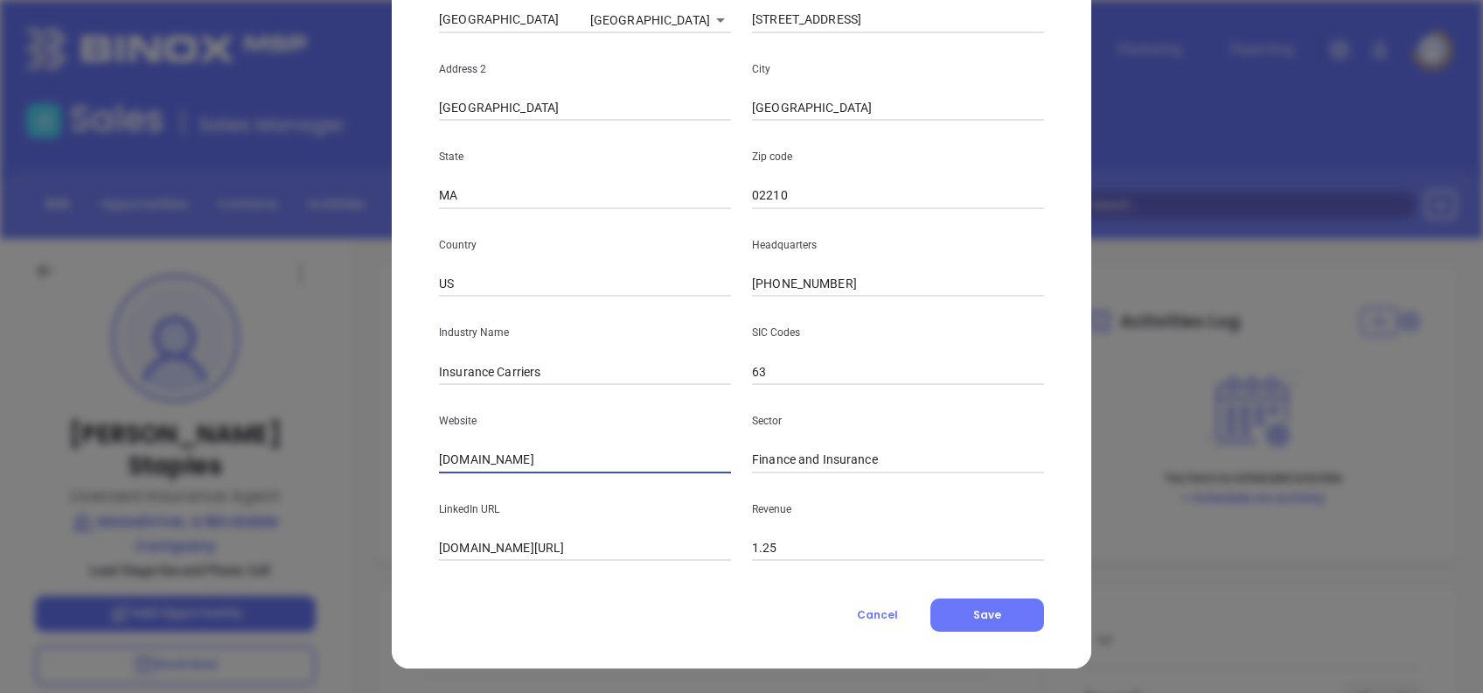
click at [585, 456] on input "massdrive.com" at bounding box center [585, 460] width 292 height 26
paste input "https://www.massdrive.com/"
type input "https://www.massdrive.com/"
paste input "www.linkedin.com/company/massdrive/"
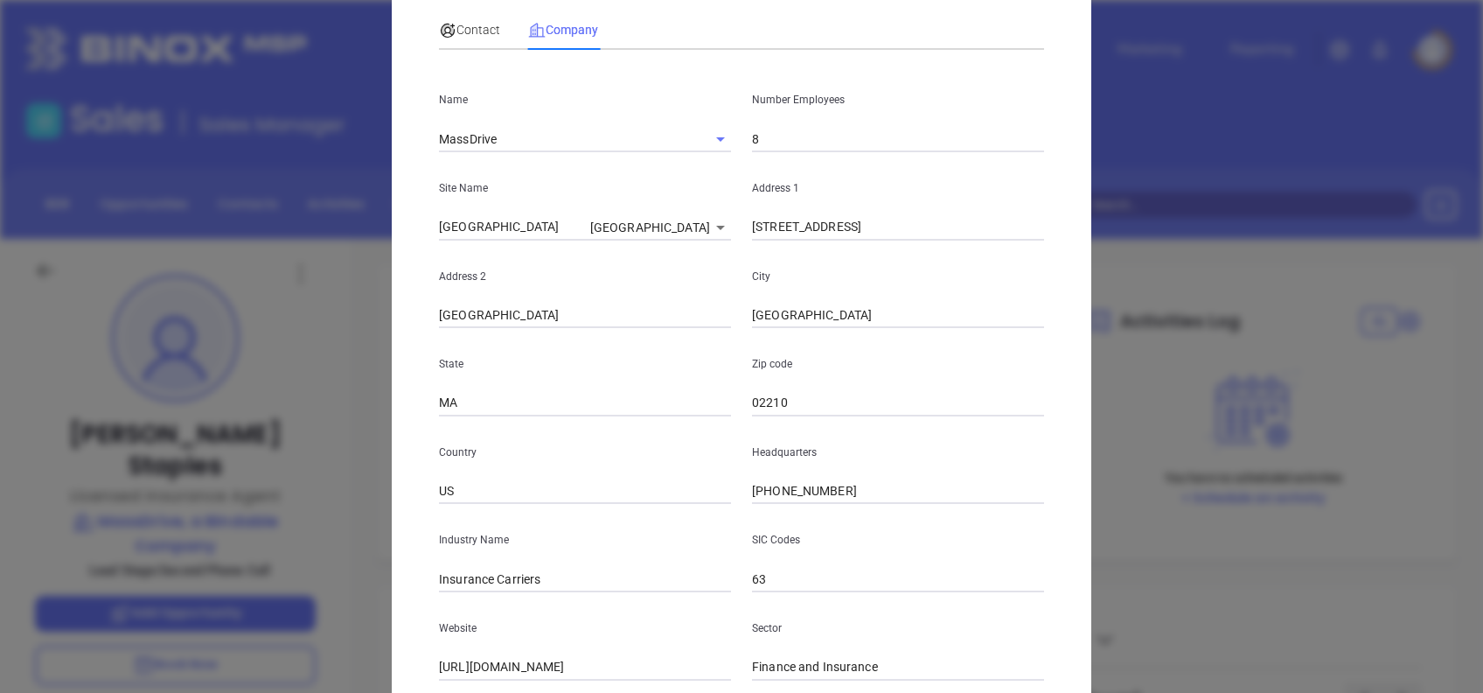
scroll to position [0, 0]
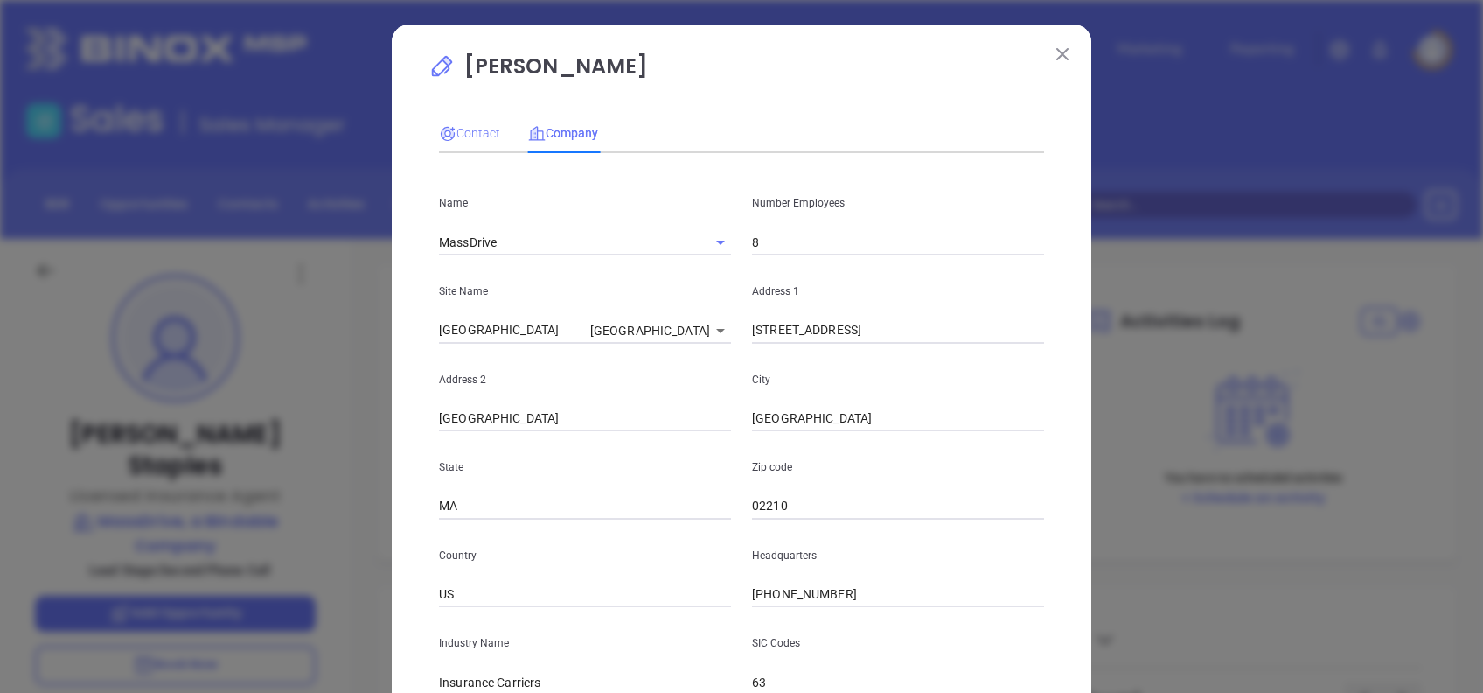
type input "www.linkedin.com/company/massdrive/"
click at [480, 129] on span "Contact" at bounding box center [469, 133] width 61 height 14
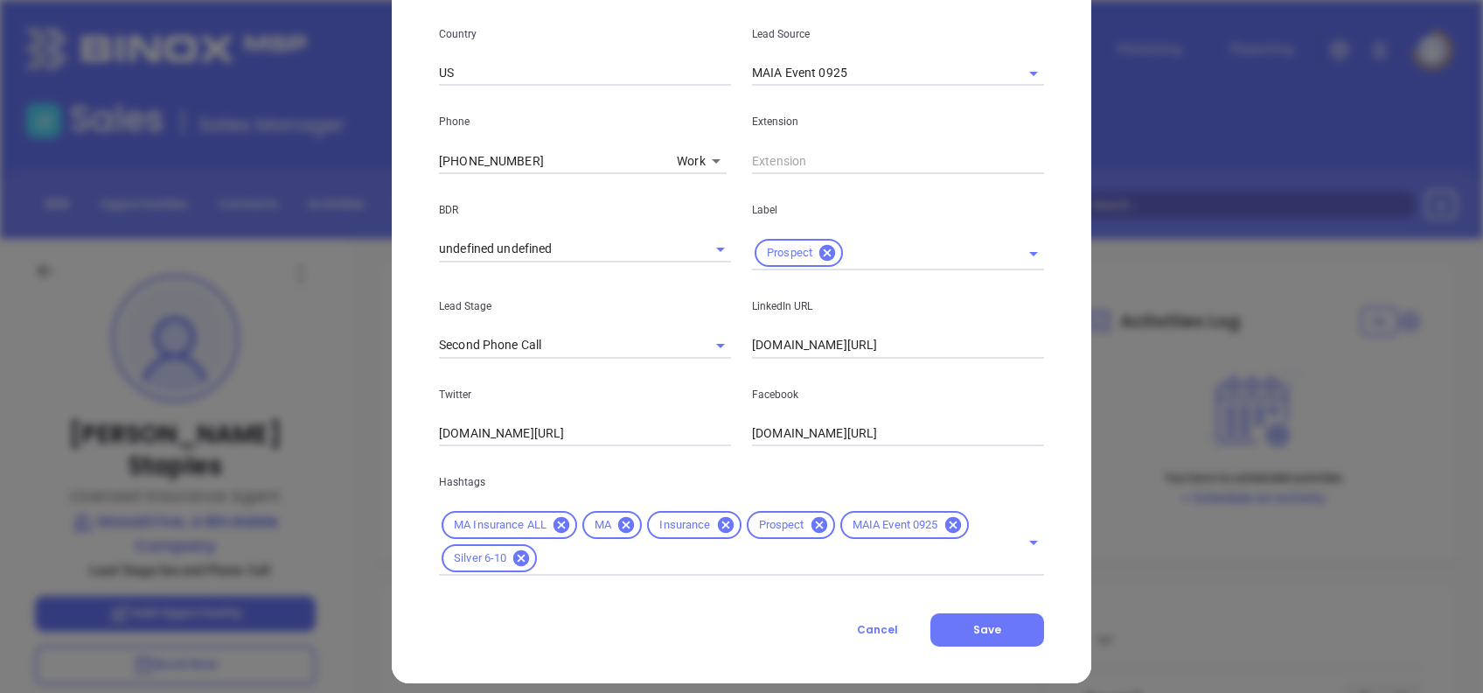
scroll to position [625, 0]
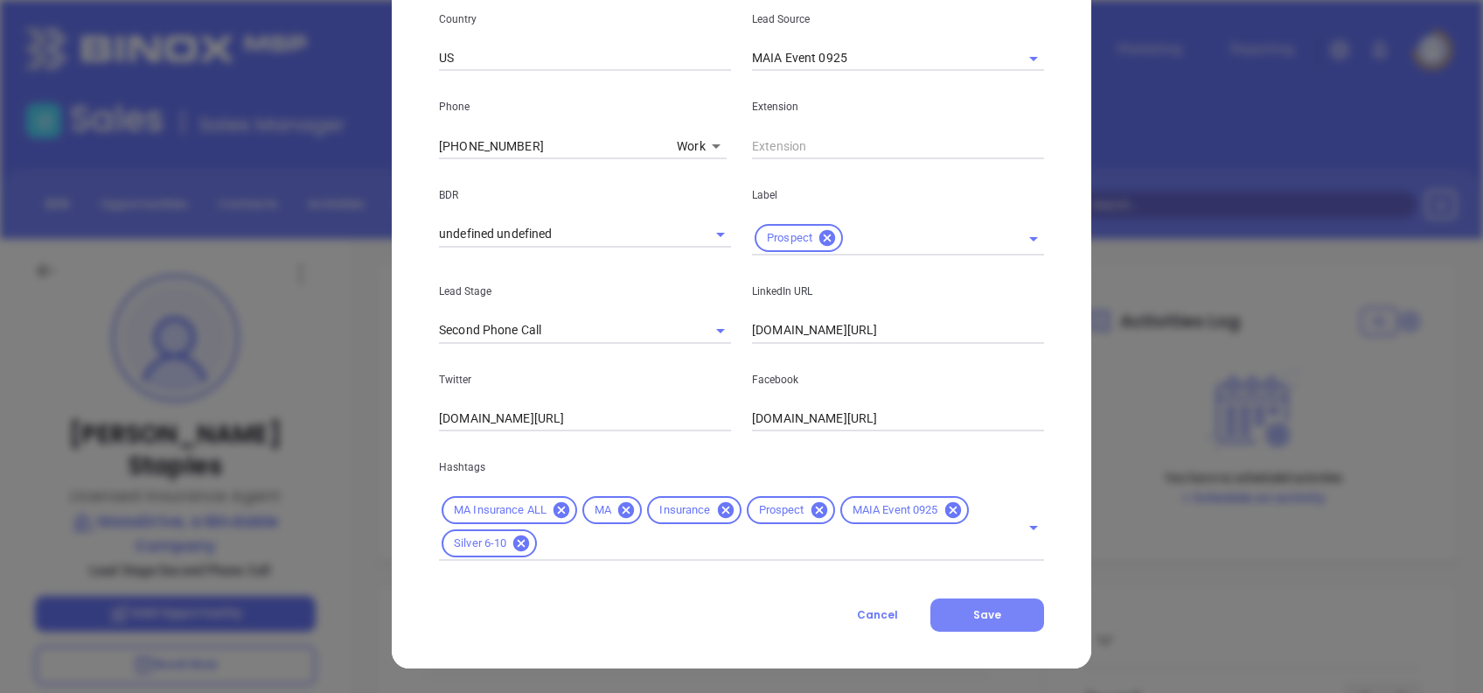
click at [976, 610] on span "Save" at bounding box center [987, 614] width 28 height 15
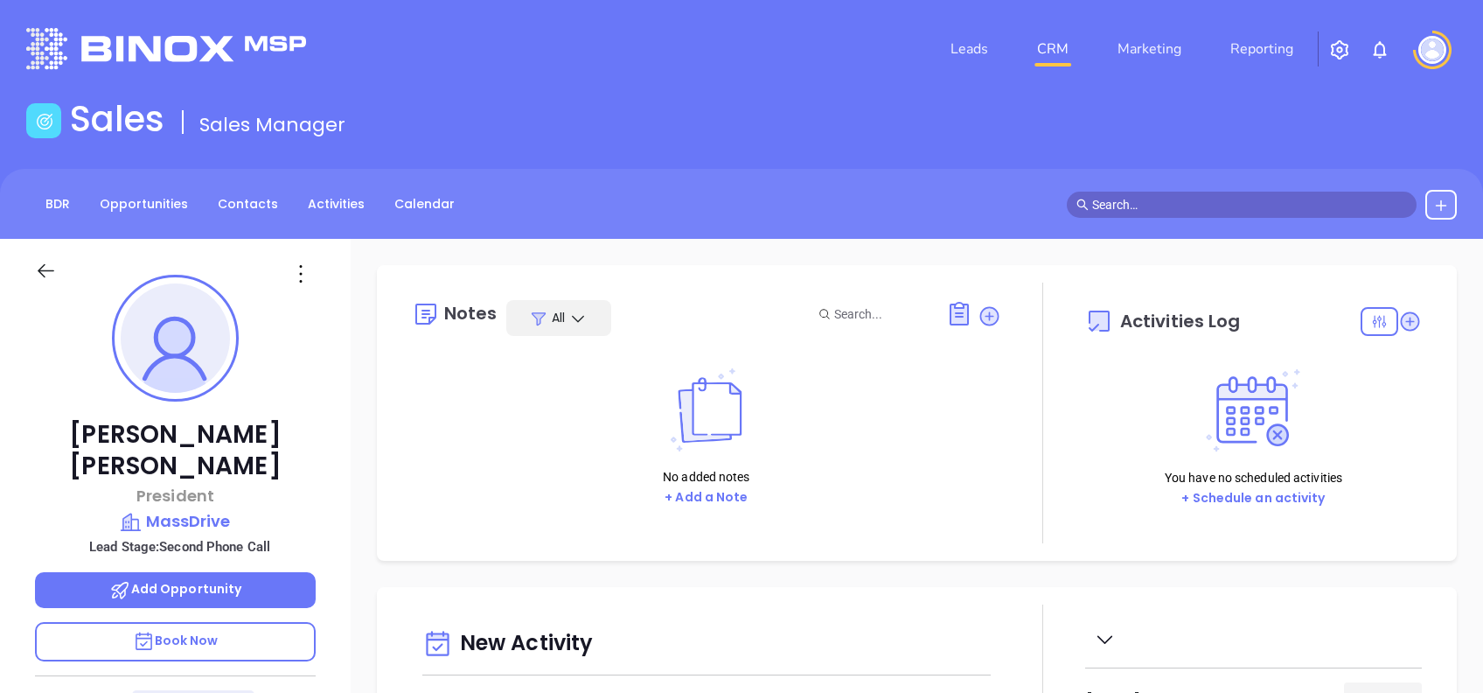
click at [679, 556] on div "Notes All No added notes + Add a Note Activities Log You have no scheduled acti…" at bounding box center [917, 413] width 1080 height 296
click at [709, 494] on button "+ Add a Note" at bounding box center [706, 497] width 94 height 20
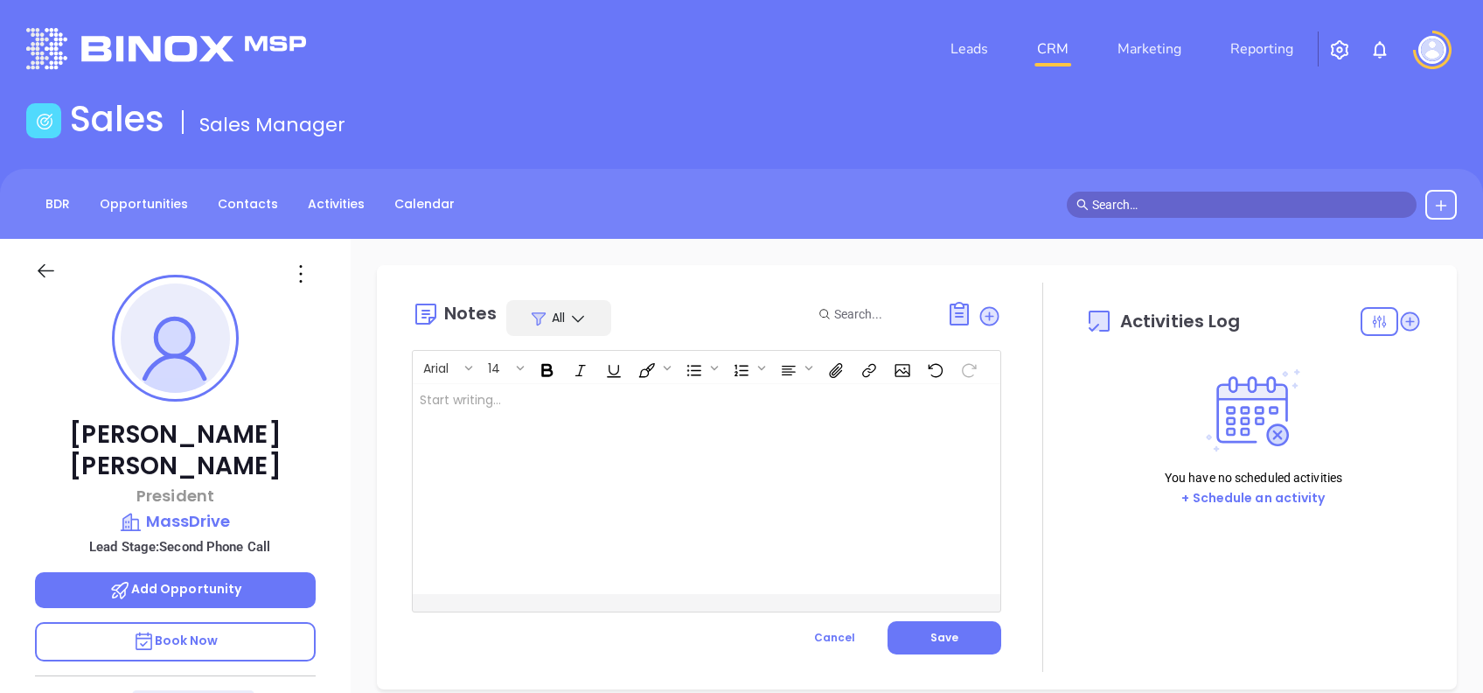
click at [628, 471] on div at bounding box center [686, 489] width 547 height 210
click at [938, 633] on span "Save" at bounding box center [945, 637] width 28 height 15
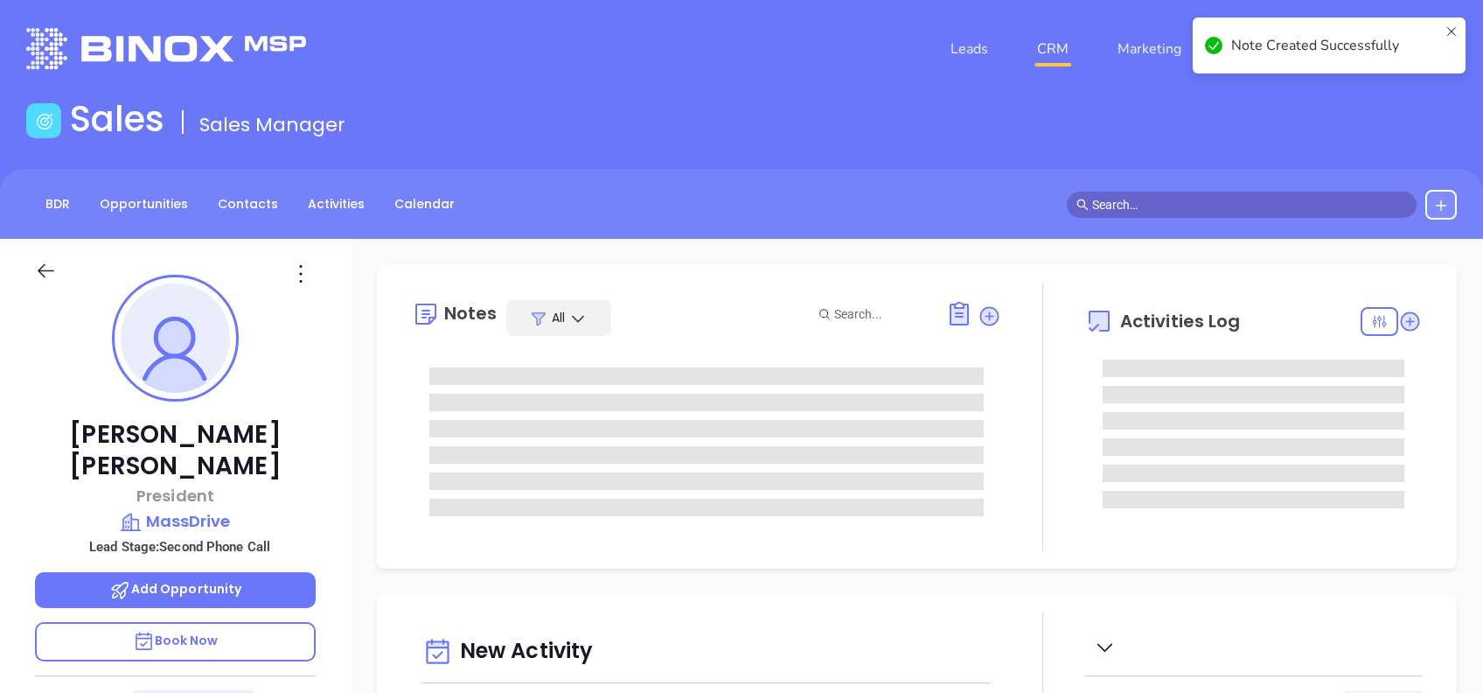
click at [308, 692] on icon at bounding box center [306, 703] width 17 height 17
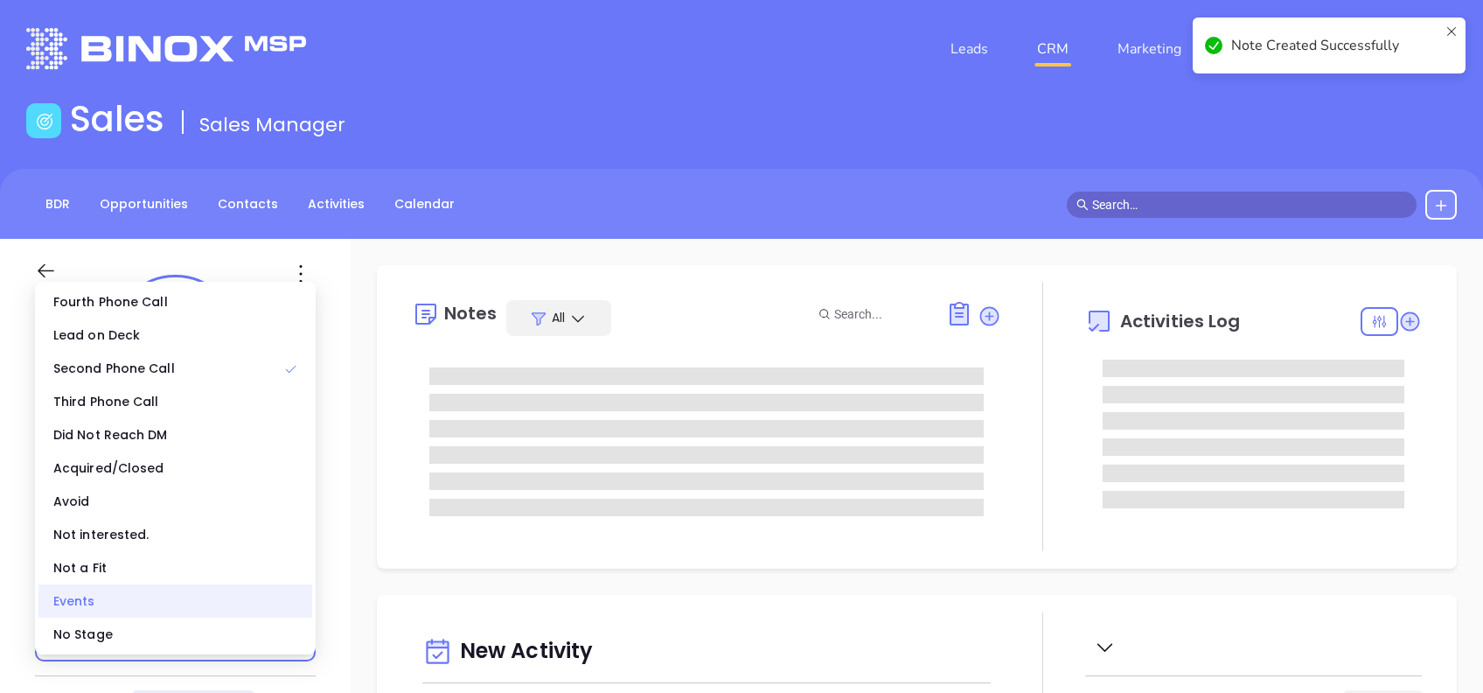
click at [178, 616] on div "Events" at bounding box center [175, 600] width 274 height 33
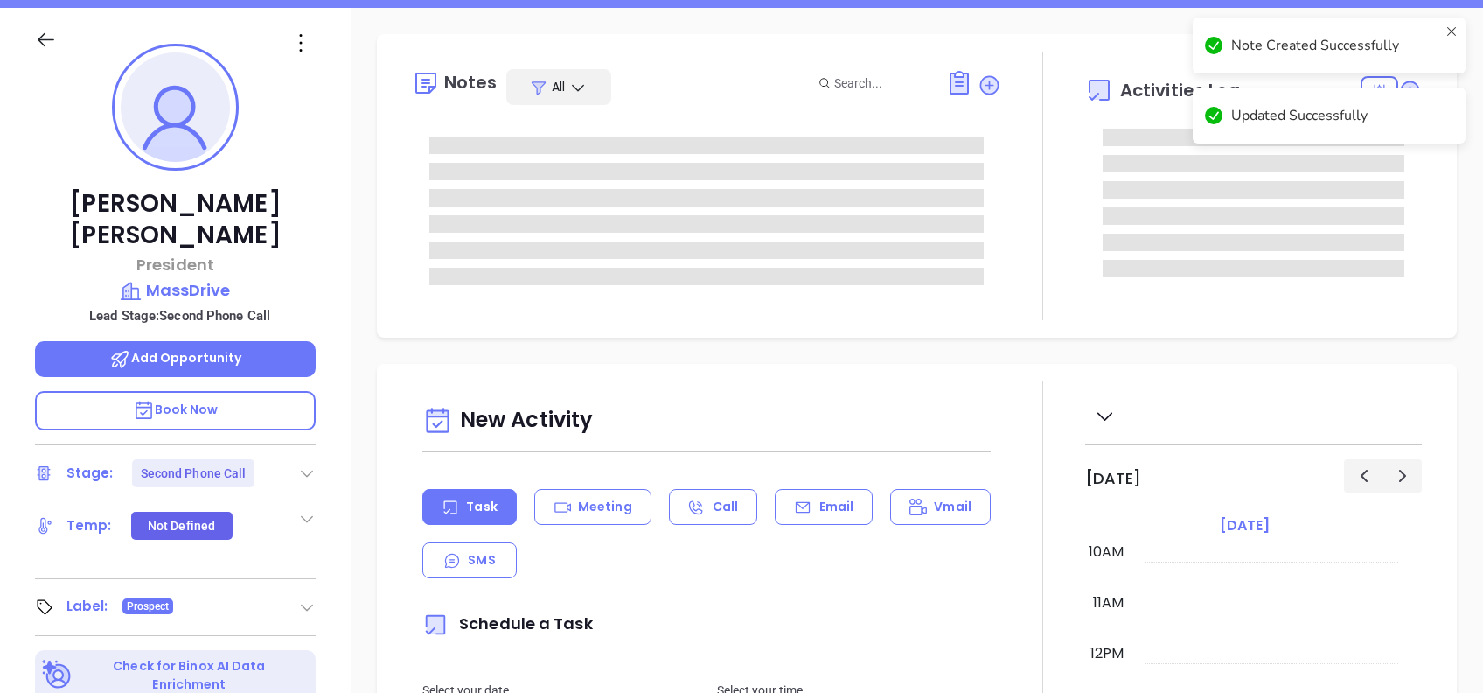
scroll to position [233, 0]
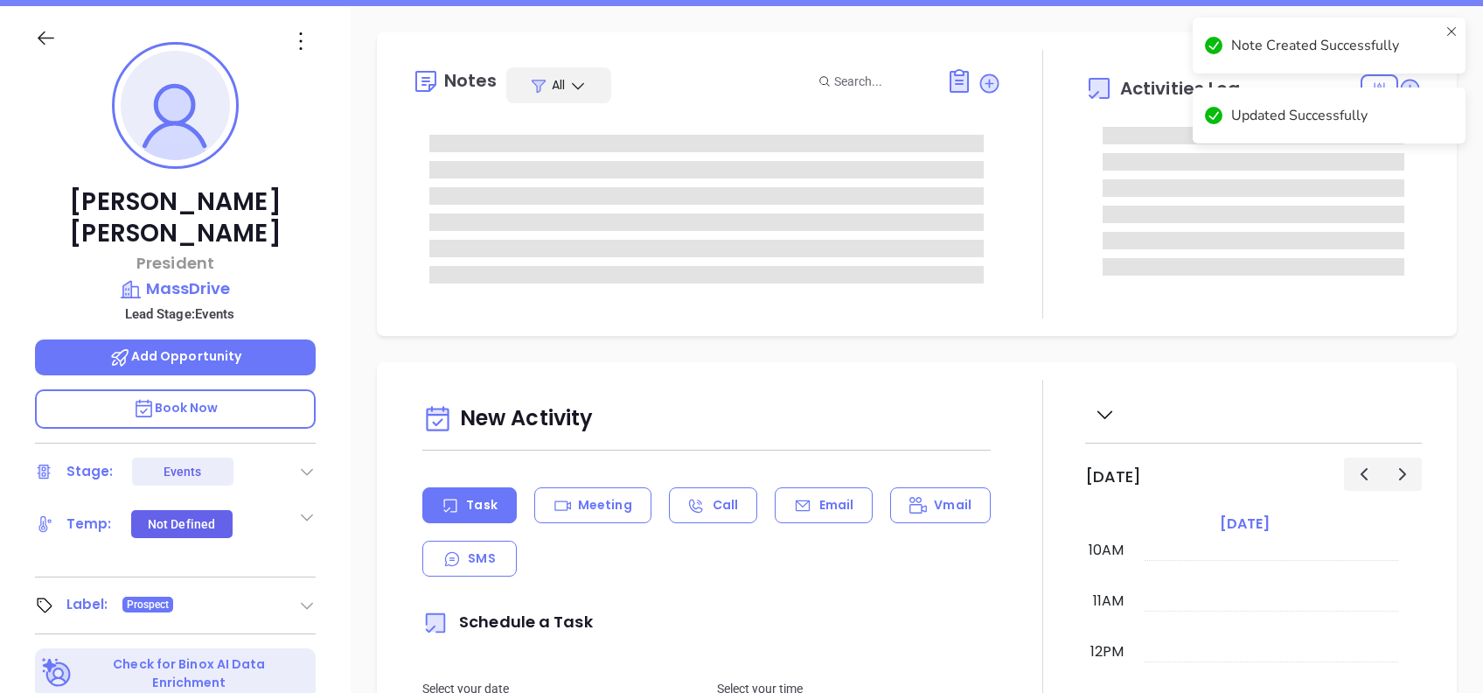
click at [304, 463] on icon at bounding box center [306, 471] width 17 height 17
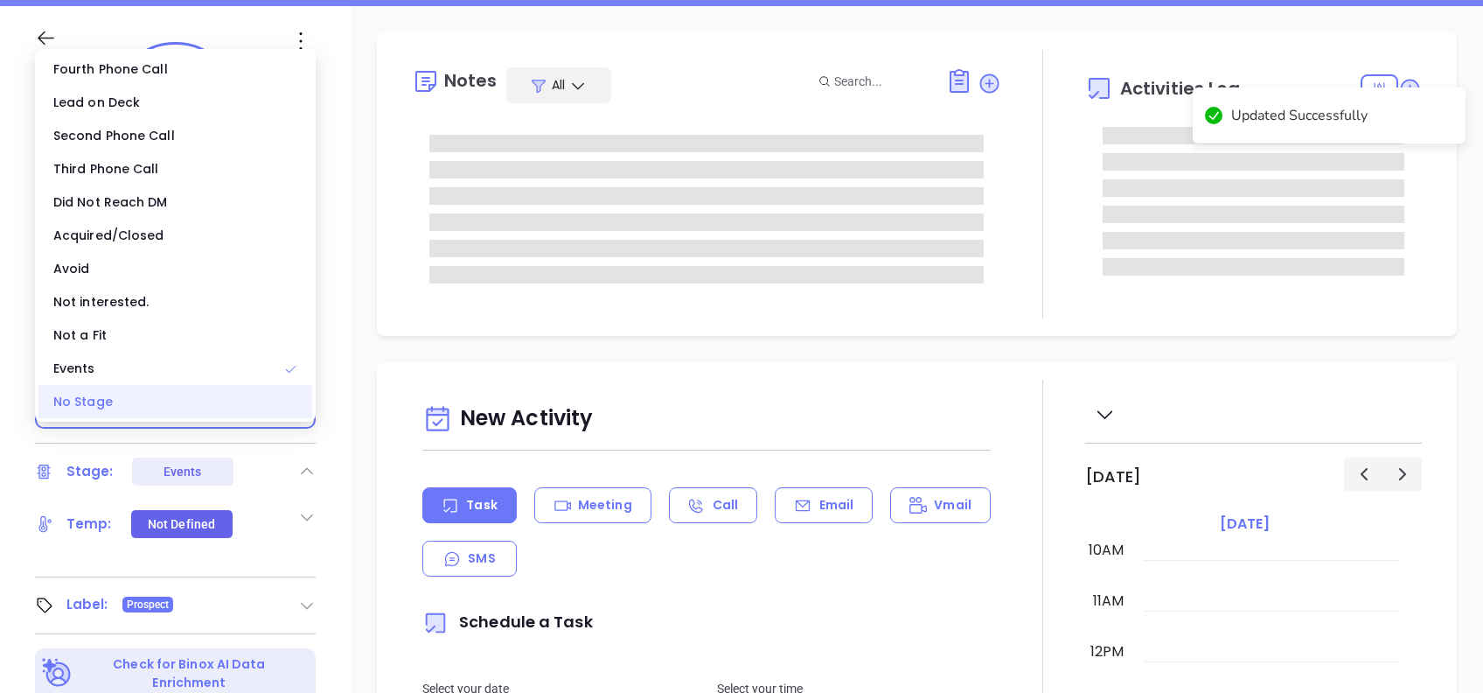
click at [141, 398] on div "No Stage" at bounding box center [175, 401] width 274 height 33
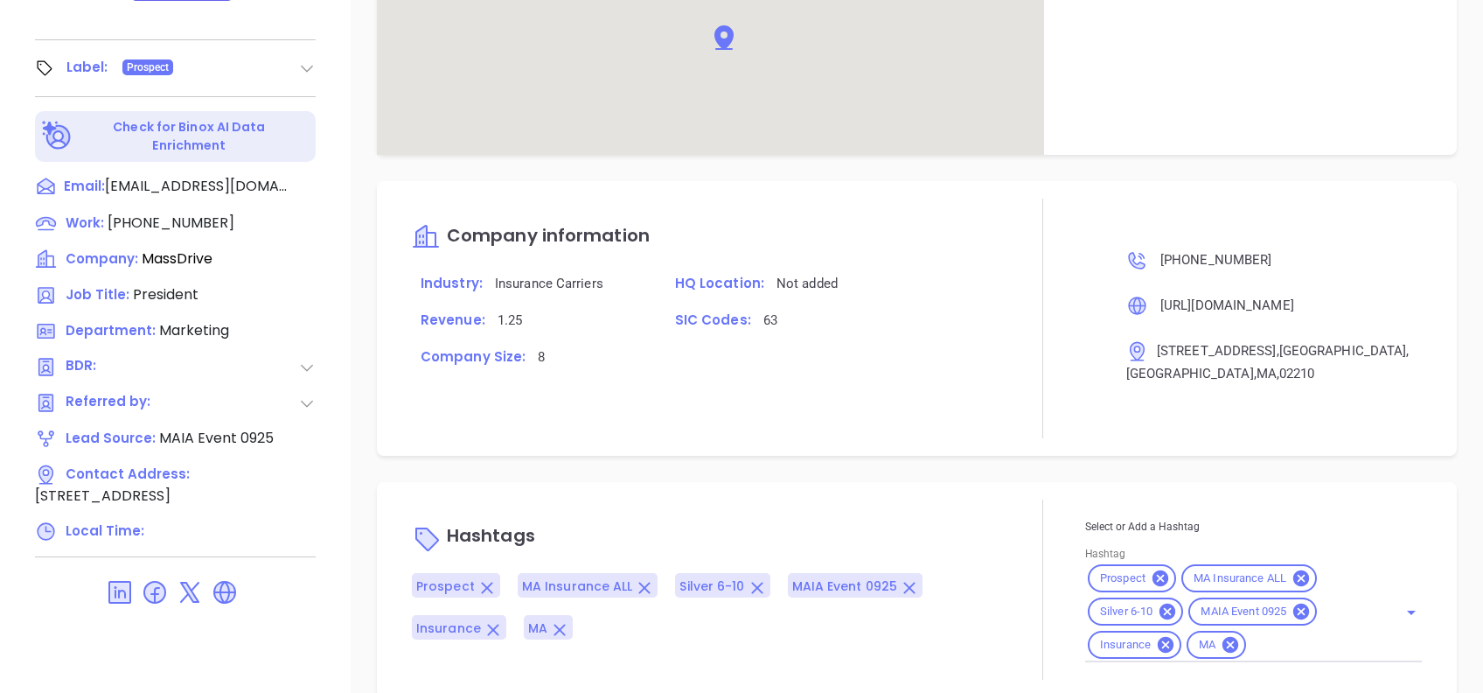
scroll to position [897, 0]
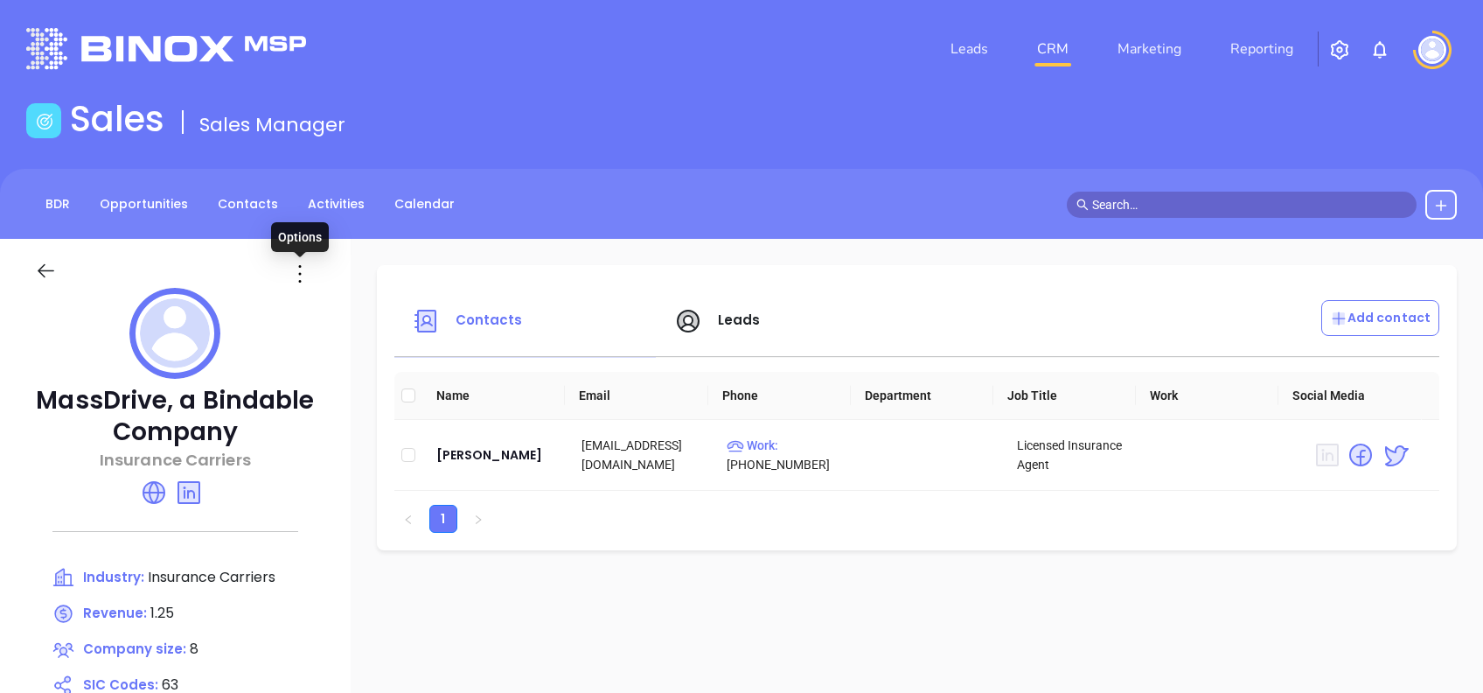
click at [305, 263] on icon at bounding box center [300, 274] width 28 height 28
click at [348, 303] on div "Edit" at bounding box center [379, 307] width 158 height 19
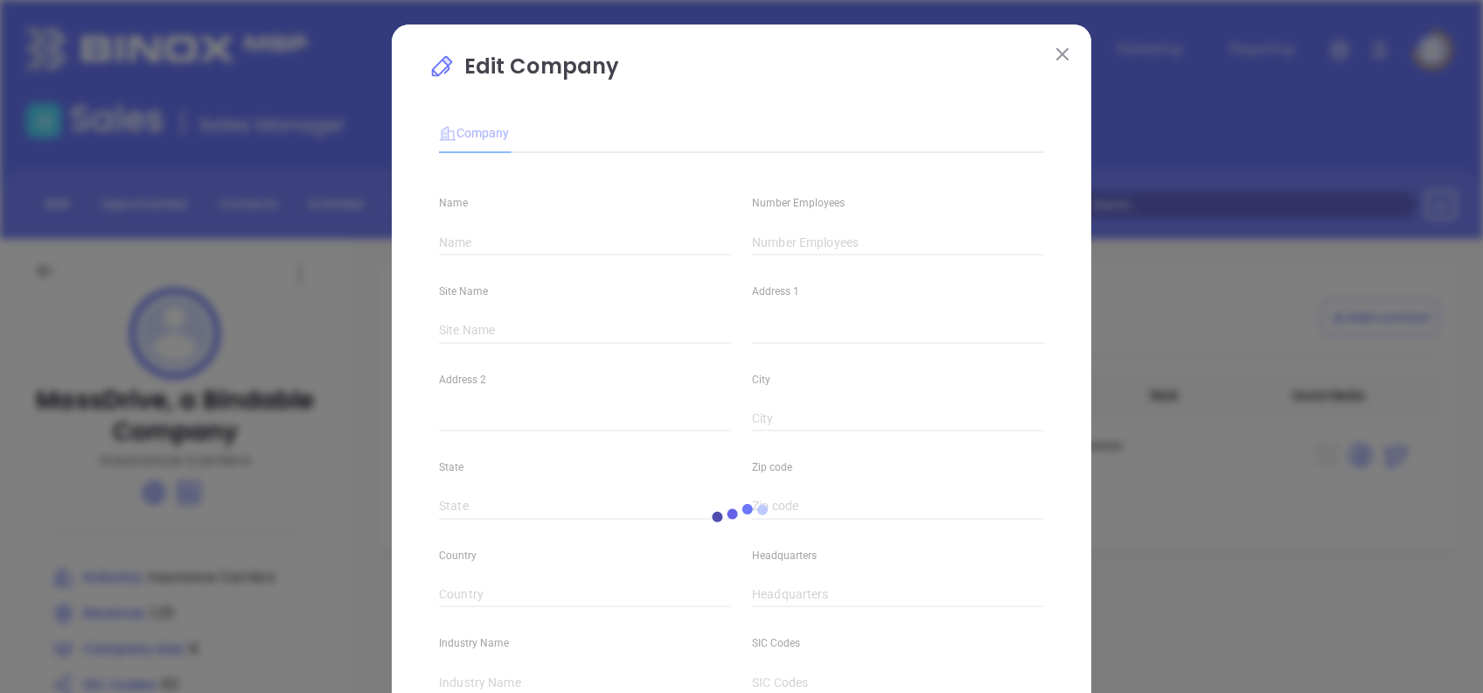
type input "MassDrive, a Bindable Company"
type input "8"
type input "Insurance Carriers"
type input "63"
type input "massdrive.com"
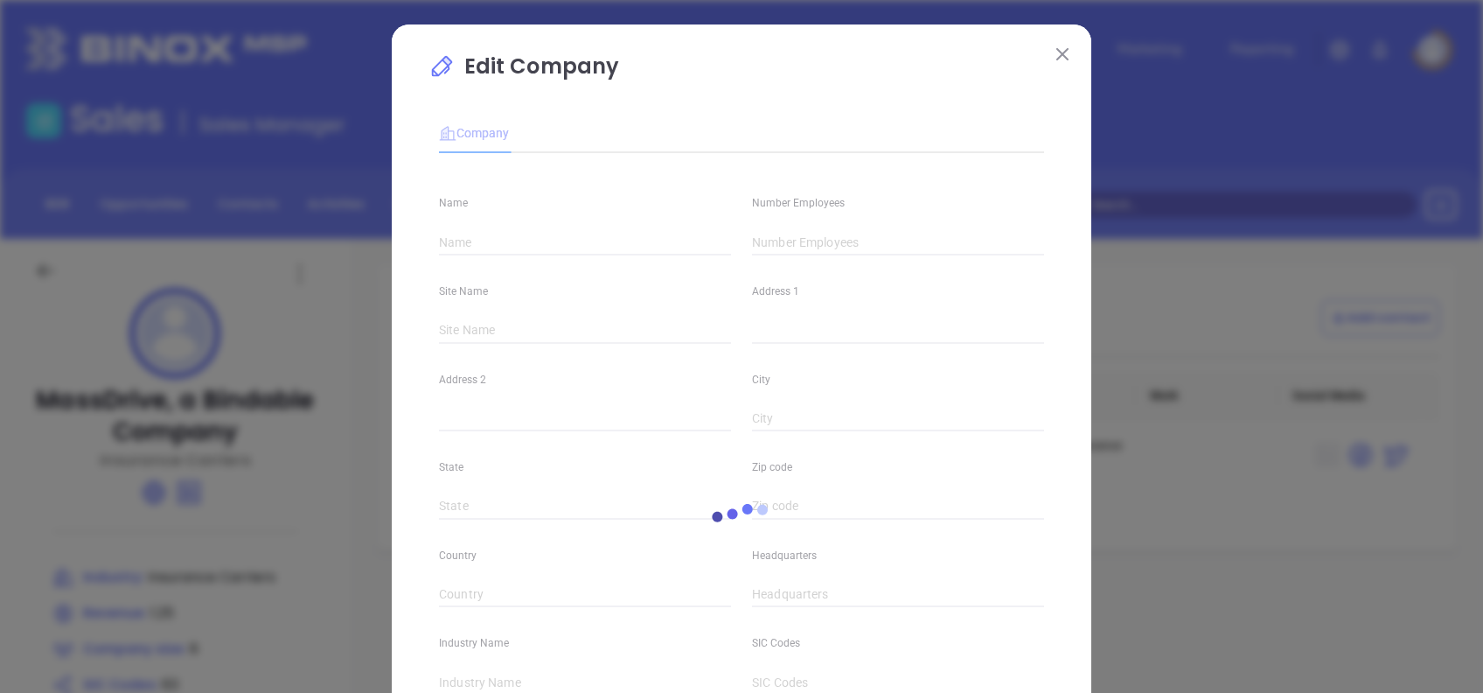
type input "Finance and Insurance"
type input "linkedin.com/company/massdrive"
type input "1.25"
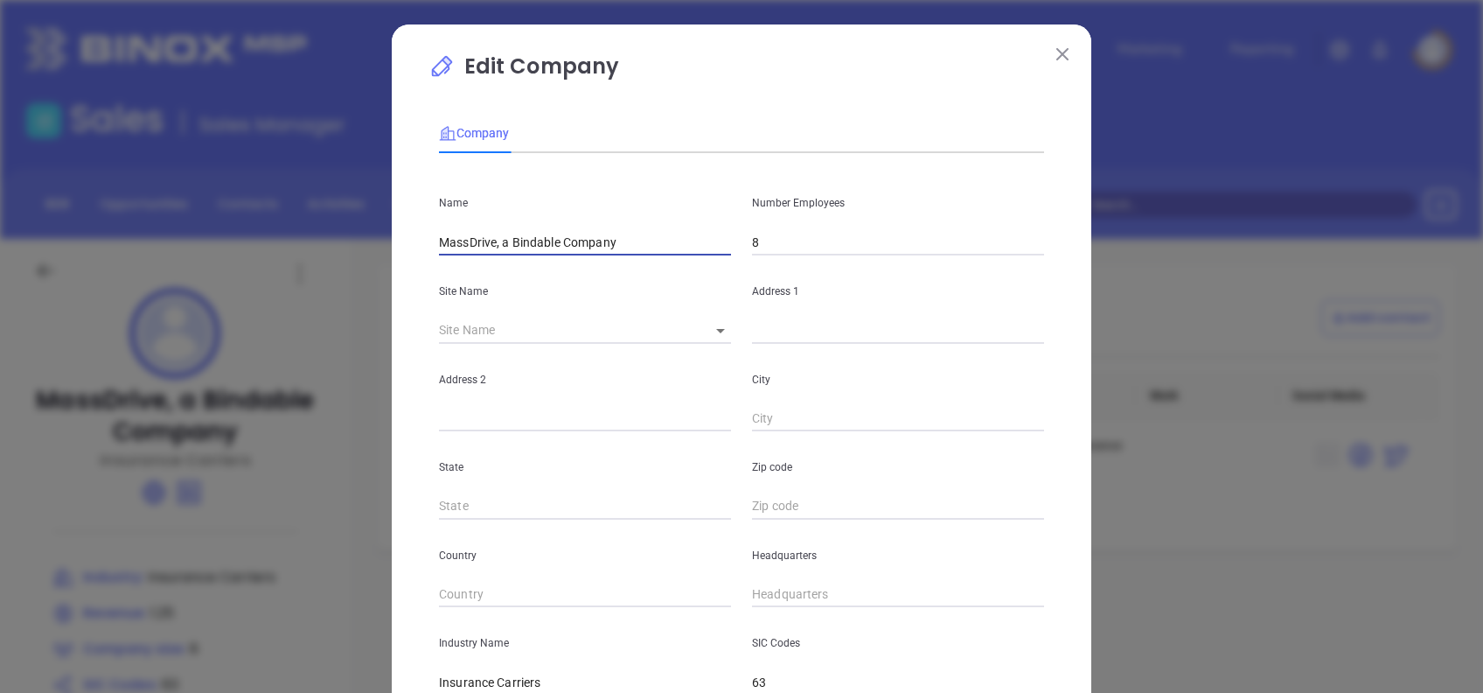
drag, startPoint x: 490, startPoint y: 241, endPoint x: 697, endPoint y: 230, distance: 207.6
click at [697, 228] on div "Name MassDrive, a Bindable Company" at bounding box center [585, 211] width 313 height 88
type input "MassDrive"
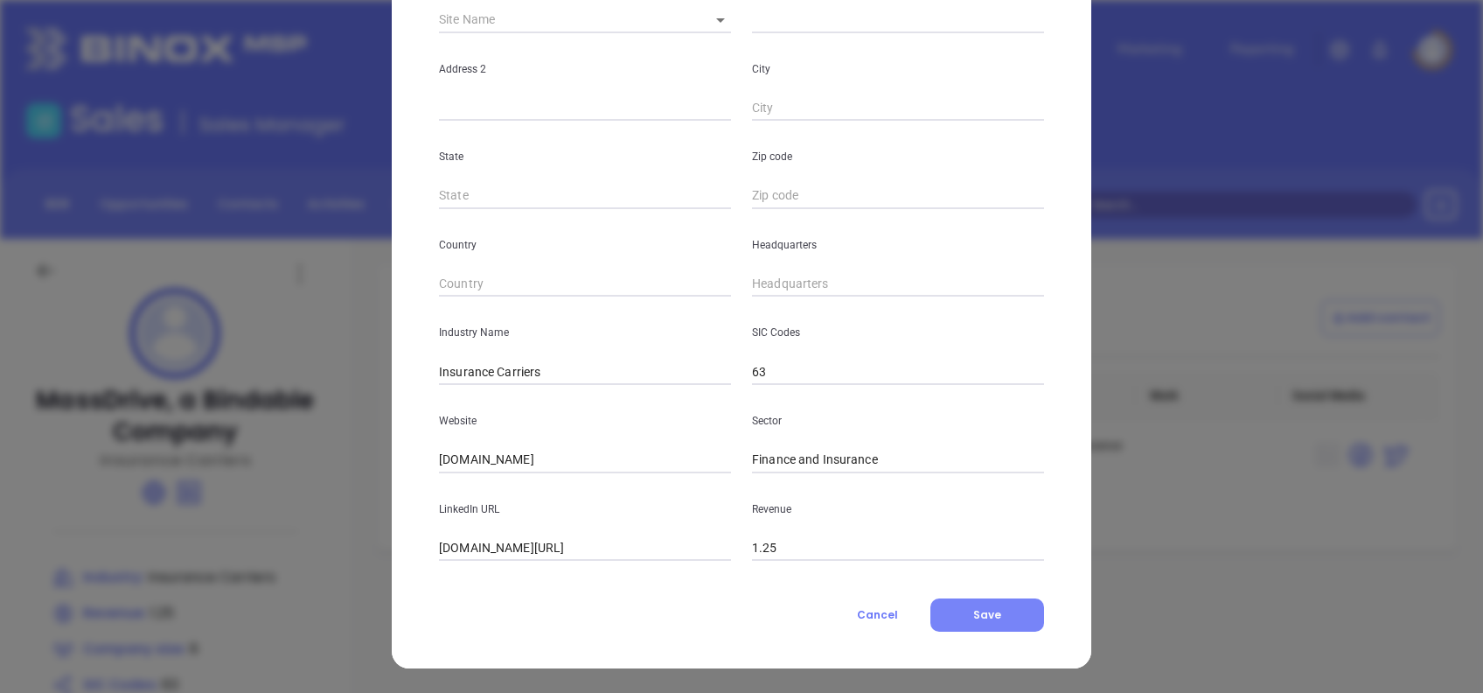
click at [1001, 604] on button "Save" at bounding box center [988, 614] width 114 height 33
